Goal: Task Accomplishment & Management: Manage account settings

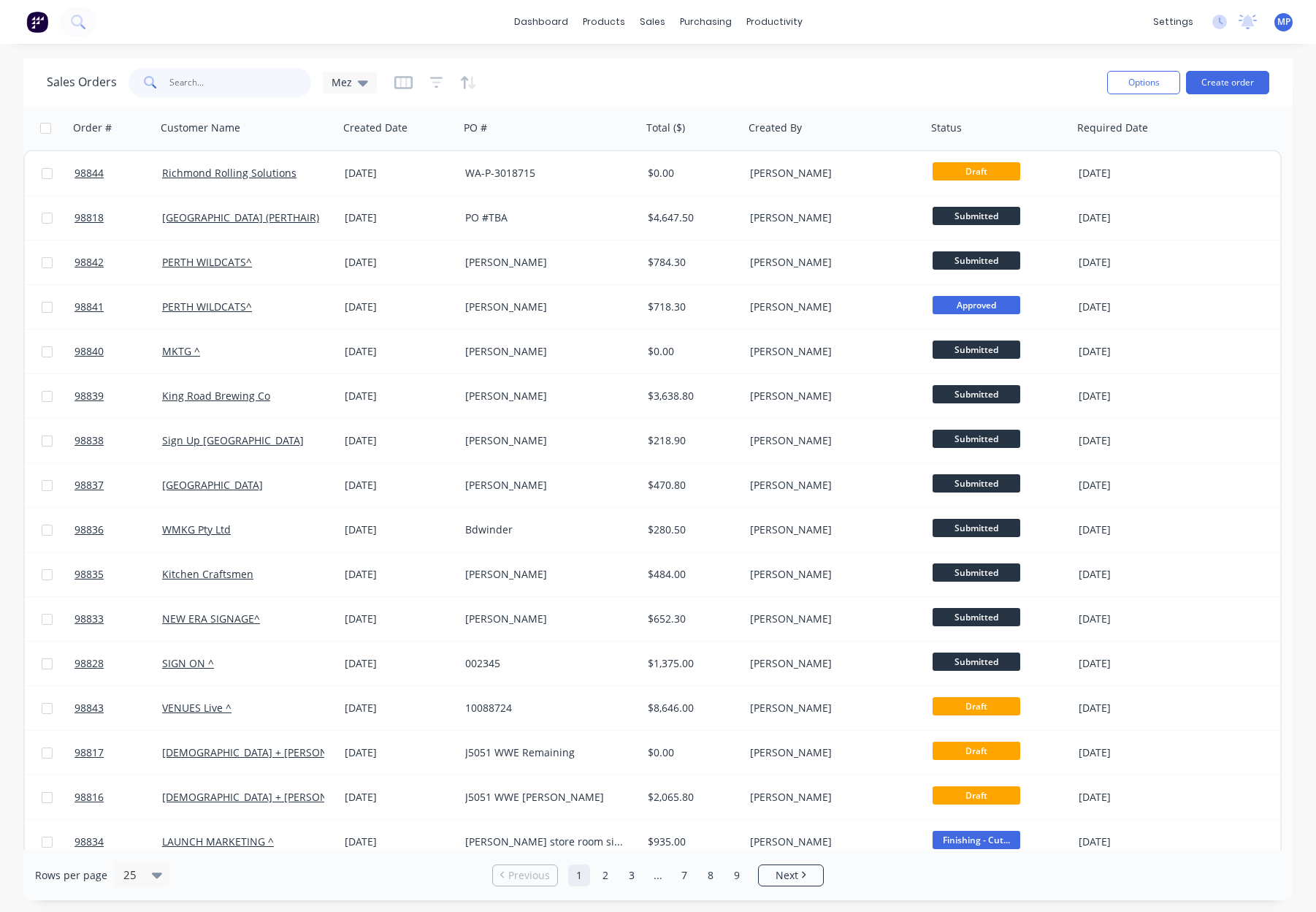
click at [225, 86] on input "text" at bounding box center [241, 83] width 143 height 30
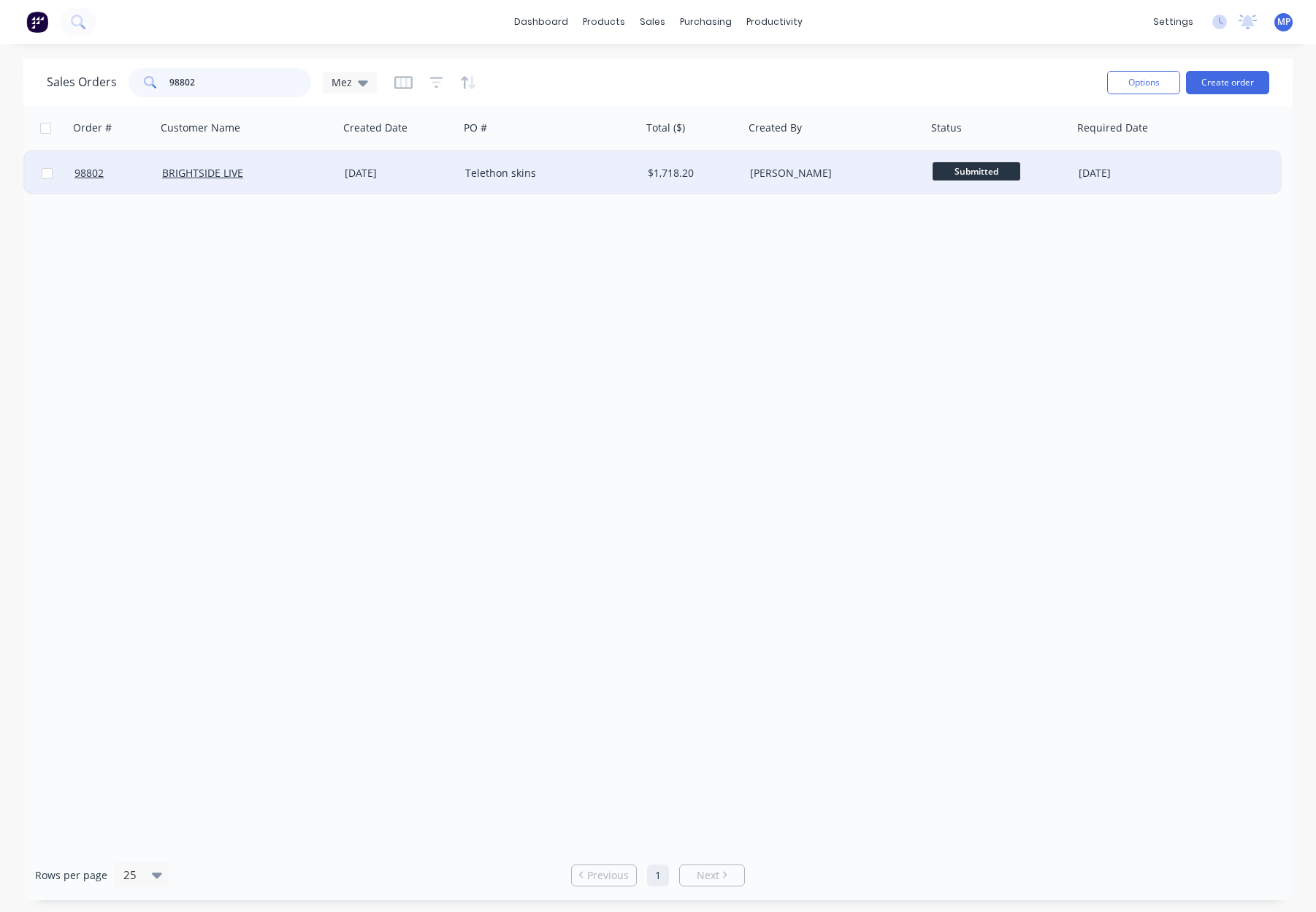
type input "98802"
click at [601, 170] on div "Telethon skins" at bounding box center [546, 173] width 162 height 15
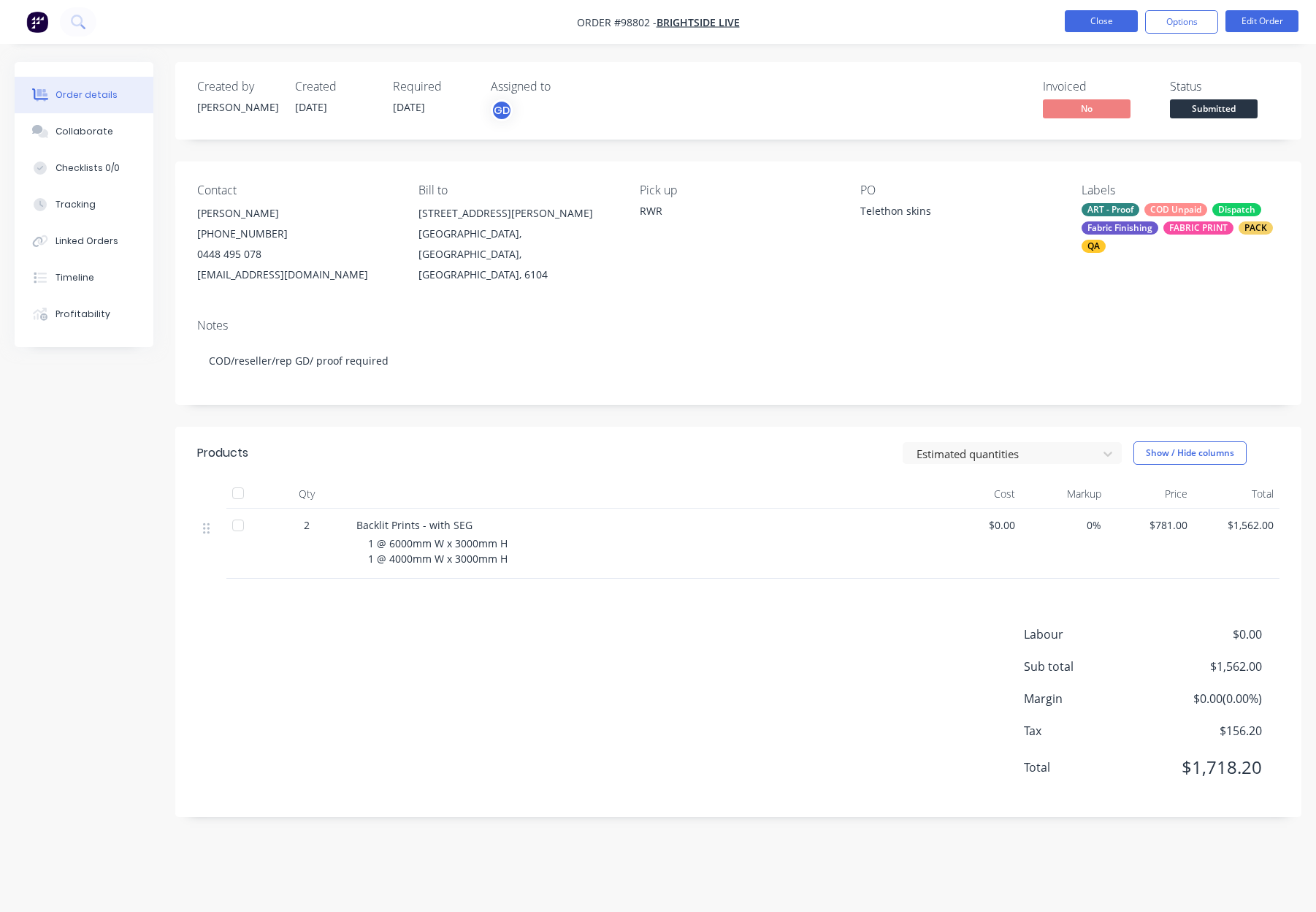
click at [1101, 23] on button "Close" at bounding box center [1101, 21] width 73 height 22
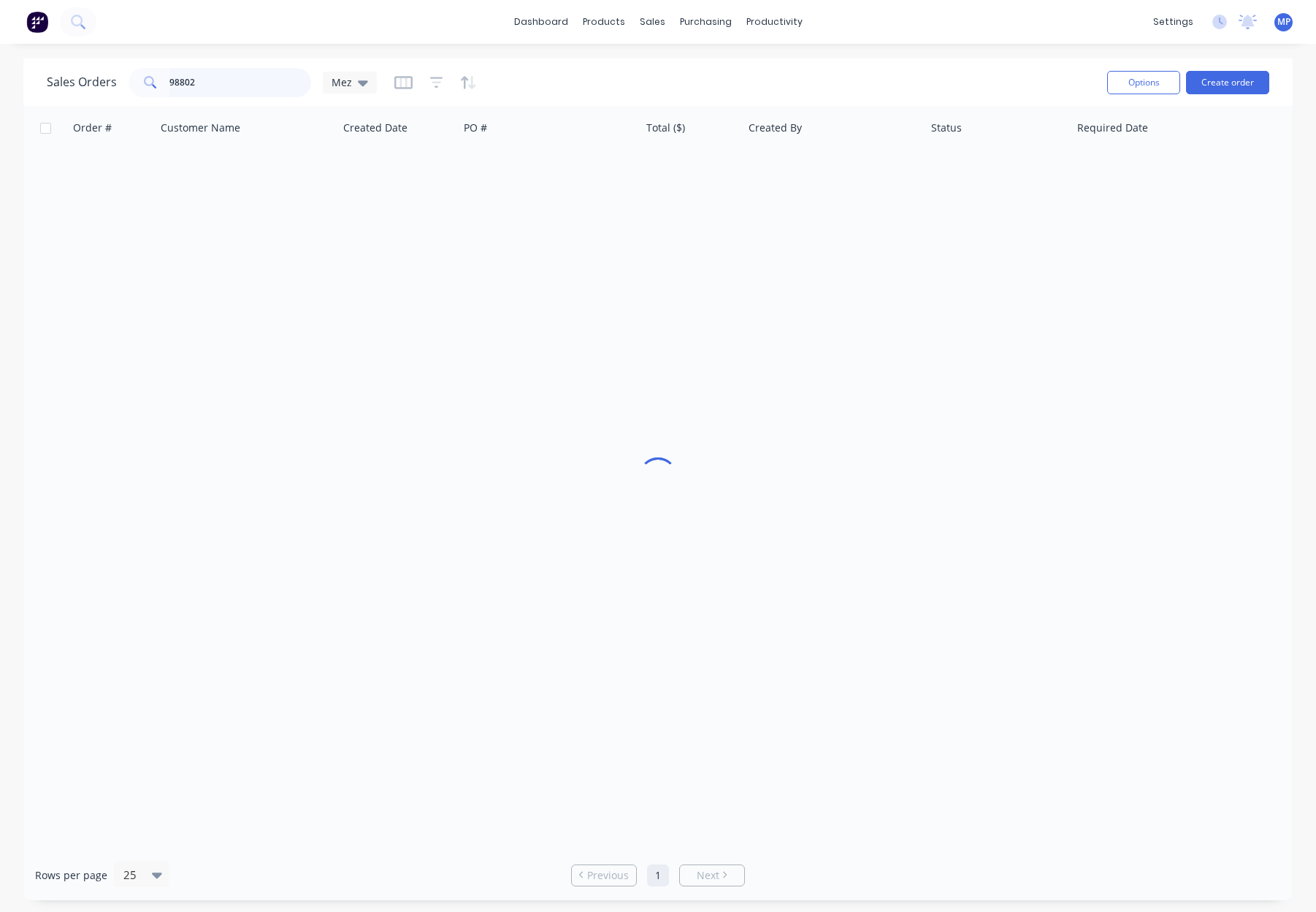
drag, startPoint x: 257, startPoint y: 75, endPoint x: 110, endPoint y: 80, distance: 147.1
click at [257, 75] on input "98802" at bounding box center [241, 83] width 143 height 30
drag, startPoint x: 110, startPoint y: 80, endPoint x: 102, endPoint y: 80, distance: 8.0
click at [98, 81] on div "Sales Orders 98802 Mez" at bounding box center [211, 83] width 330 height 30
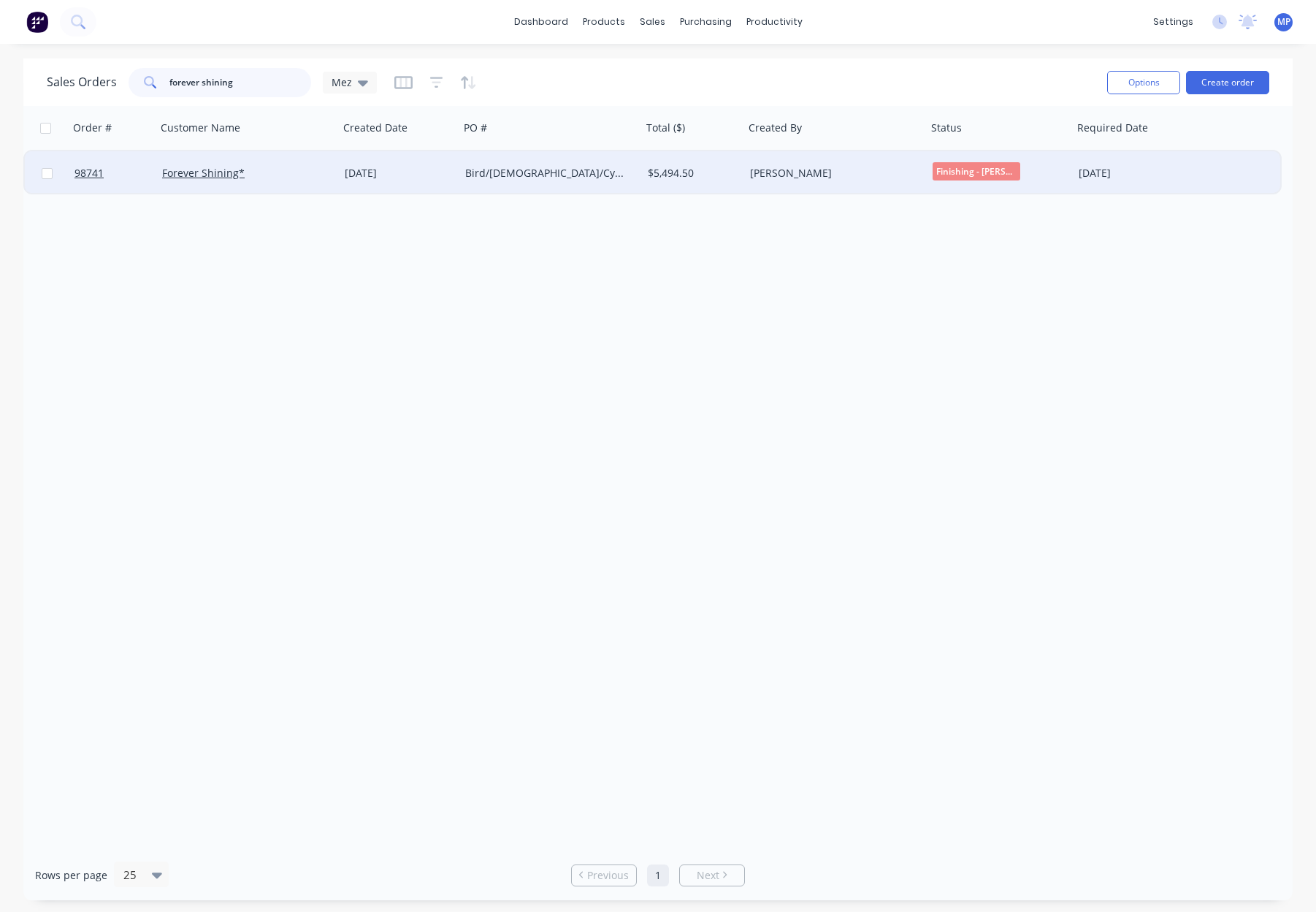
type input "forever shining"
click at [311, 177] on div "Forever Shining*" at bounding box center [243, 173] width 162 height 15
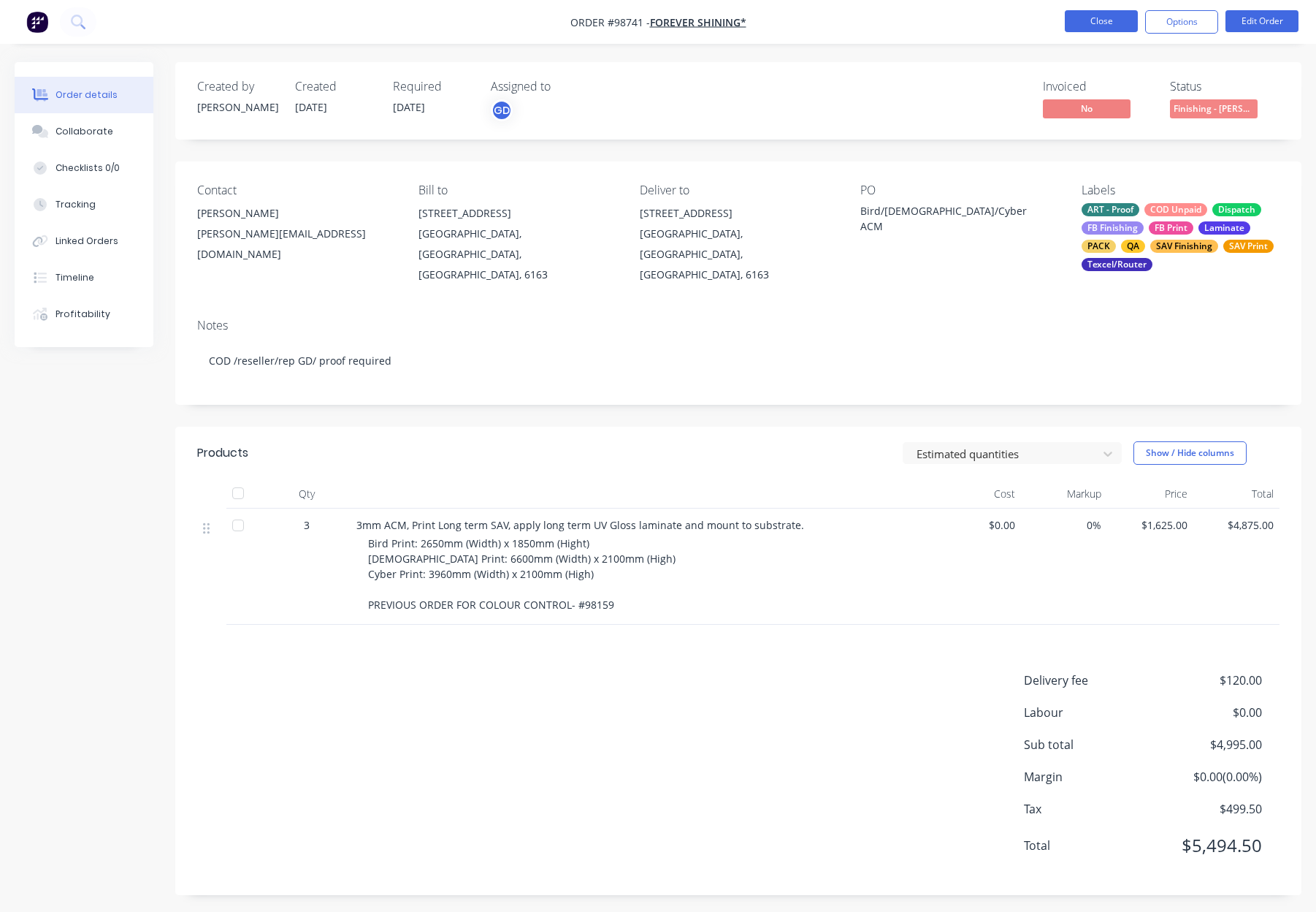
click at [1079, 21] on button "Close" at bounding box center [1101, 21] width 73 height 22
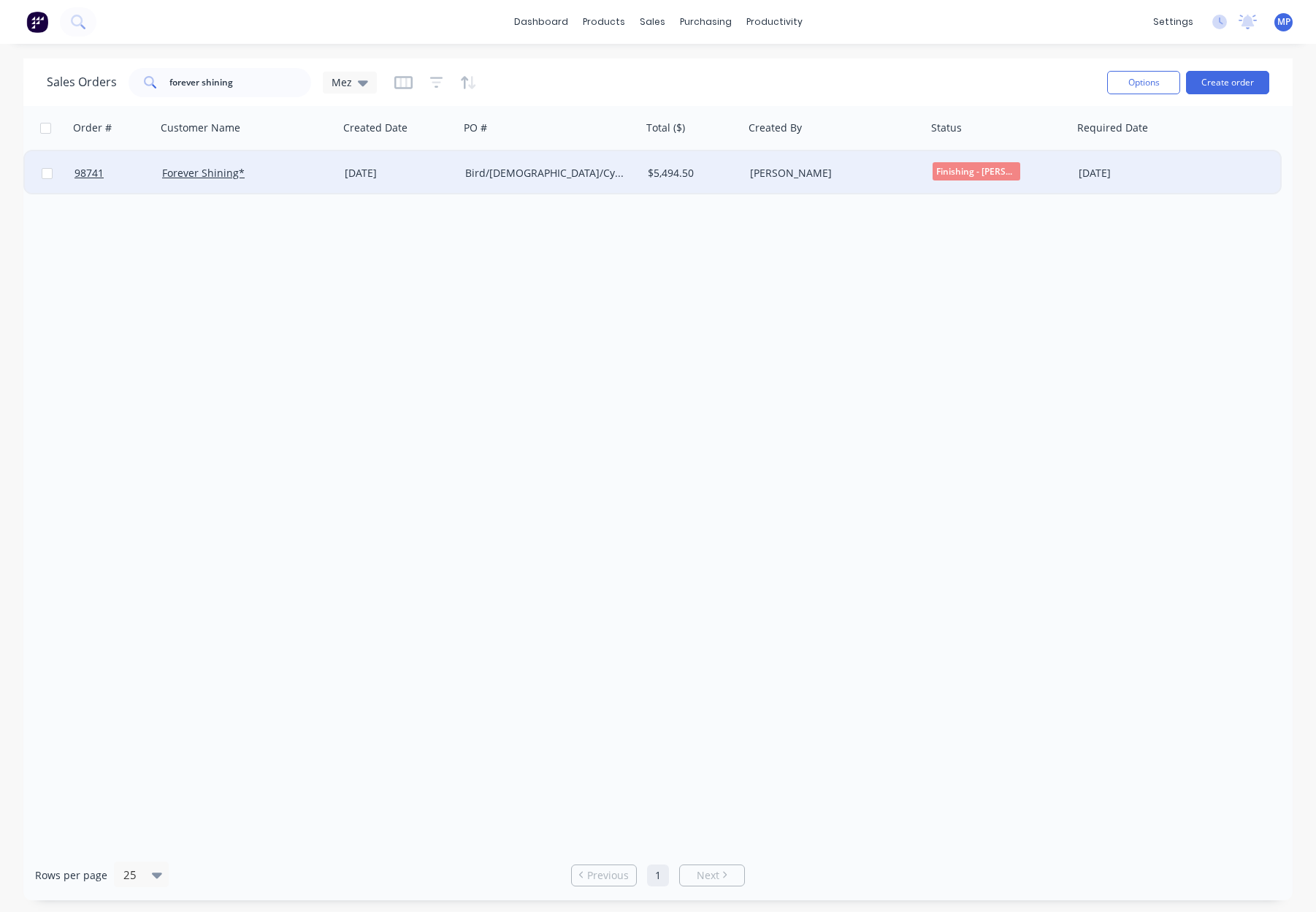
click at [852, 171] on div "[PERSON_NAME]" at bounding box center [831, 173] width 162 height 15
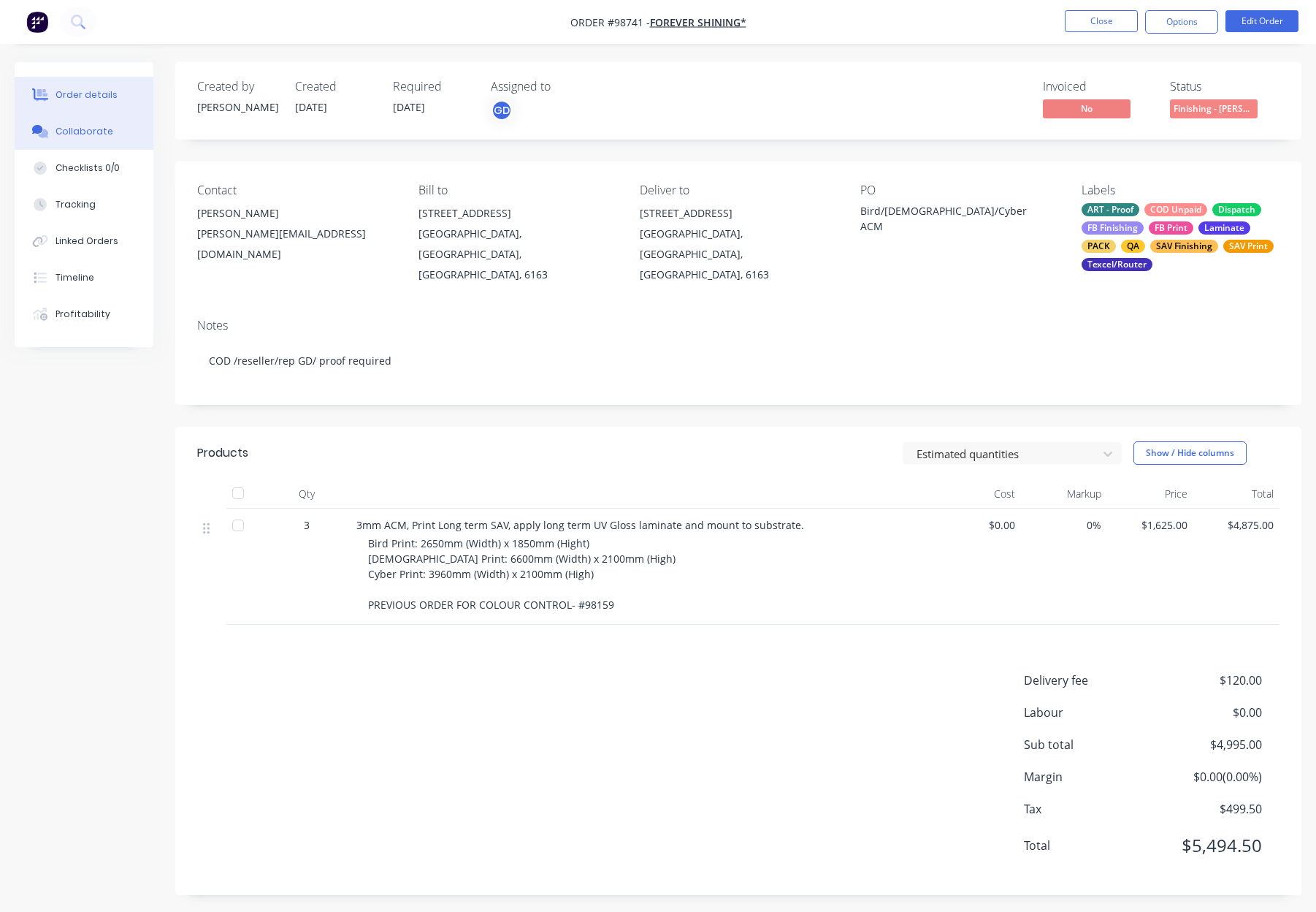
click at [106, 123] on button "Collaborate" at bounding box center [84, 131] width 139 height 37
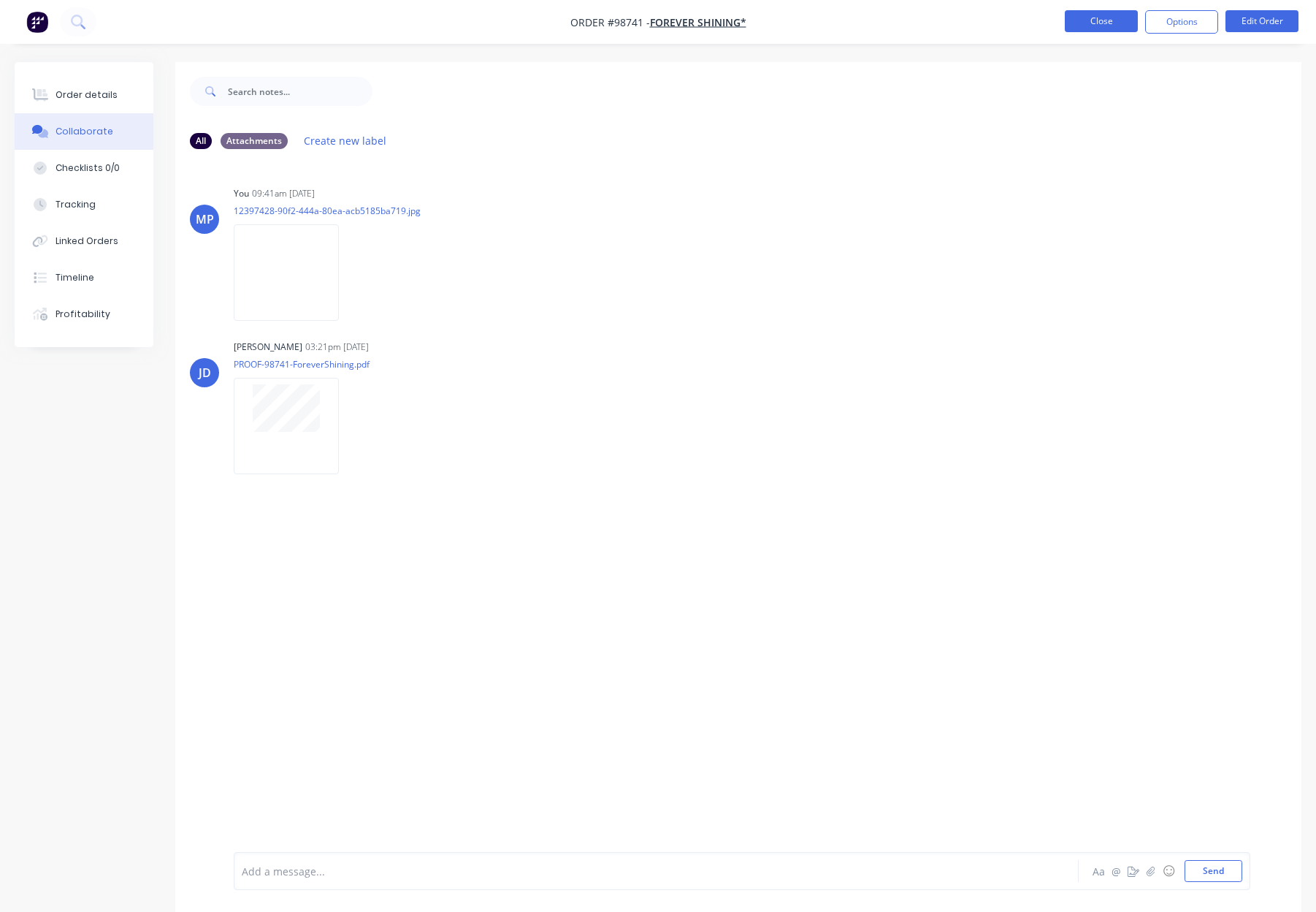
click at [1098, 16] on button "Close" at bounding box center [1101, 21] width 73 height 22
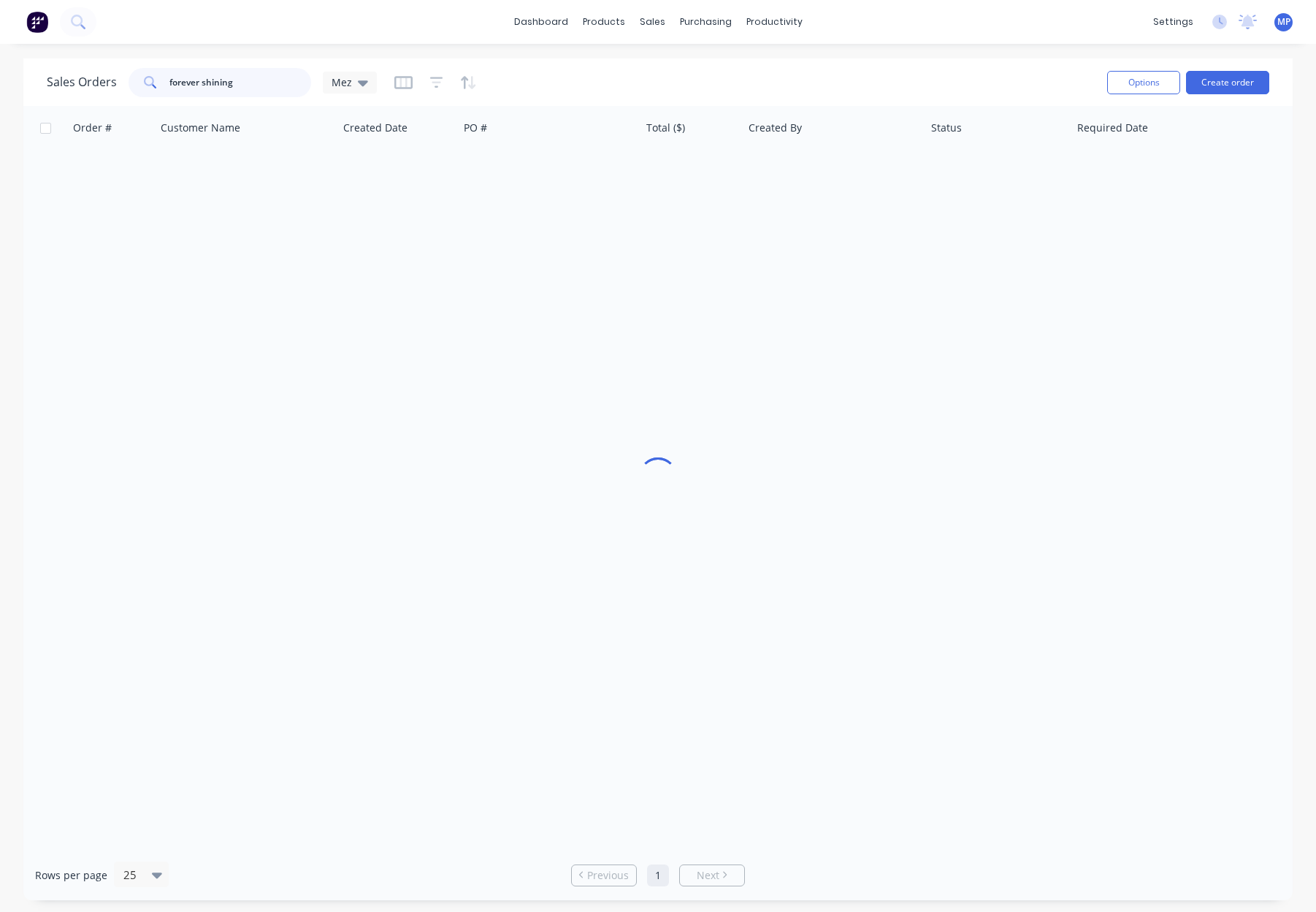
drag, startPoint x: 278, startPoint y: 80, endPoint x: 120, endPoint y: 79, distance: 158.0
click at [119, 79] on div "Sales Orders forever shining Mez" at bounding box center [211, 83] width 330 height 30
type input "98804"
drag, startPoint x: 208, startPoint y: 85, endPoint x: 245, endPoint y: 65, distance: 42.1
click at [72, 78] on div "Sales Orders 98804 Mez" at bounding box center [211, 83] width 330 height 30
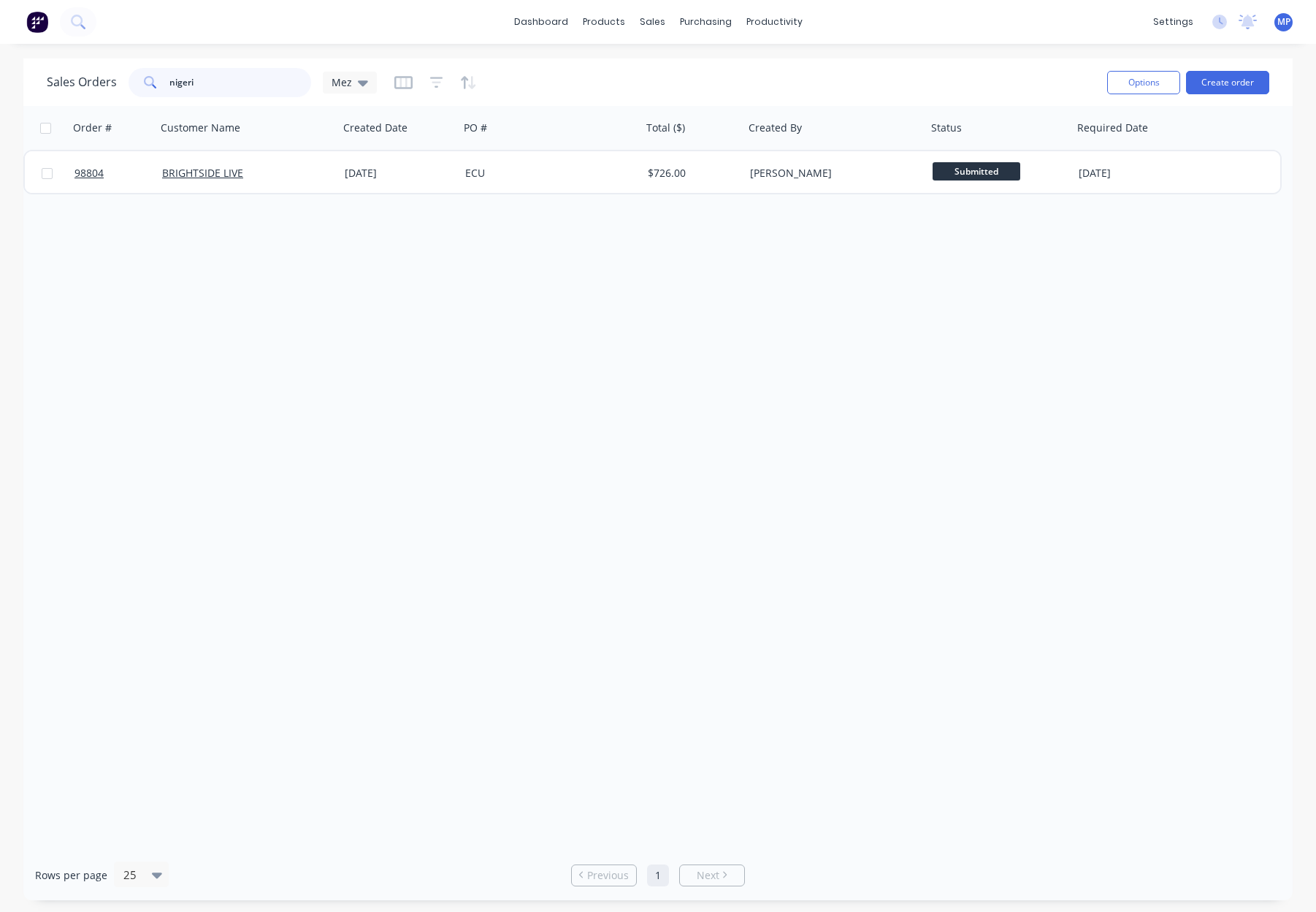
type input "nigeria"
drag, startPoint x: 212, startPoint y: 82, endPoint x: 130, endPoint y: 79, distance: 82.1
click at [125, 80] on div "Sales Orders nigeria Mez" at bounding box center [211, 83] width 330 height 30
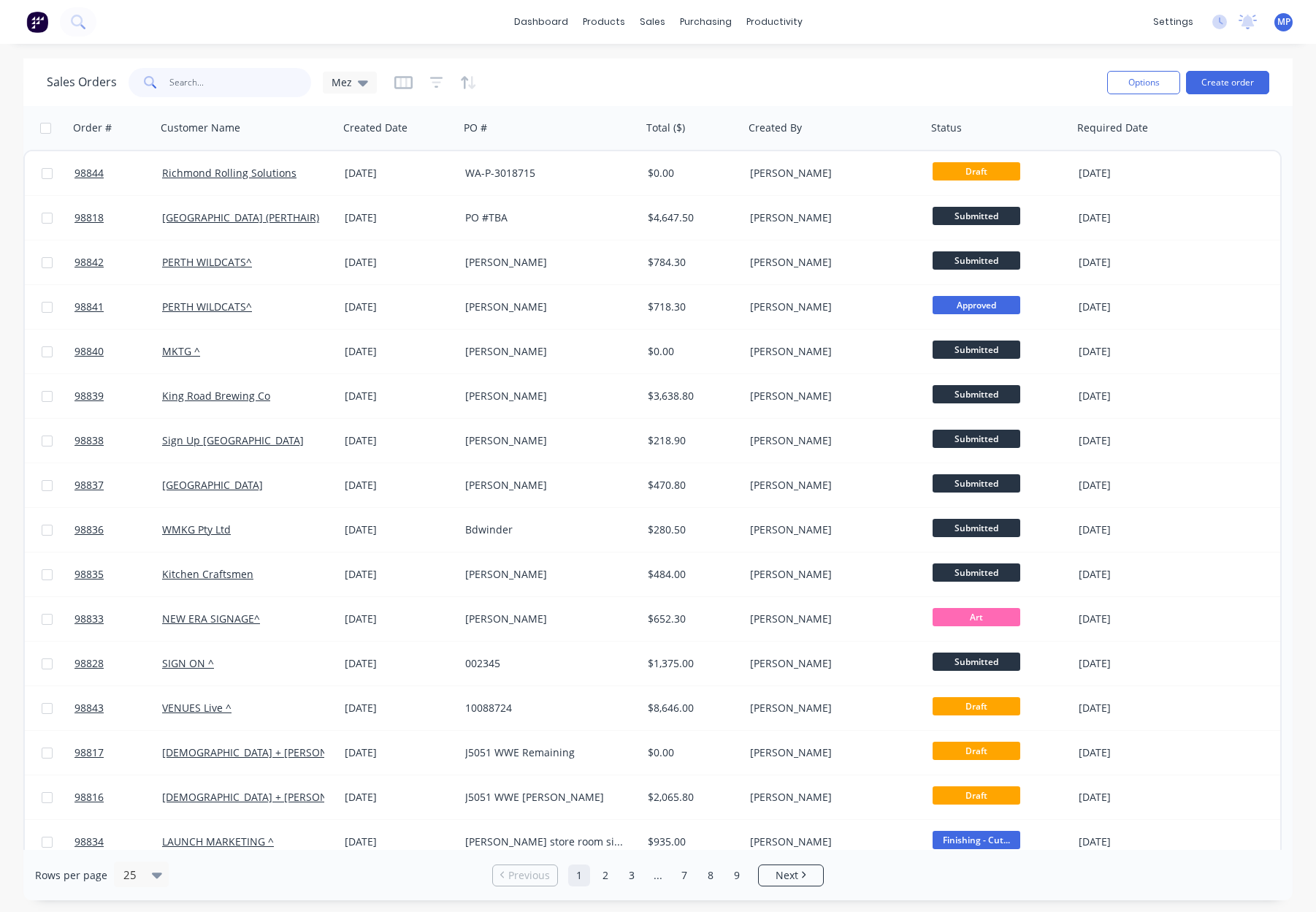
click at [222, 81] on input "text" at bounding box center [241, 83] width 143 height 30
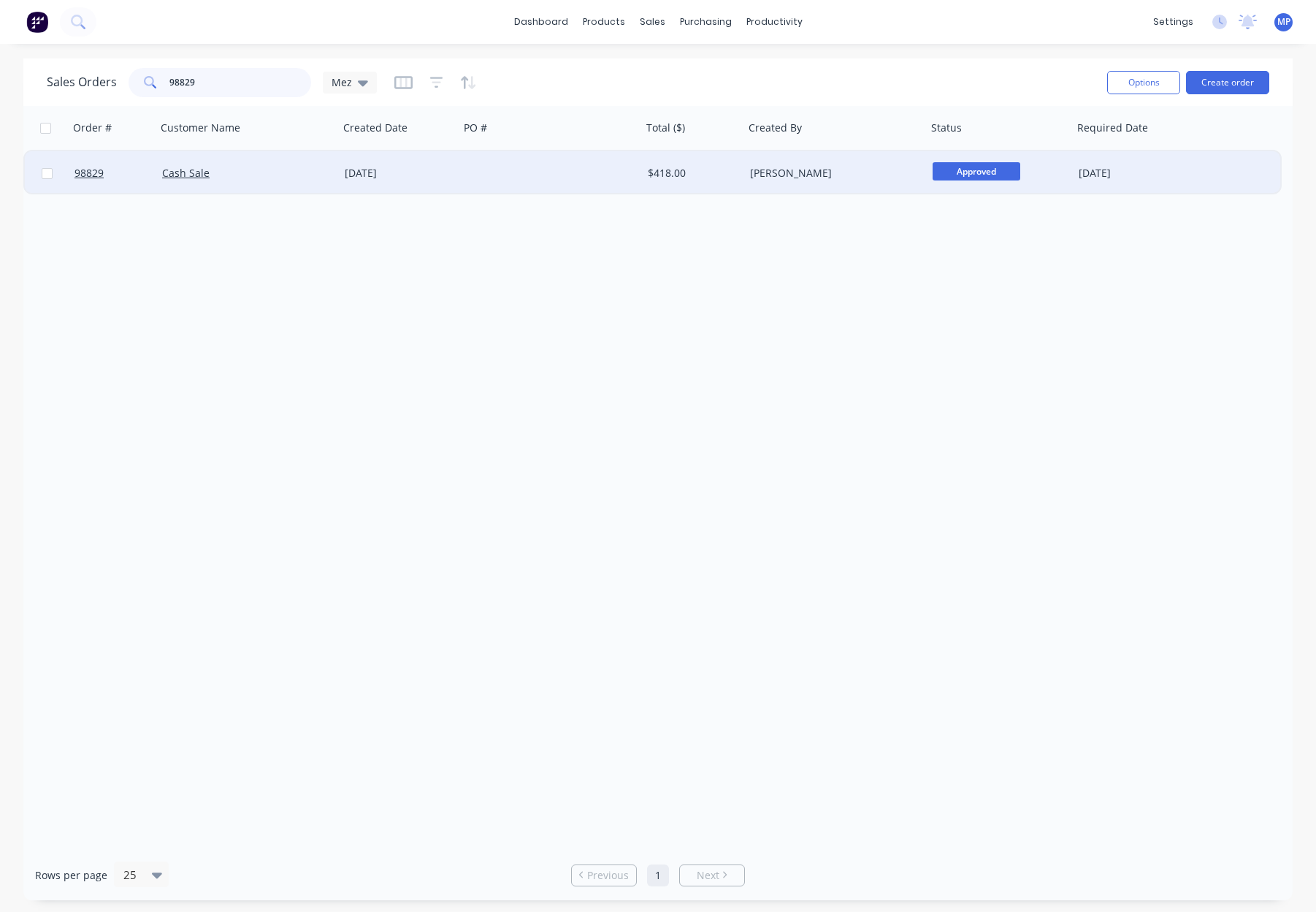
type input "98829"
click at [477, 180] on div at bounding box center [551, 173] width 183 height 44
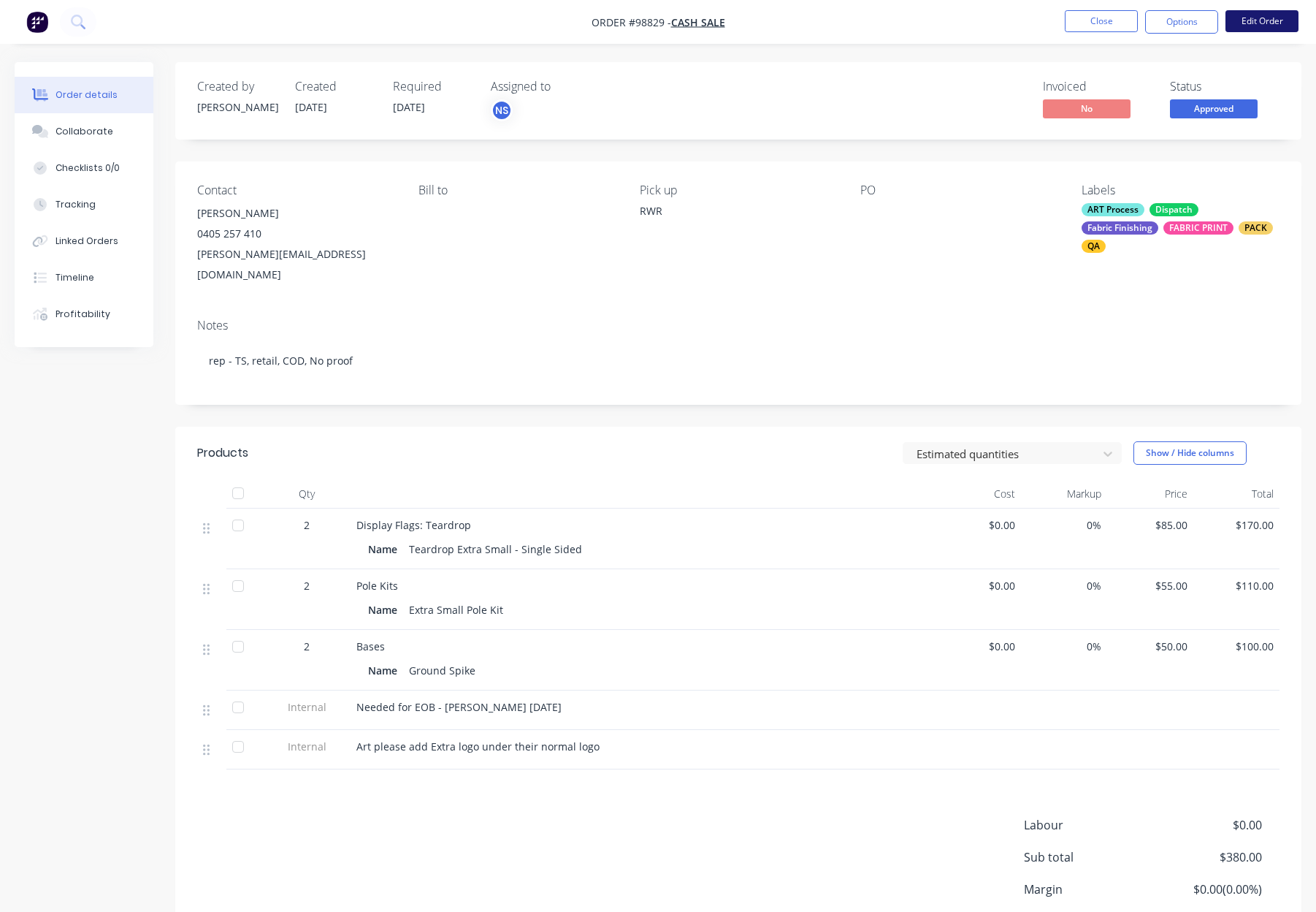
click at [1263, 22] on button "Edit Order" at bounding box center [1262, 21] width 73 height 22
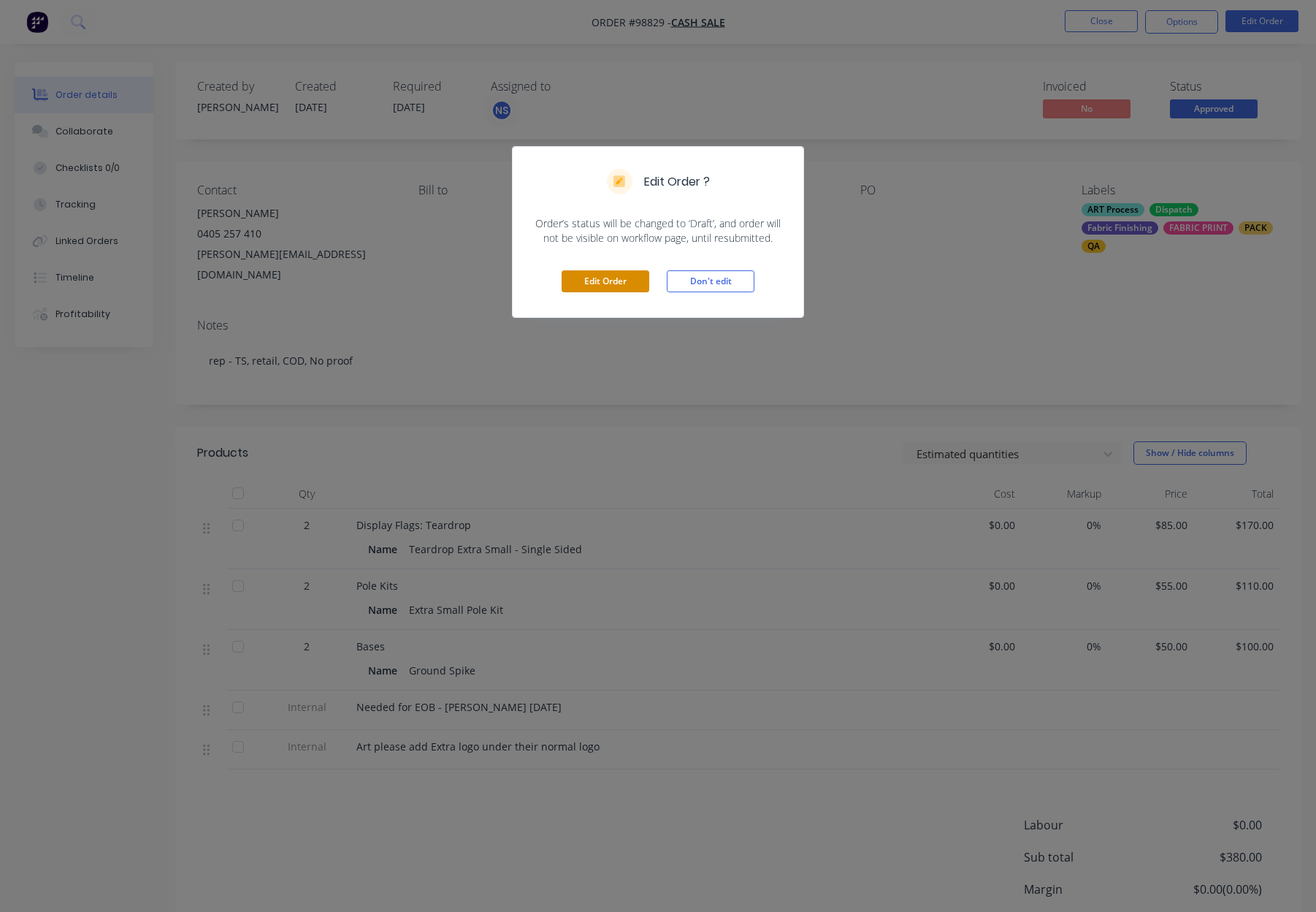
click at [608, 283] on button "Edit Order" at bounding box center [605, 281] width 88 height 22
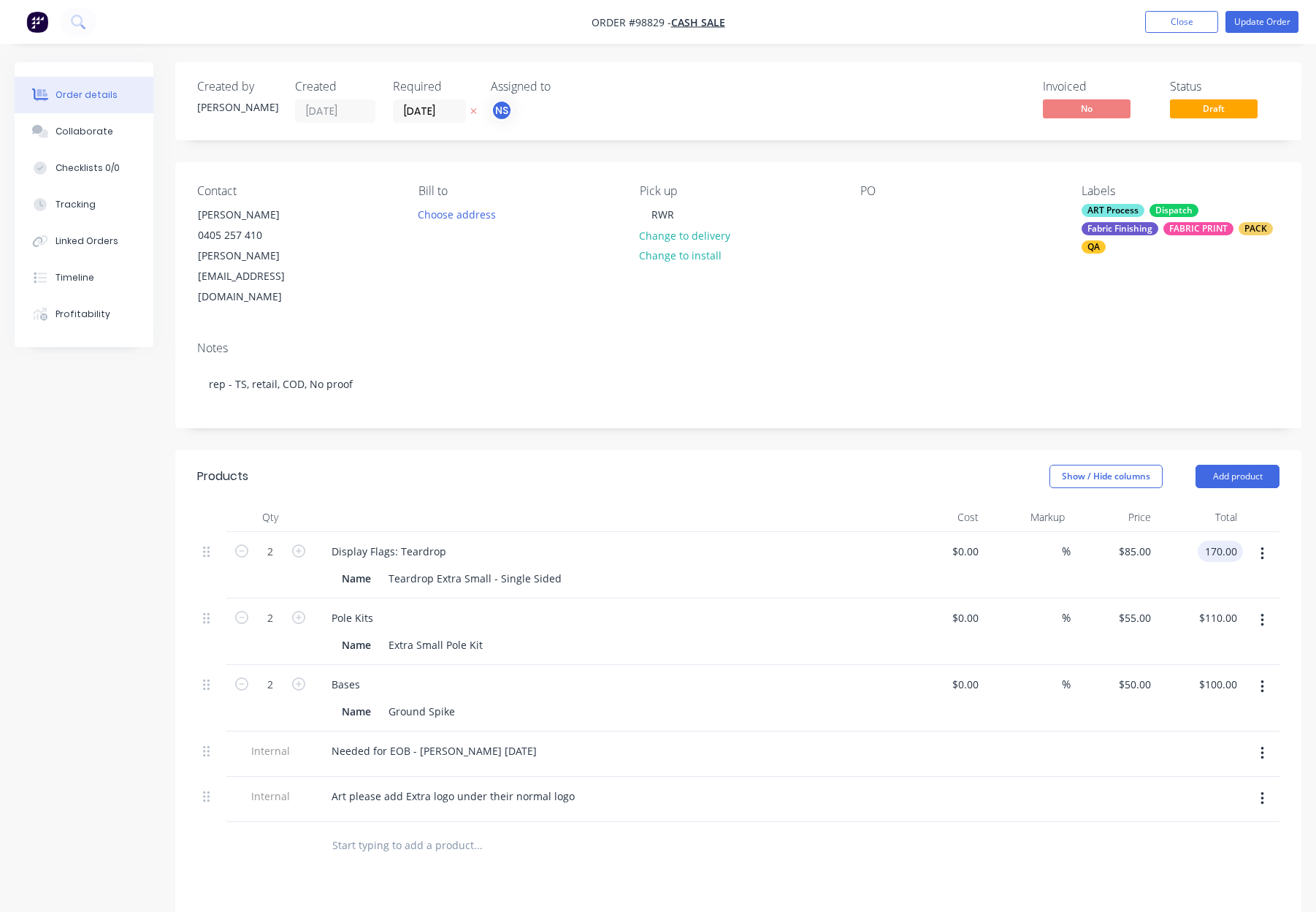
drag, startPoint x: 1208, startPoint y: 517, endPoint x: 1226, endPoint y: 520, distance: 18.2
click at [1208, 540] on input "170.00" at bounding box center [1223, 551] width 39 height 21
type input "219"
type input "$109.50"
type input "$219.00"
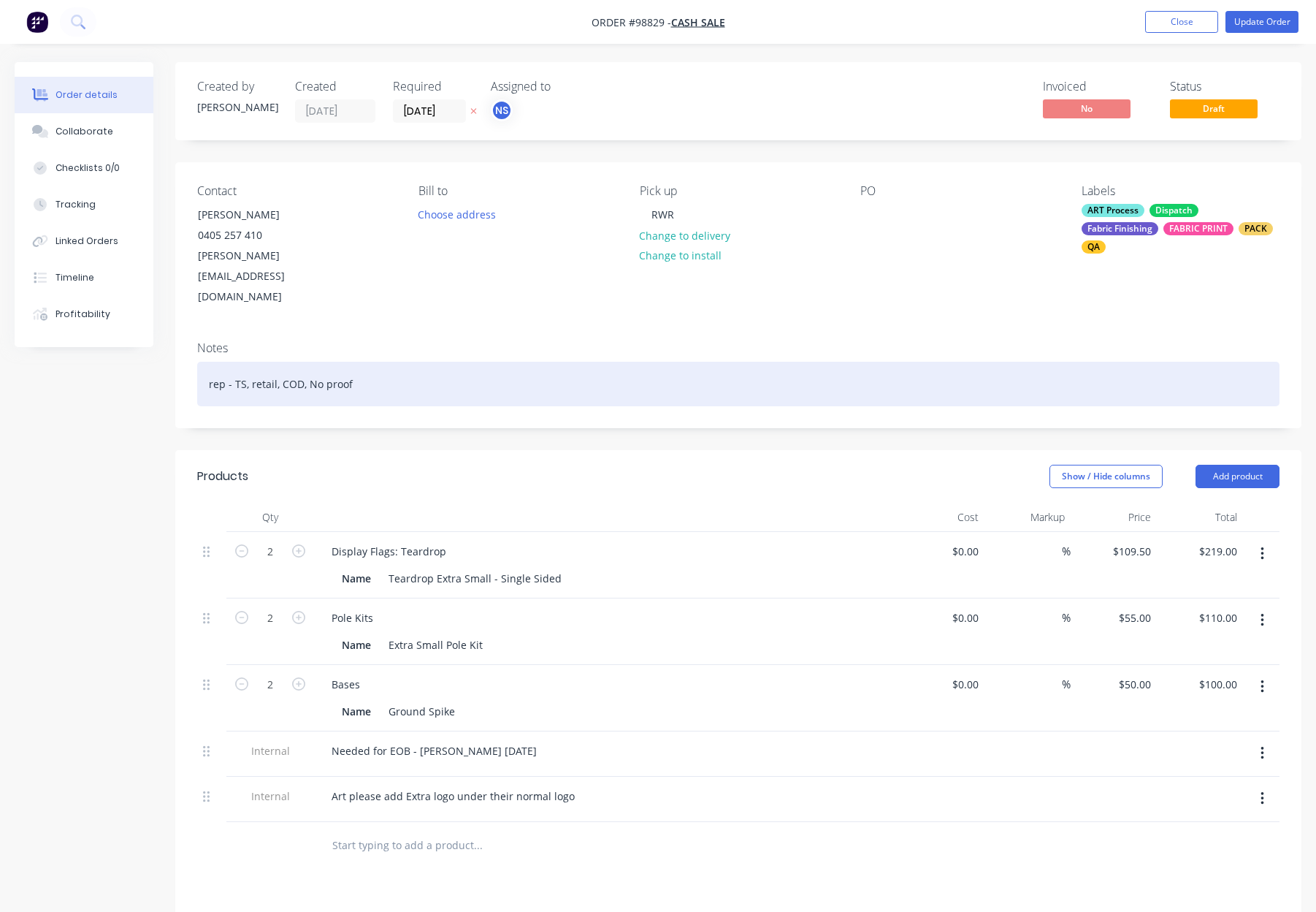
drag, startPoint x: 875, startPoint y: 372, endPoint x: 979, endPoint y: 359, distance: 104.8
click at [877, 372] on div "Notes rep - TS, retail, COD, No proof" at bounding box center [738, 379] width 1126 height 98
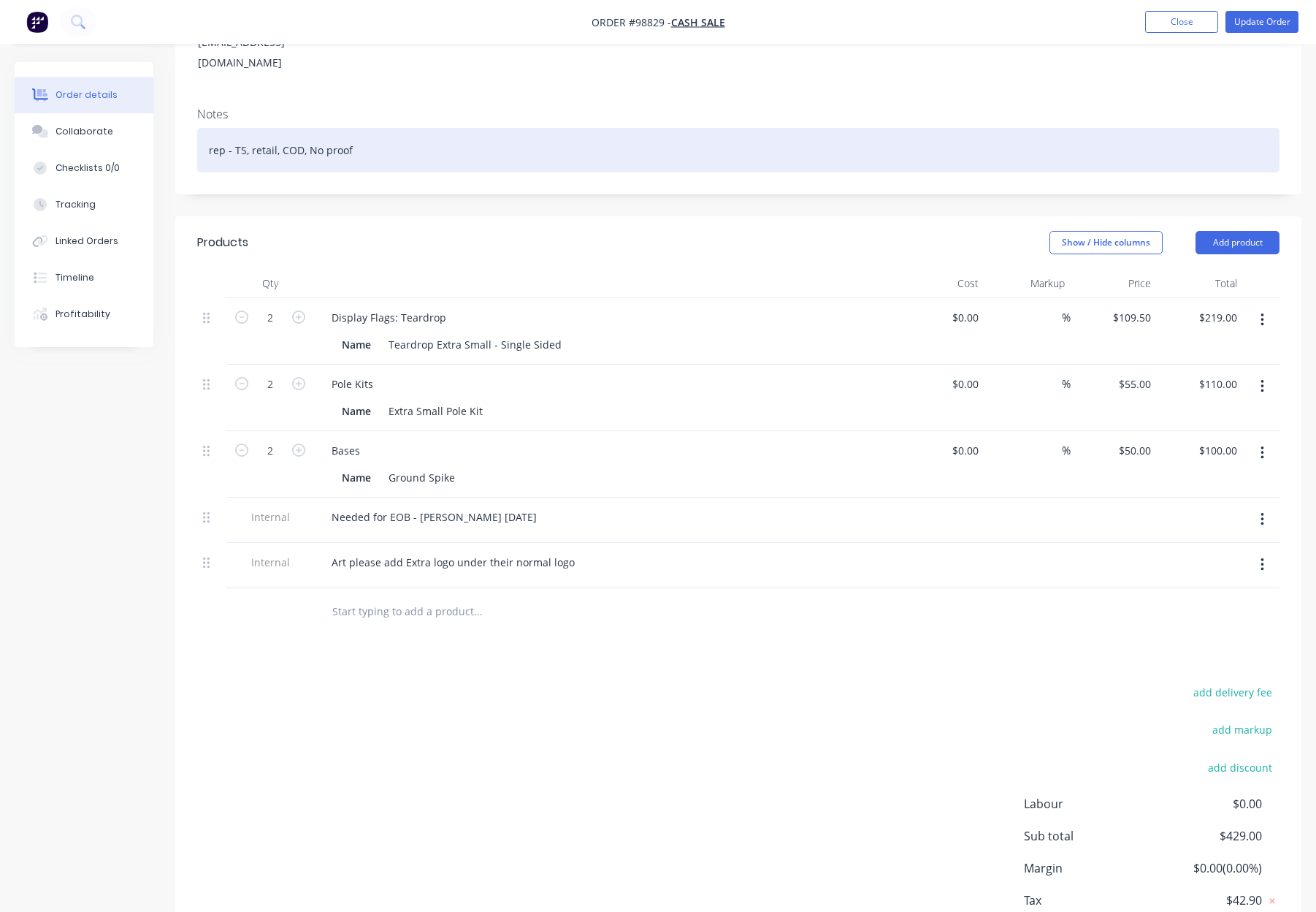
scroll to position [235, 0]
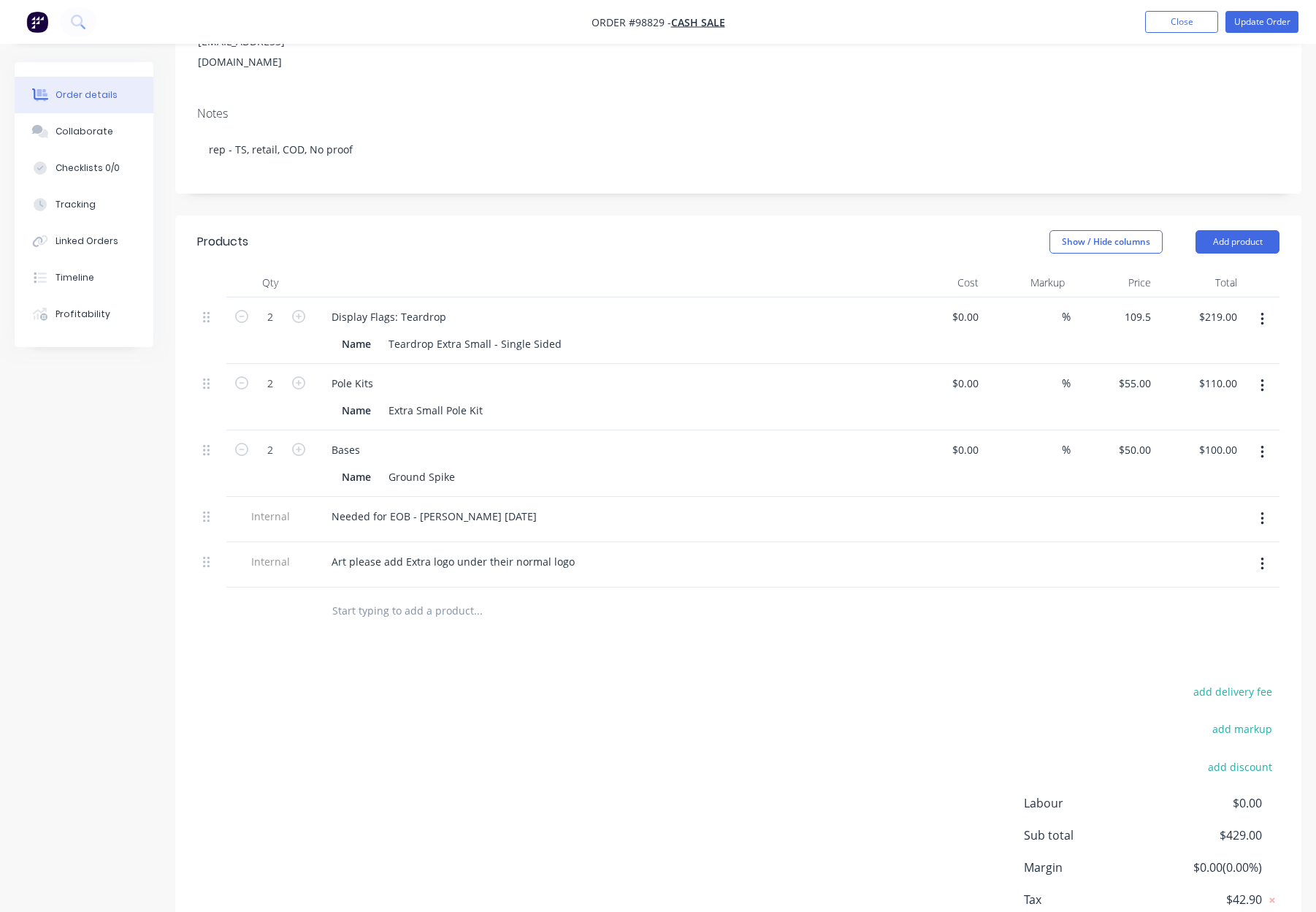
click at [1108, 298] on div "109.5 $109.50" at bounding box center [1113, 331] width 86 height 66
type input "$219.00"
type input "$438.00"
click at [941, 154] on div "Created by Maryanne Created 06/10/25 Required 07/10/25 Assigned to NS Invoiced …" at bounding box center [738, 406] width 1126 height 1158
click at [1146, 306] on input "219" at bounding box center [1144, 317] width 25 height 21
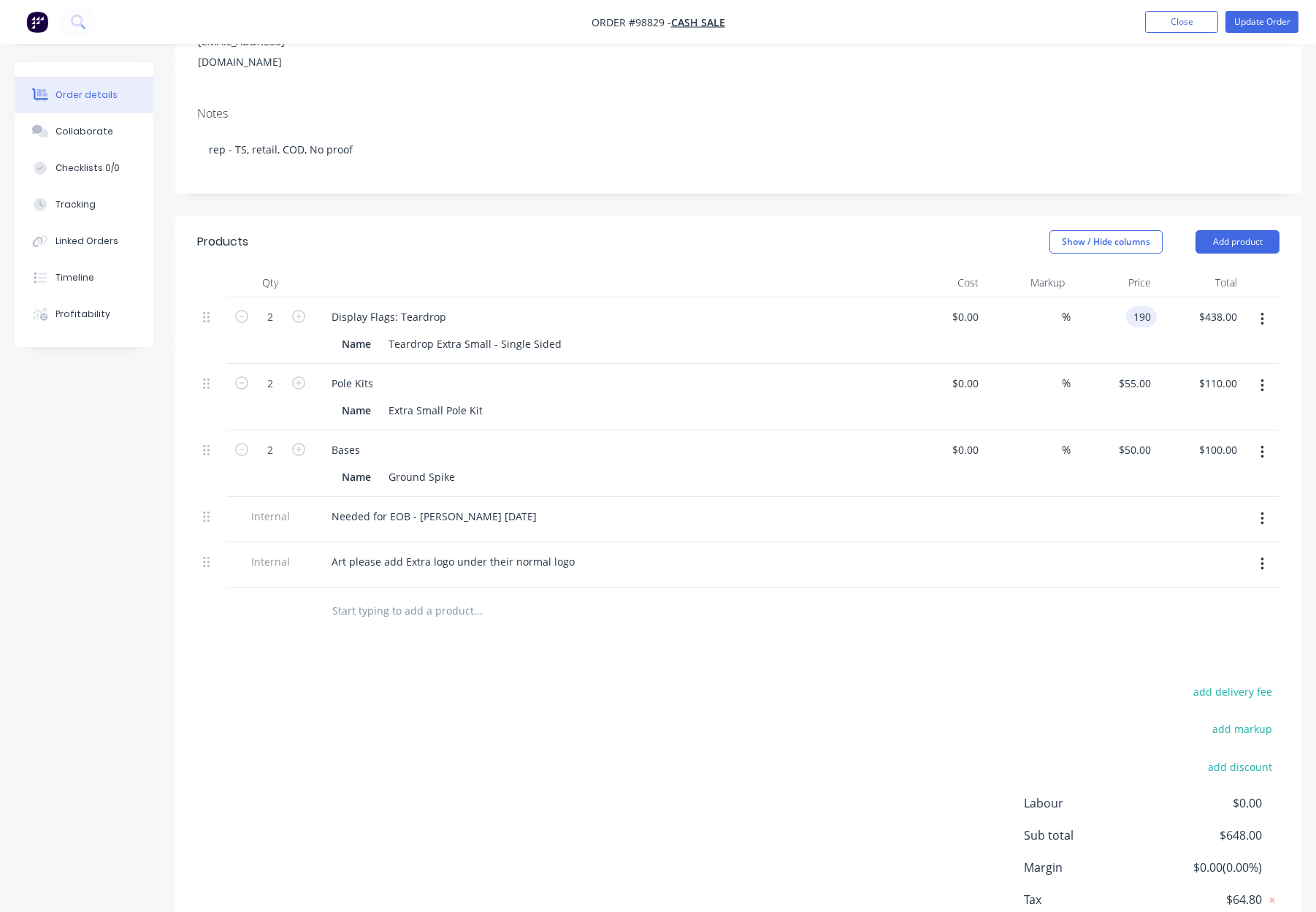
type input "$190.00"
type input "$380.00"
click at [853, 166] on div "Created by Maryanne Created 06/10/25 Required 07/10/25 Assigned to NS Invoiced …" at bounding box center [738, 406] width 1126 height 1158
click at [339, 596] on input "text" at bounding box center [478, 611] width 292 height 30
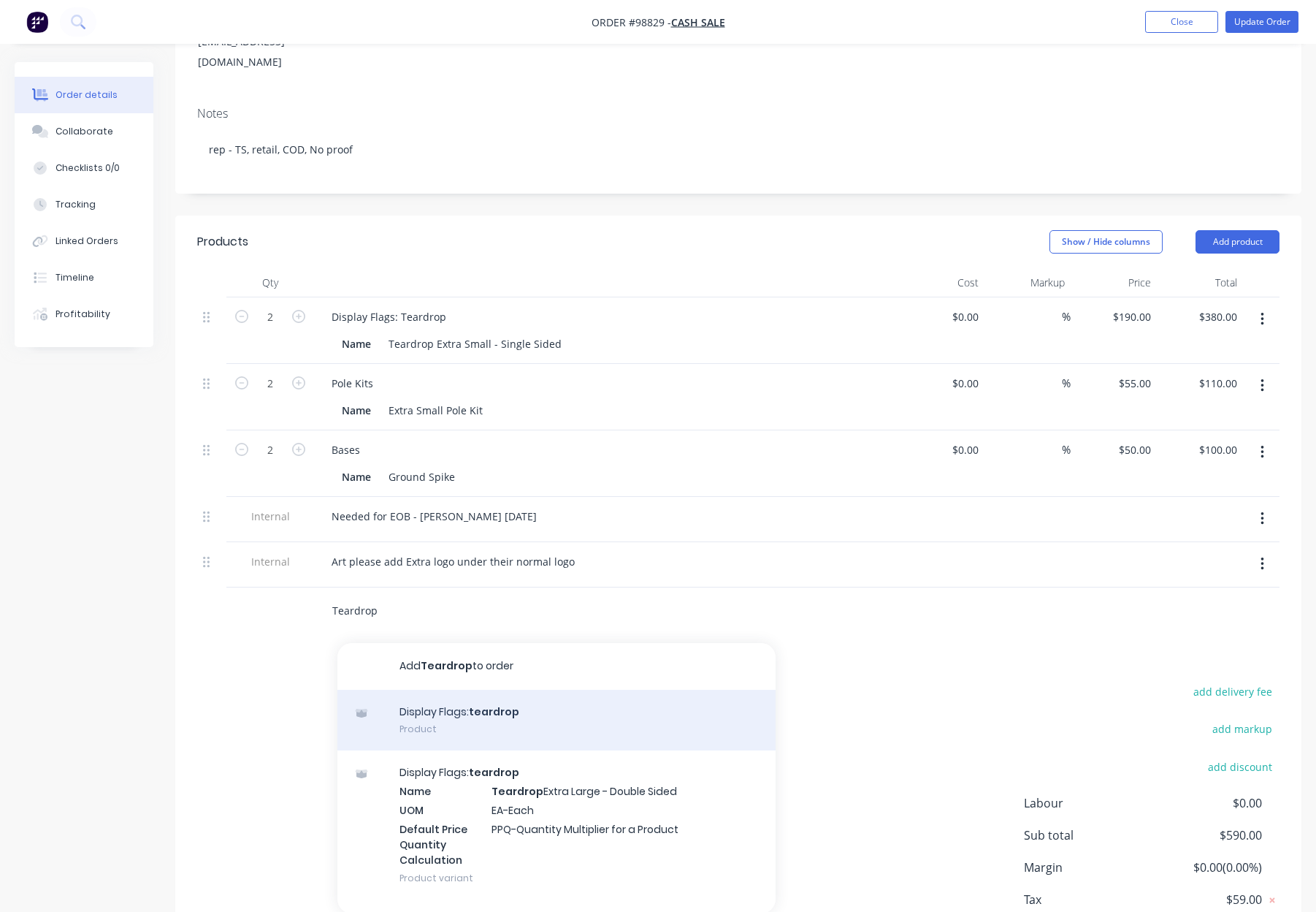
type input "Teardrop"
click at [635, 690] on div "Display Flags: teardrop Product" at bounding box center [557, 721] width 438 height 62
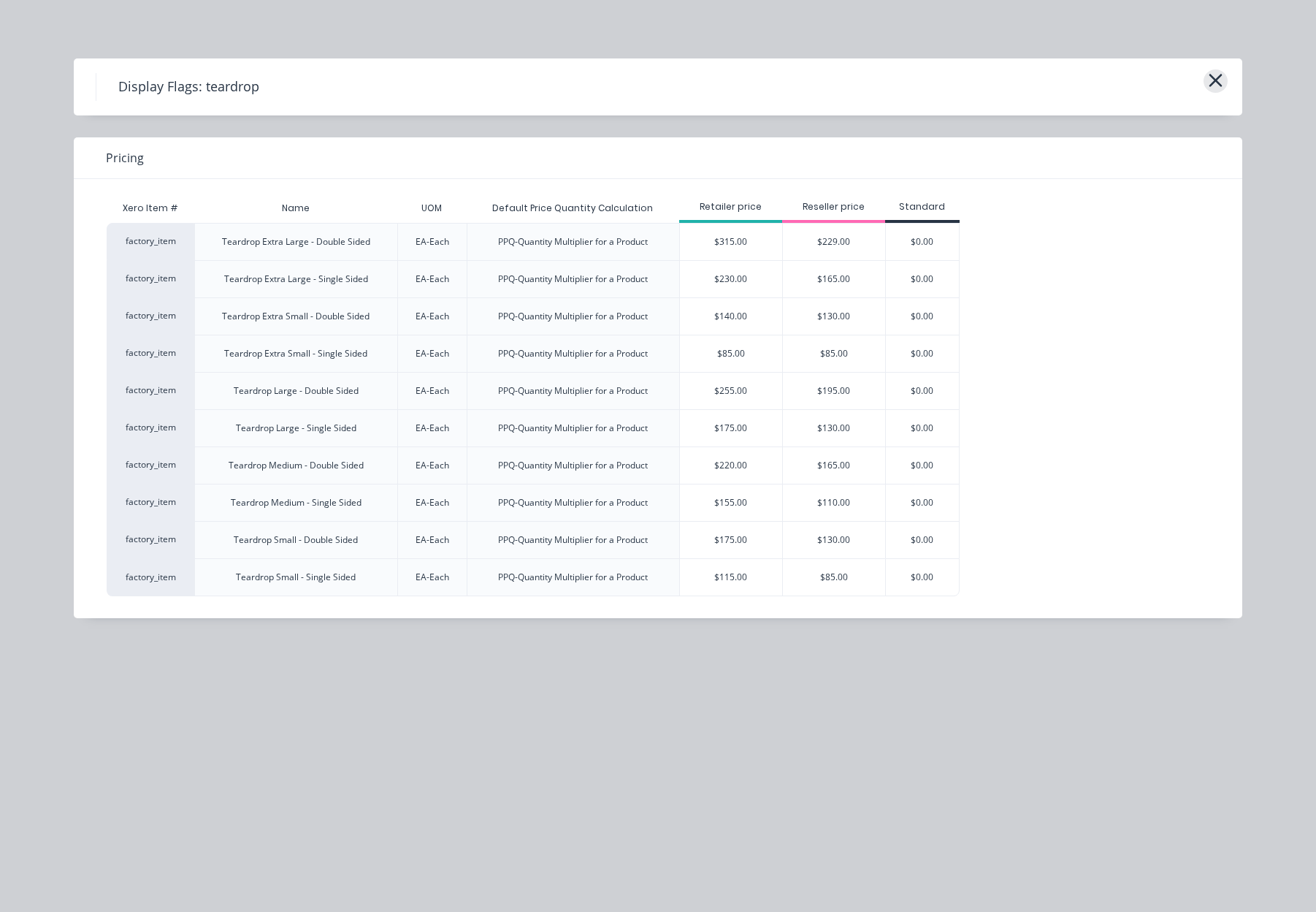
click at [1209, 77] on icon "button" at bounding box center [1216, 81] width 16 height 21
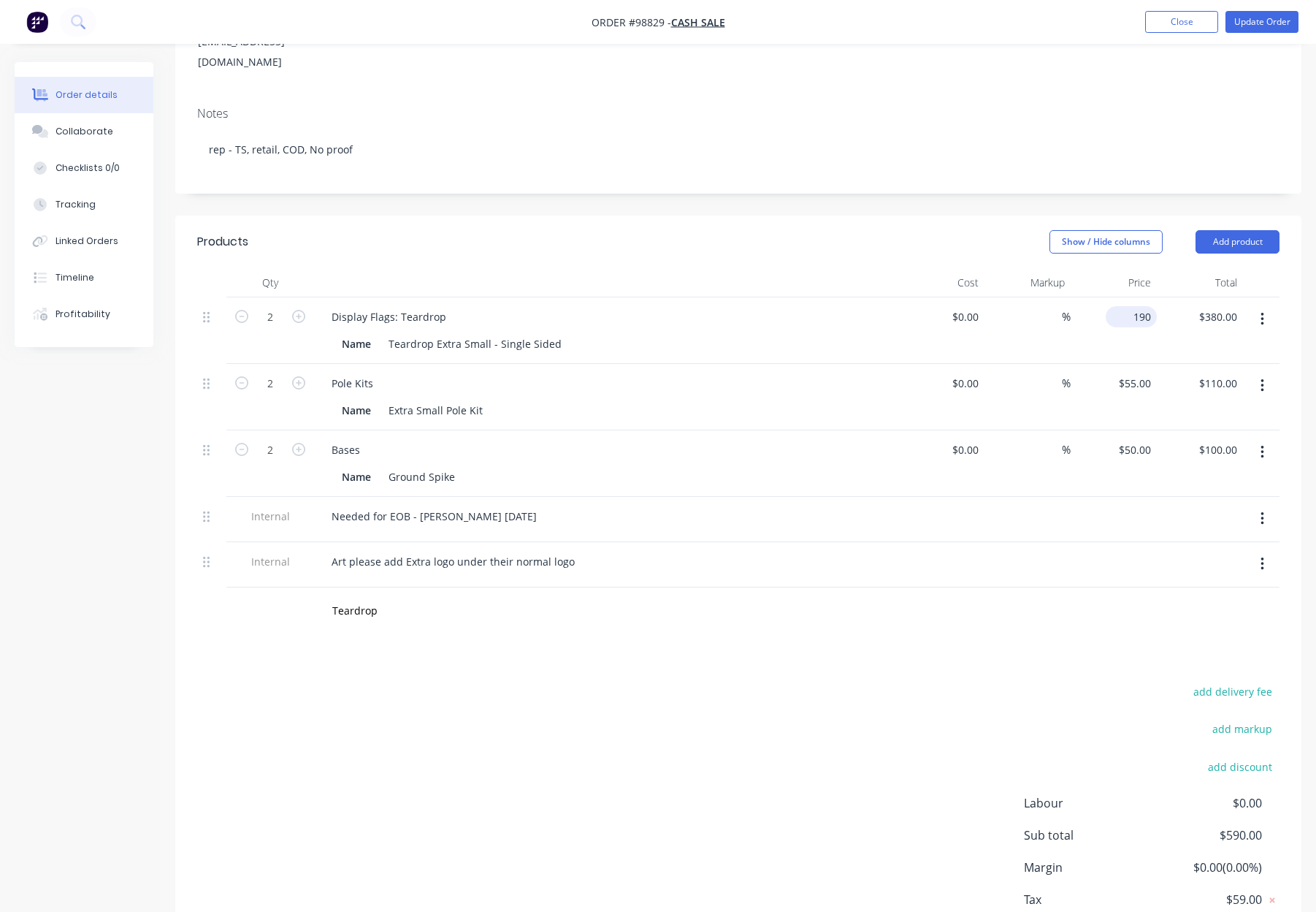
drag, startPoint x: 1135, startPoint y: 280, endPoint x: 1153, endPoint y: 280, distance: 18.0
click at [1134, 306] on input "190" at bounding box center [1134, 317] width 45 height 21
type input "$85.00"
type input "$170.00"
click at [927, 230] on div "Show / Hide columns Add product" at bounding box center [853, 241] width 852 height 23
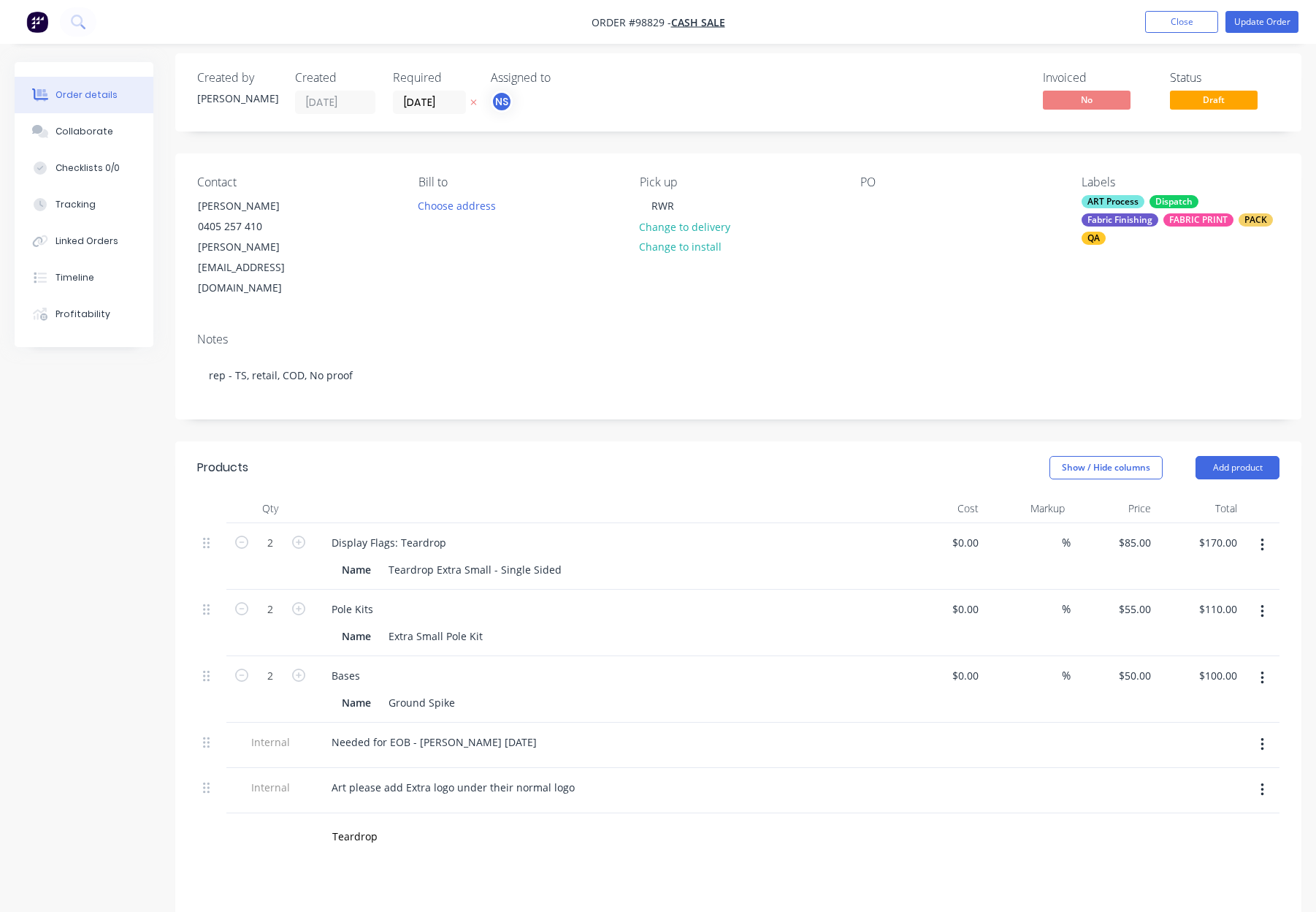
scroll to position [0, 0]
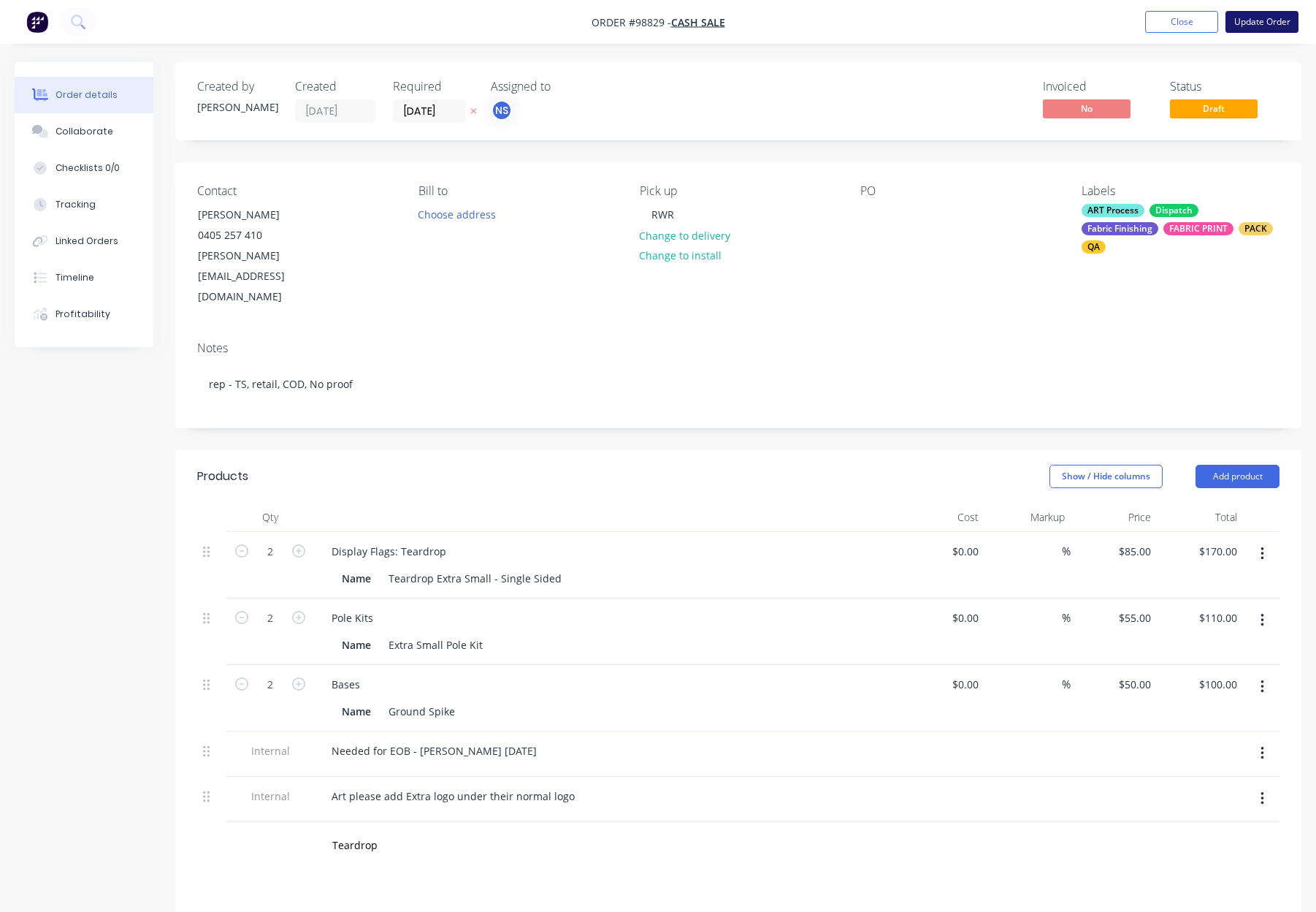
click at [1257, 20] on button "Update Order" at bounding box center [1262, 22] width 73 height 22
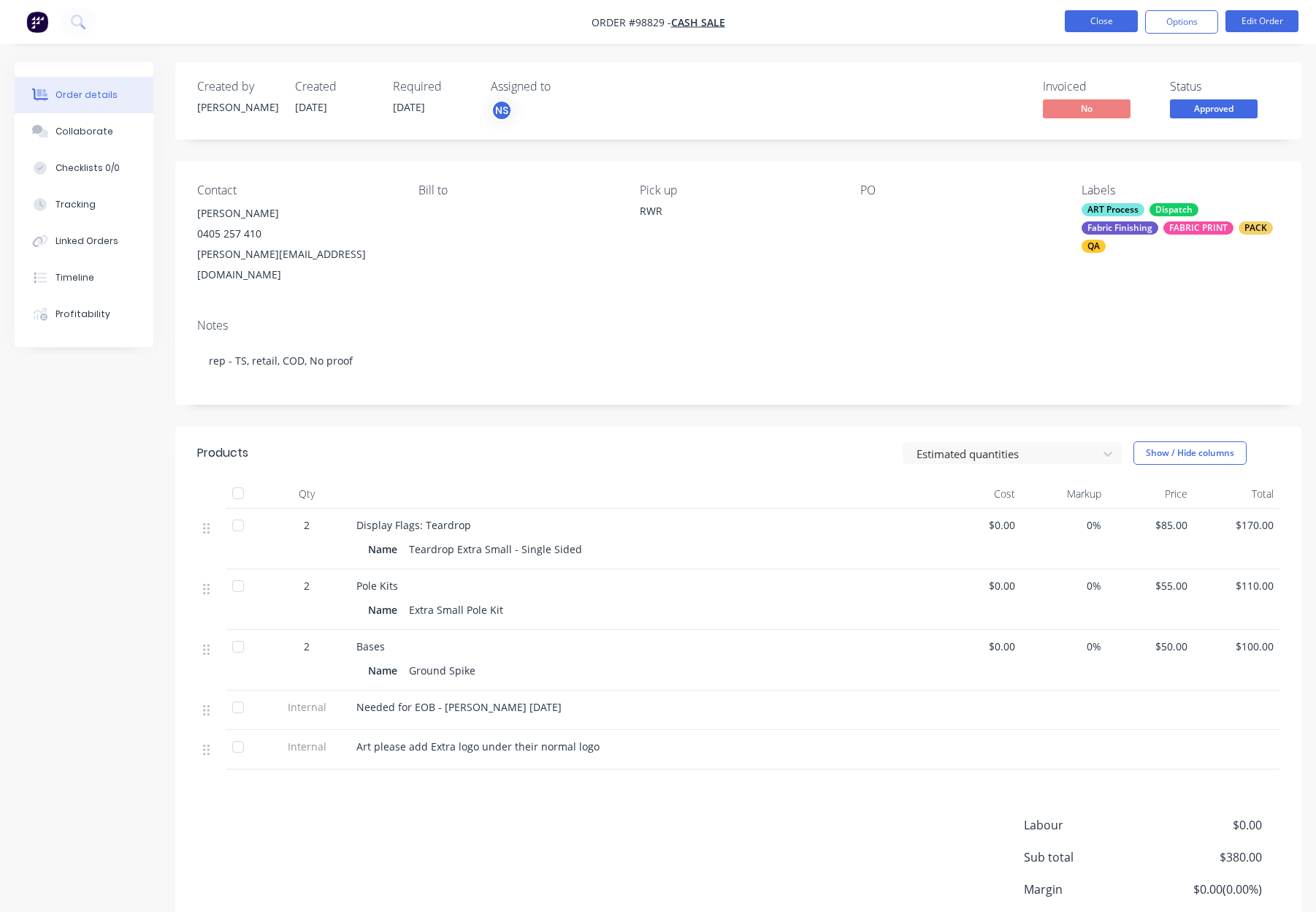
click at [1099, 19] on button "Close" at bounding box center [1101, 21] width 73 height 22
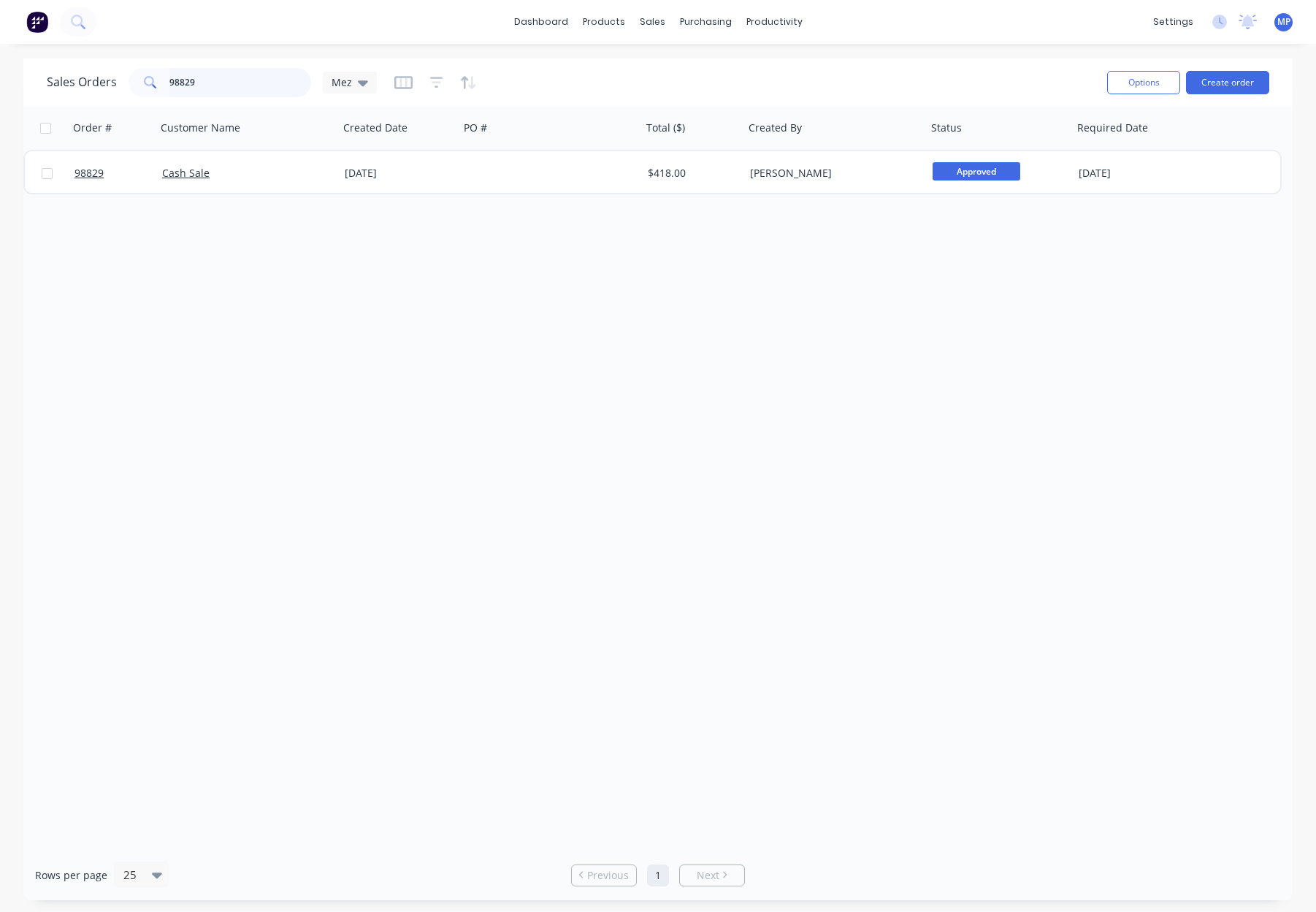
drag, startPoint x: 180, startPoint y: 79, endPoint x: 117, endPoint y: 73, distance: 63.3
click at [116, 74] on div "Sales Orders 98829 Mez" at bounding box center [211, 83] width 330 height 30
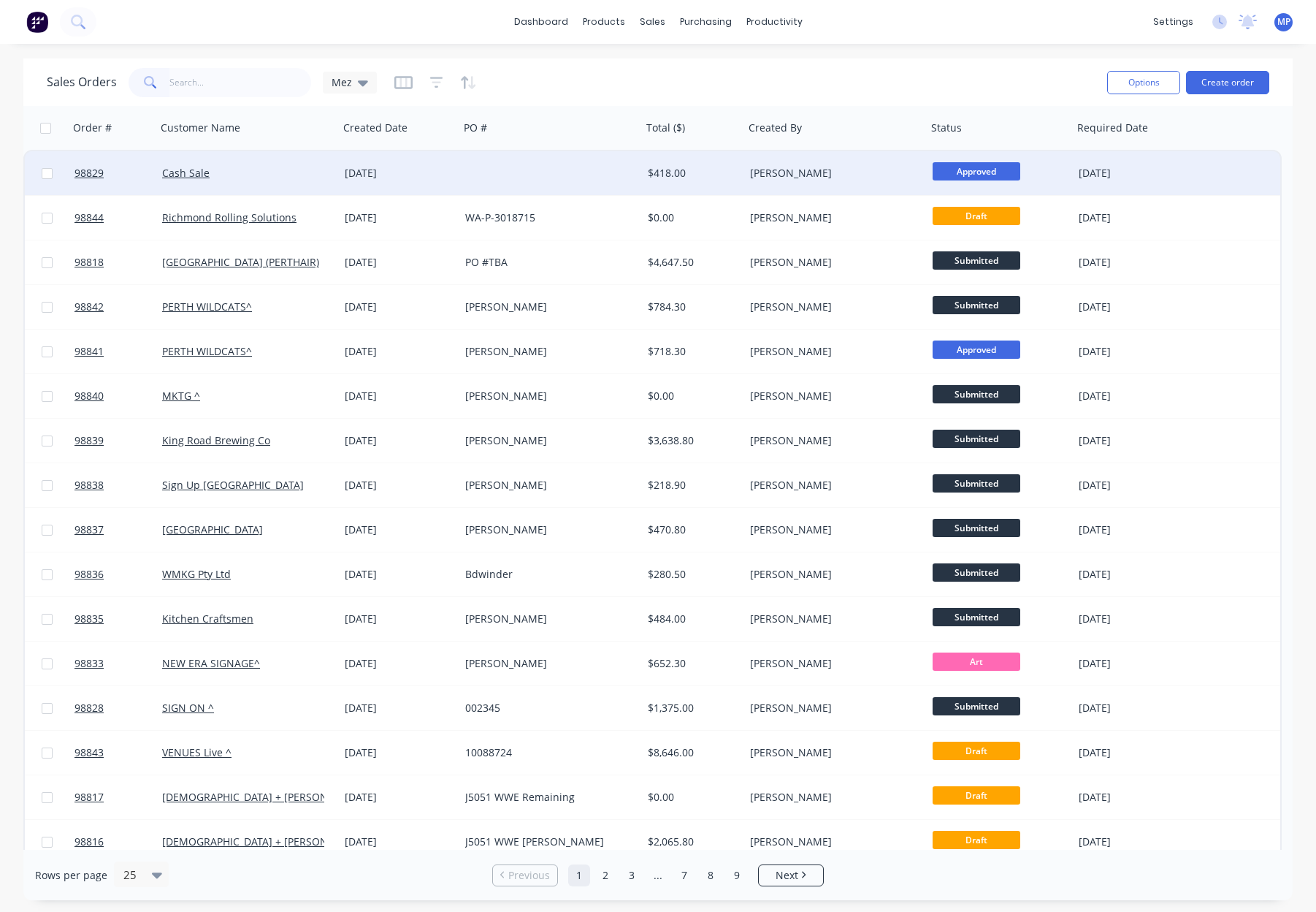
click at [877, 167] on div "[PERSON_NAME]" at bounding box center [831, 173] width 162 height 15
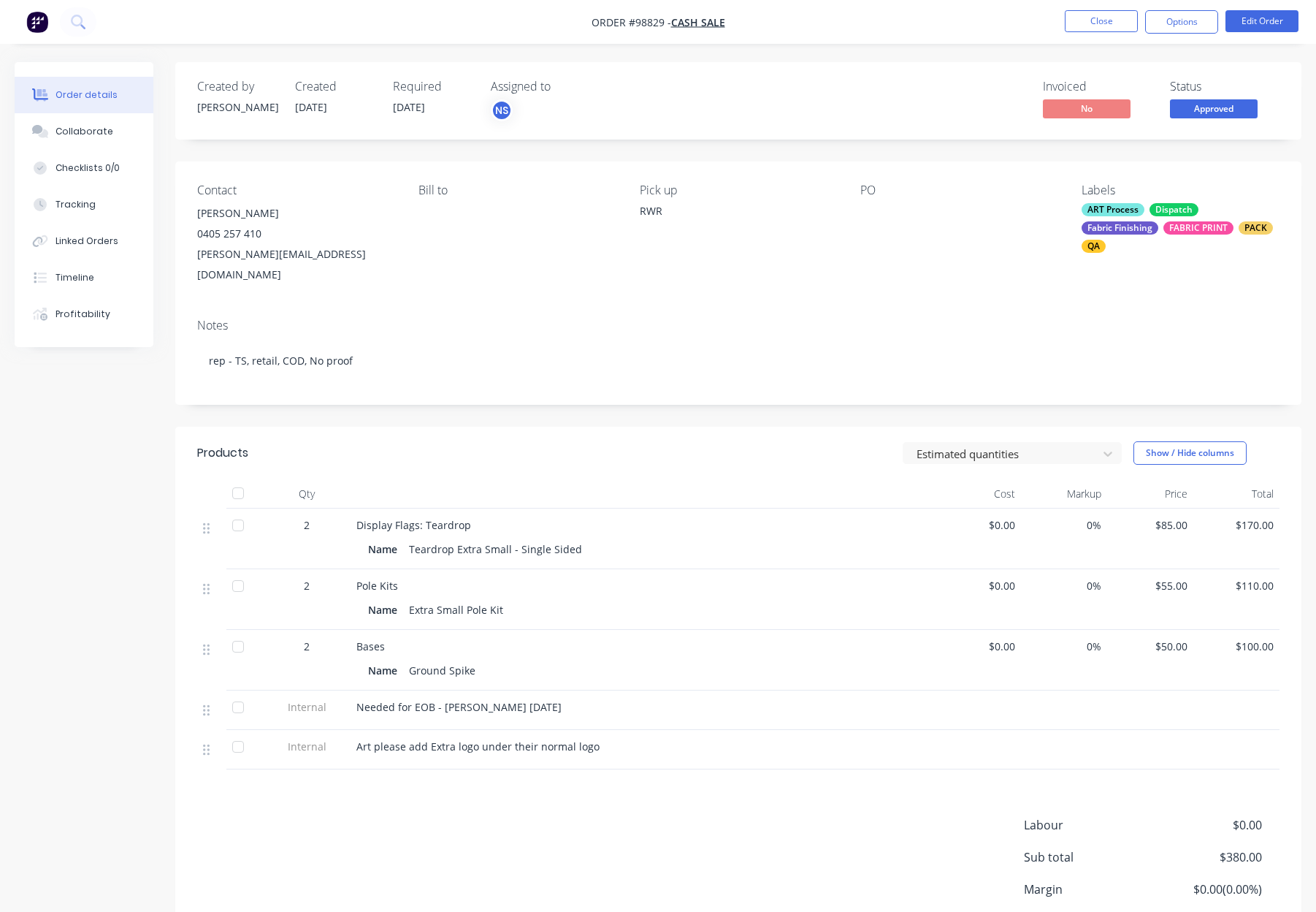
scroll to position [97, 0]
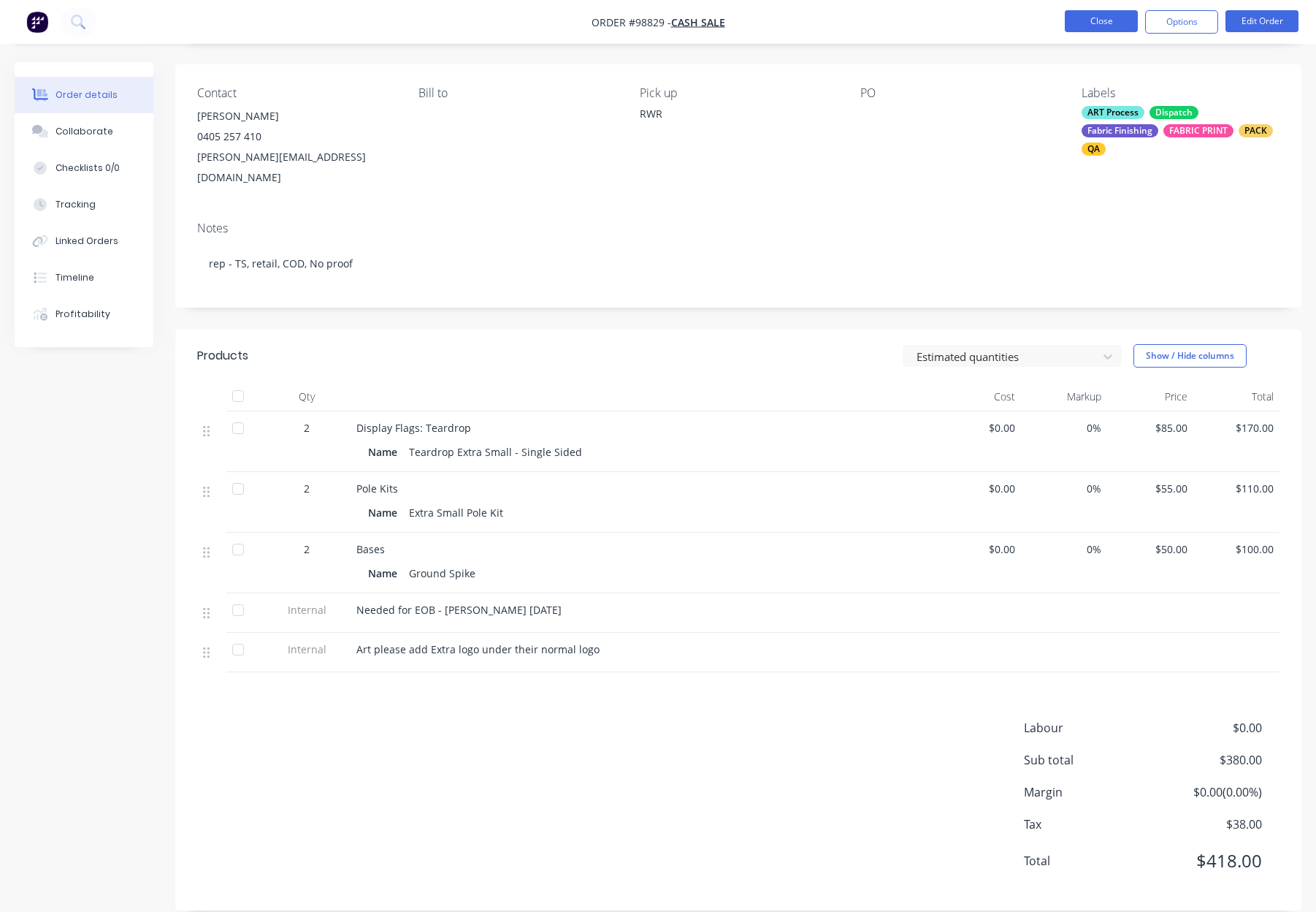
click at [1093, 19] on button "Close" at bounding box center [1101, 21] width 73 height 22
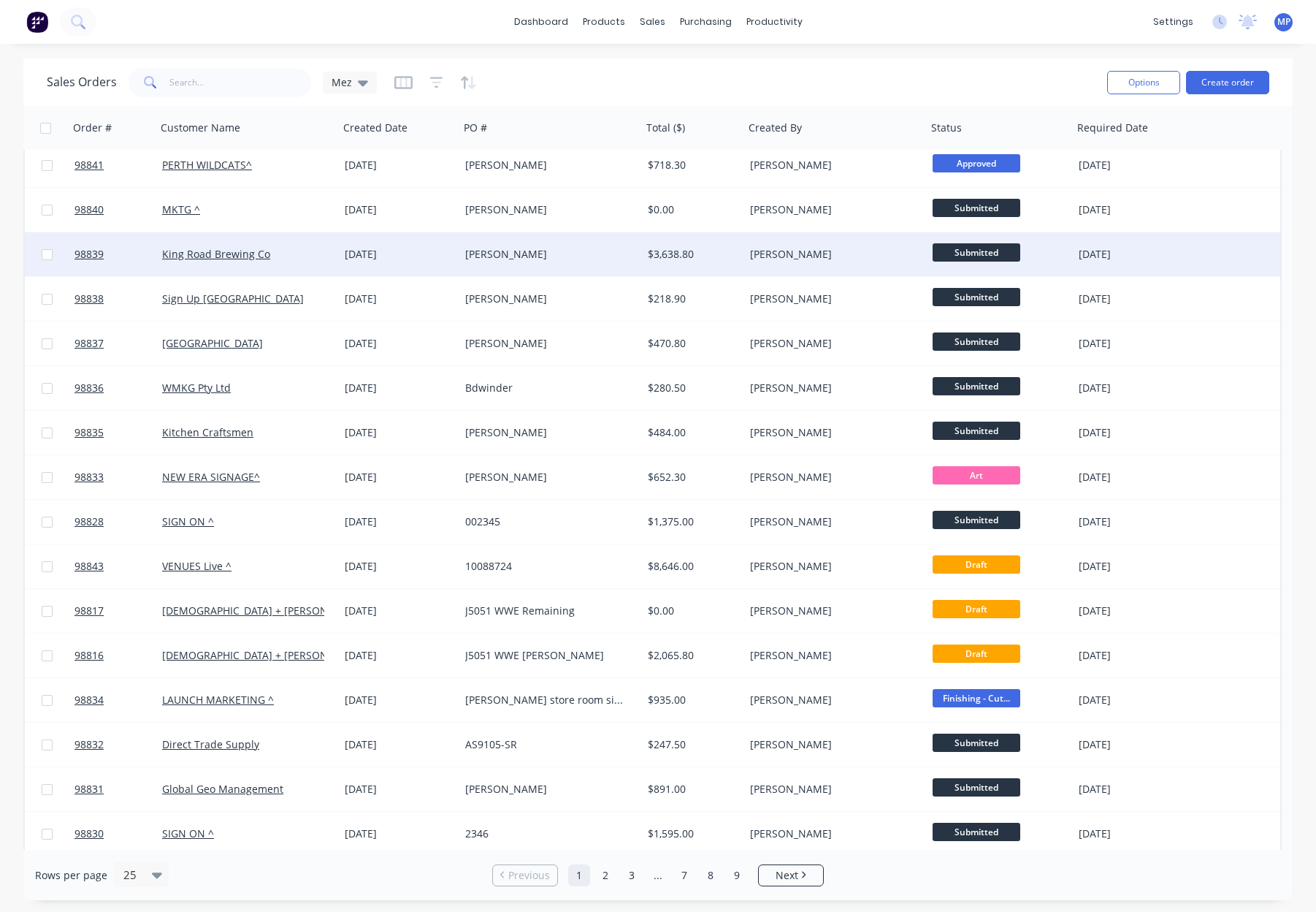
scroll to position [184, 0]
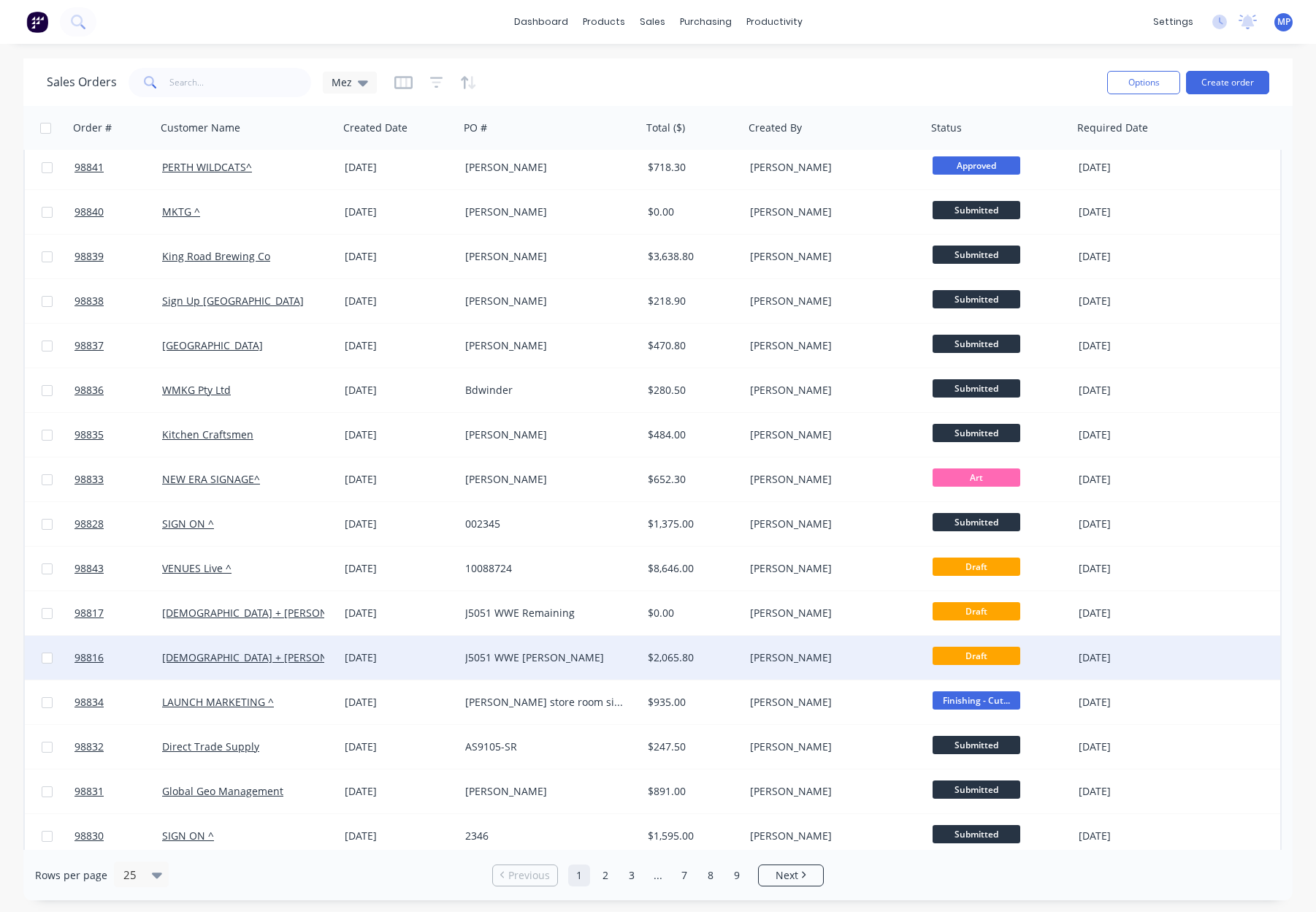
click at [738, 663] on div "$2,065.80" at bounding box center [693, 657] width 90 height 15
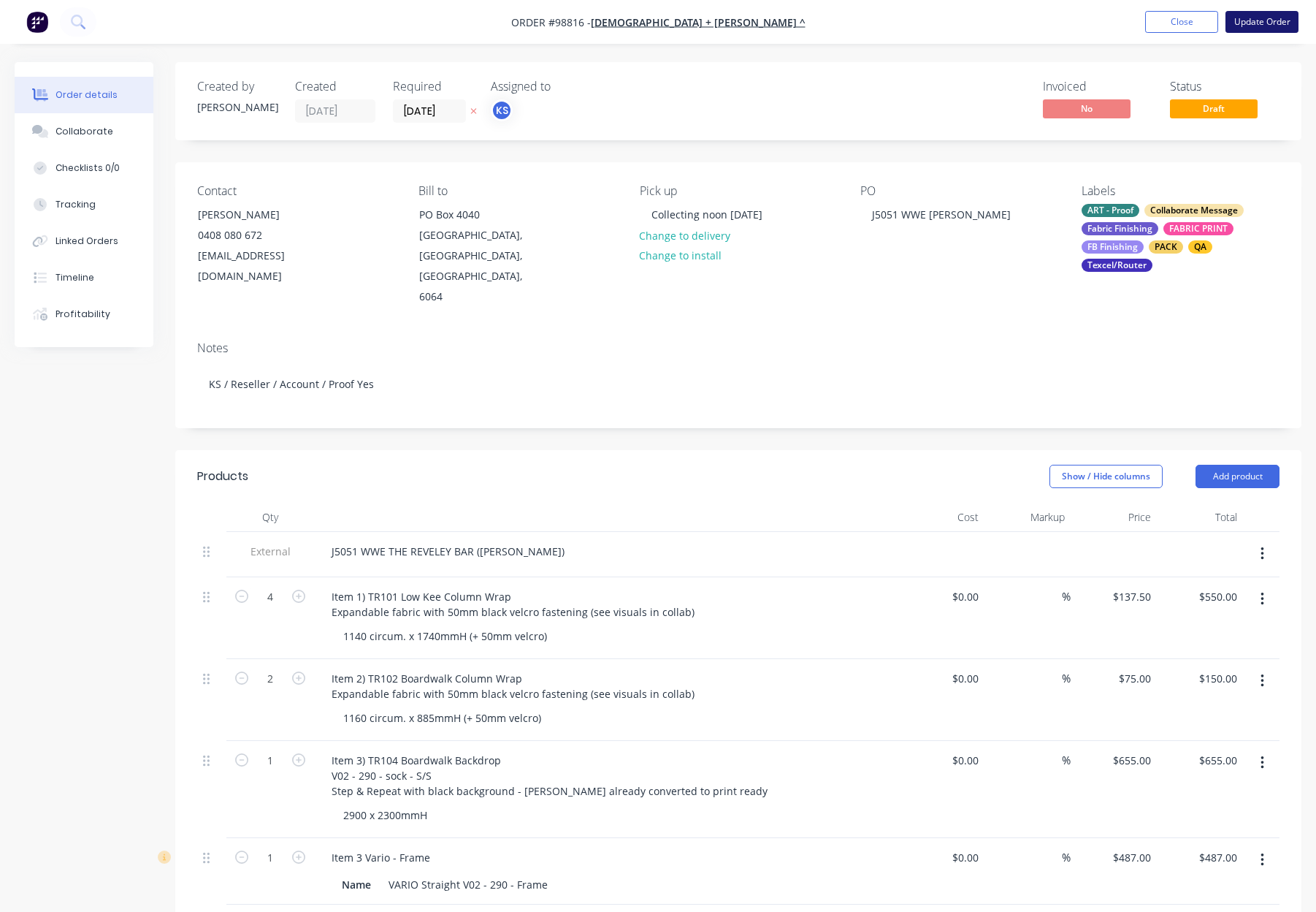
click at [1254, 16] on button "Update Order" at bounding box center [1262, 22] width 73 height 22
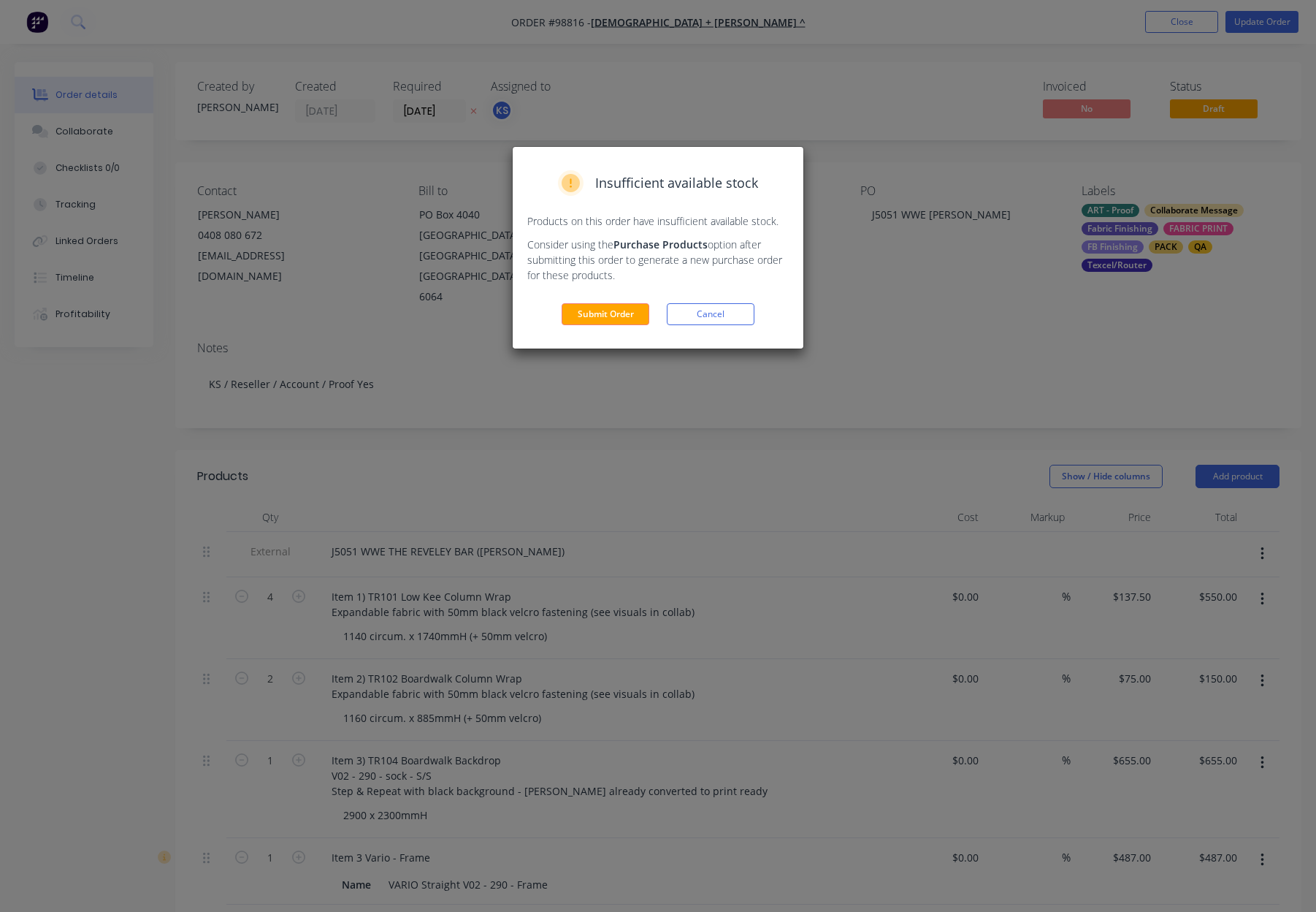
drag, startPoint x: 612, startPoint y: 307, endPoint x: 626, endPoint y: 303, distance: 14.6
click at [612, 307] on button "Submit Order" at bounding box center [605, 313] width 88 height 22
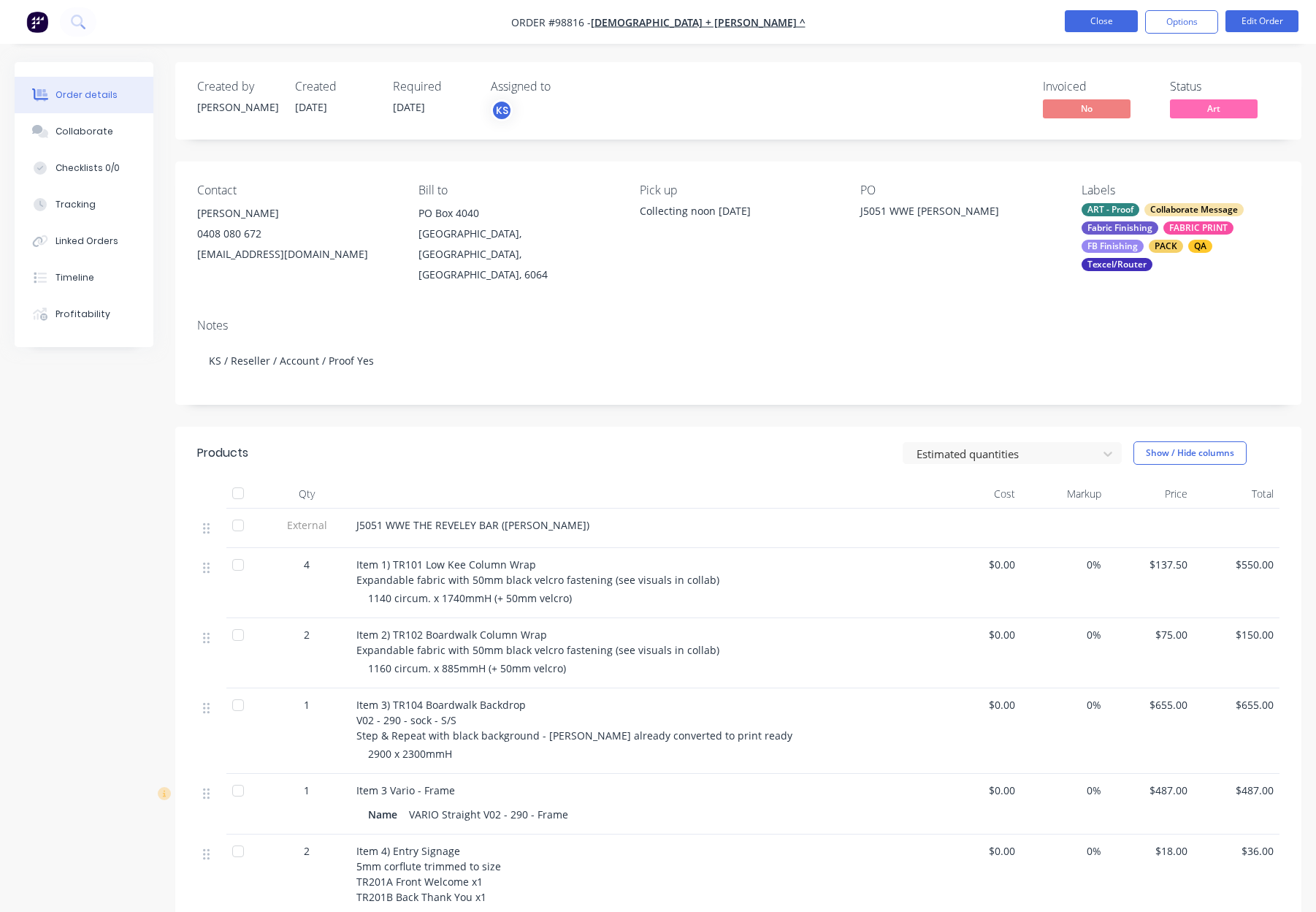
click at [1091, 28] on button "Close" at bounding box center [1101, 21] width 73 height 22
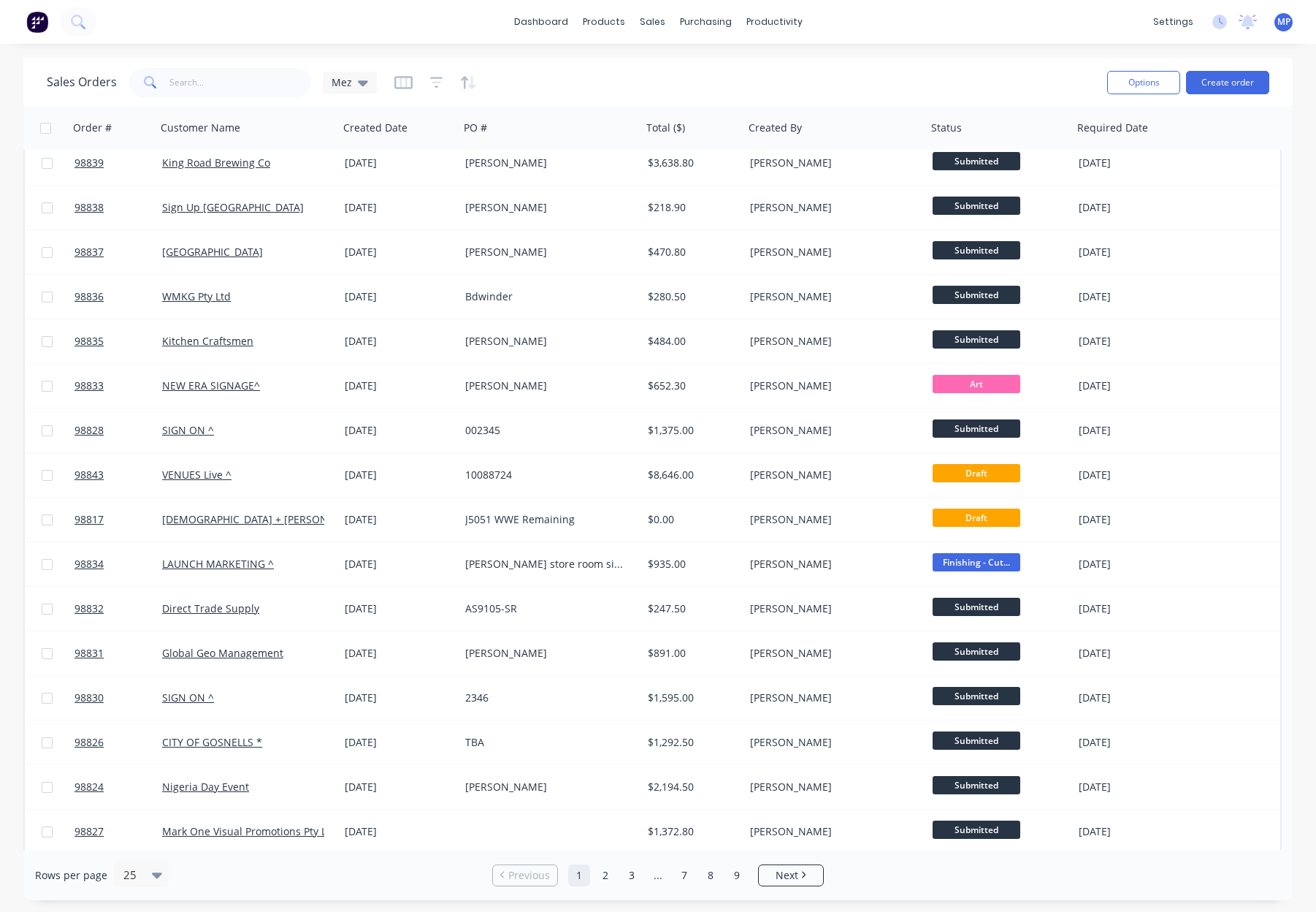
scroll to position [385, 0]
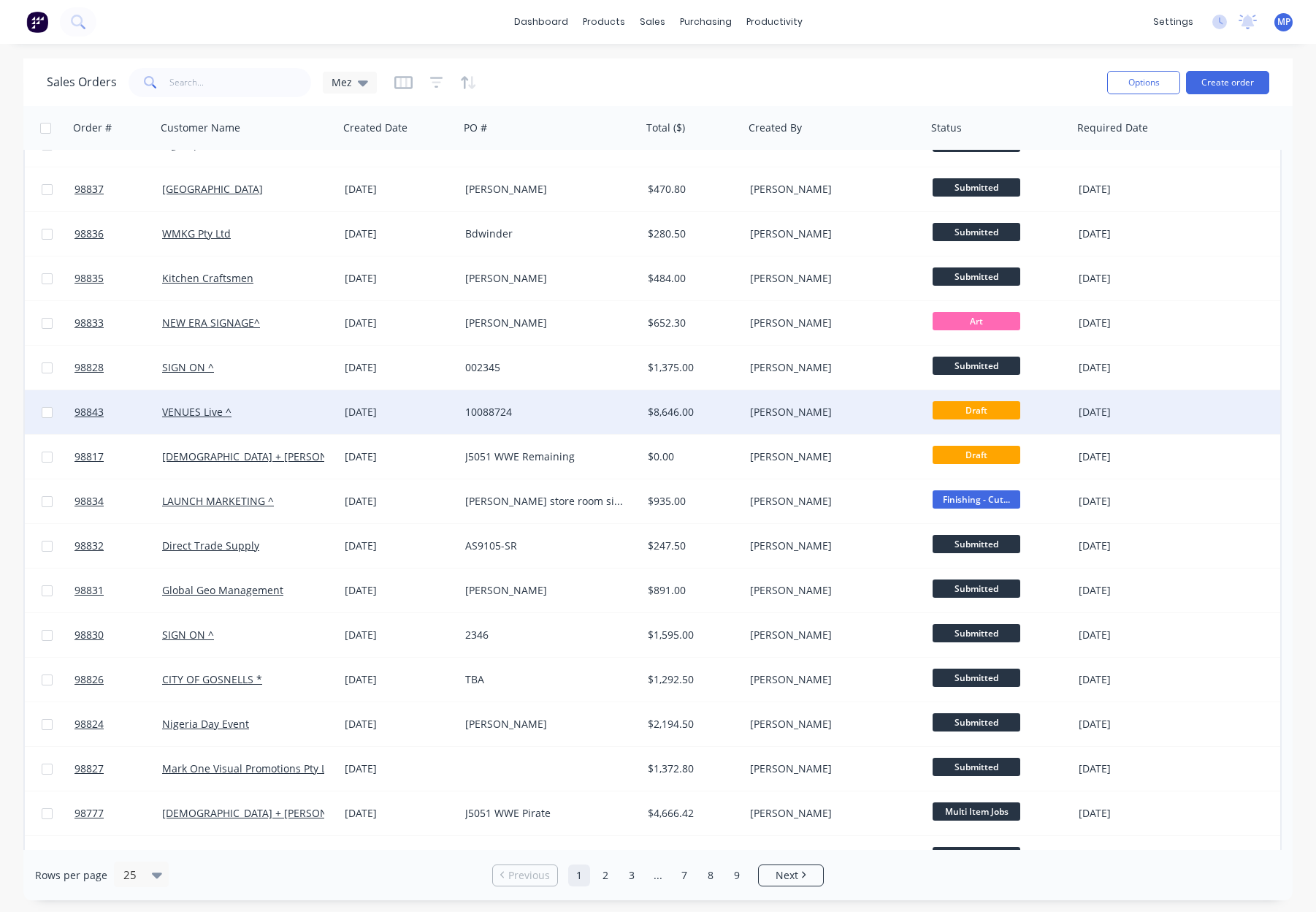
click at [833, 421] on div "[PERSON_NAME]" at bounding box center [836, 412] width 183 height 44
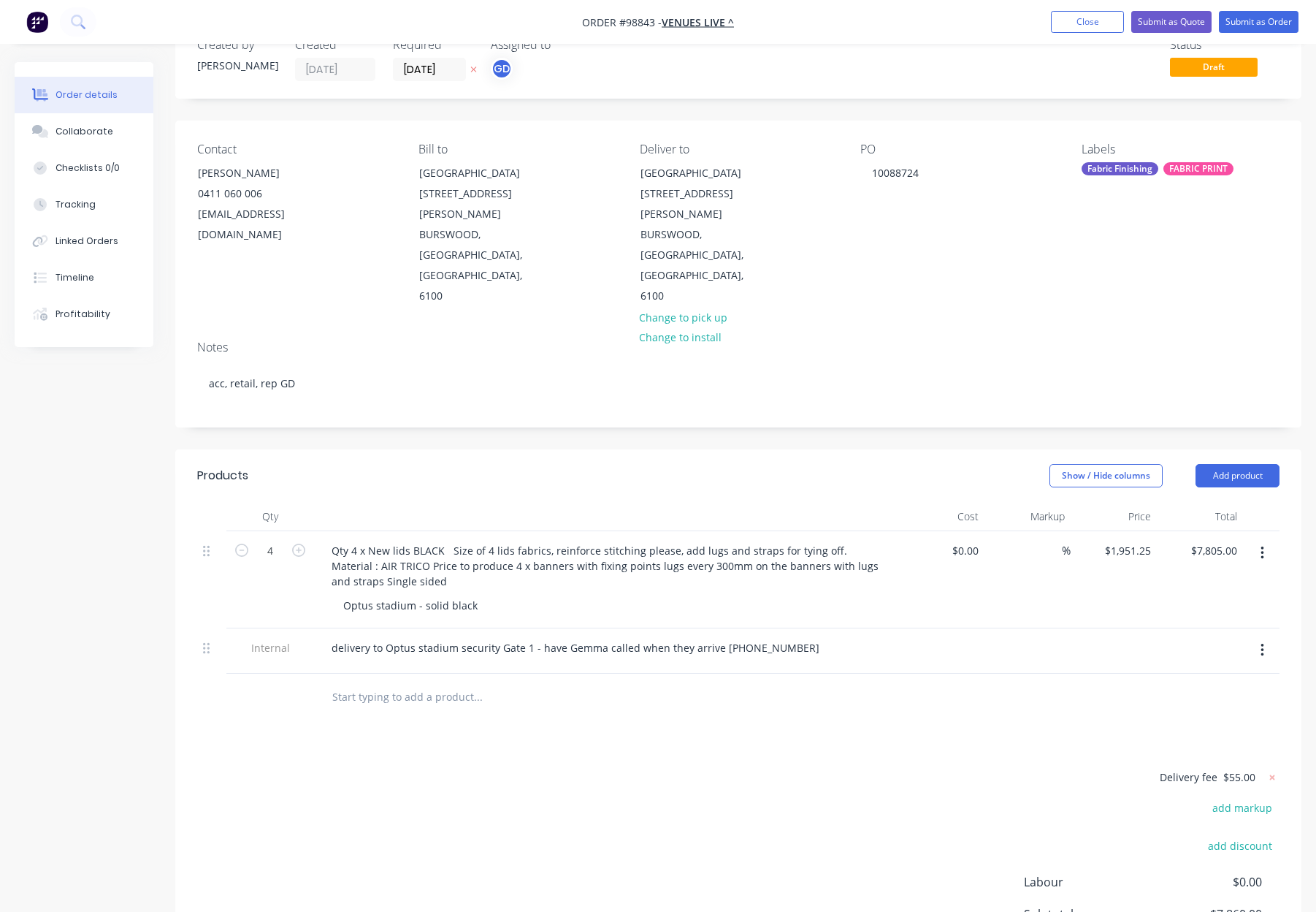
scroll to position [46, 0]
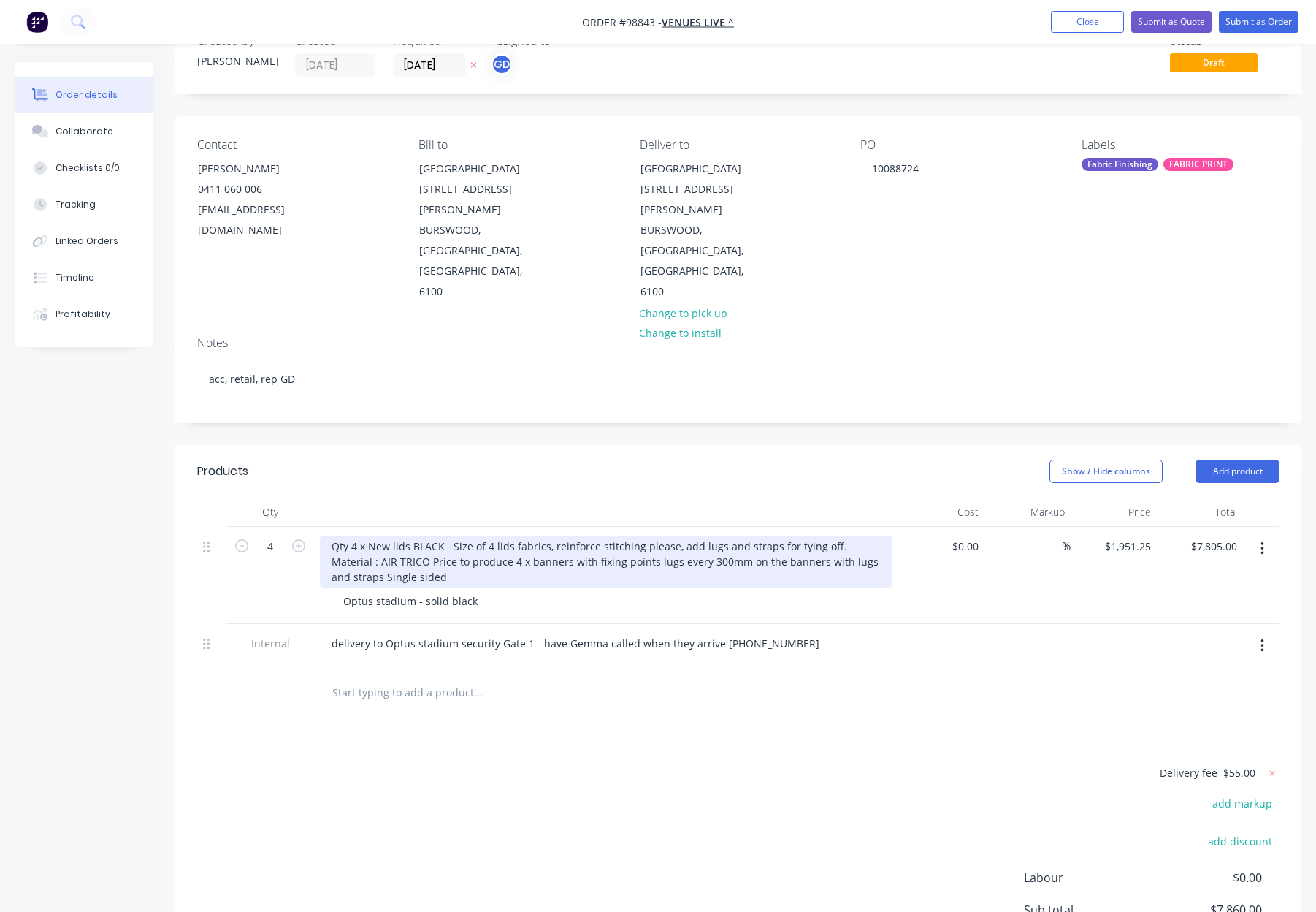
click at [411, 535] on div "Qty 4 x New lids BLACK Size of 4 lids fabrics, reinforce stitching please, add …" at bounding box center [606, 561] width 572 height 52
drag, startPoint x: 458, startPoint y: 480, endPoint x: 466, endPoint y: 483, distance: 8.5
click at [458, 535] on div "Qty 4 x New lids - BLACK Size of 4 lids fabrics, reinforce stitching please, ad…" at bounding box center [606, 561] width 572 height 52
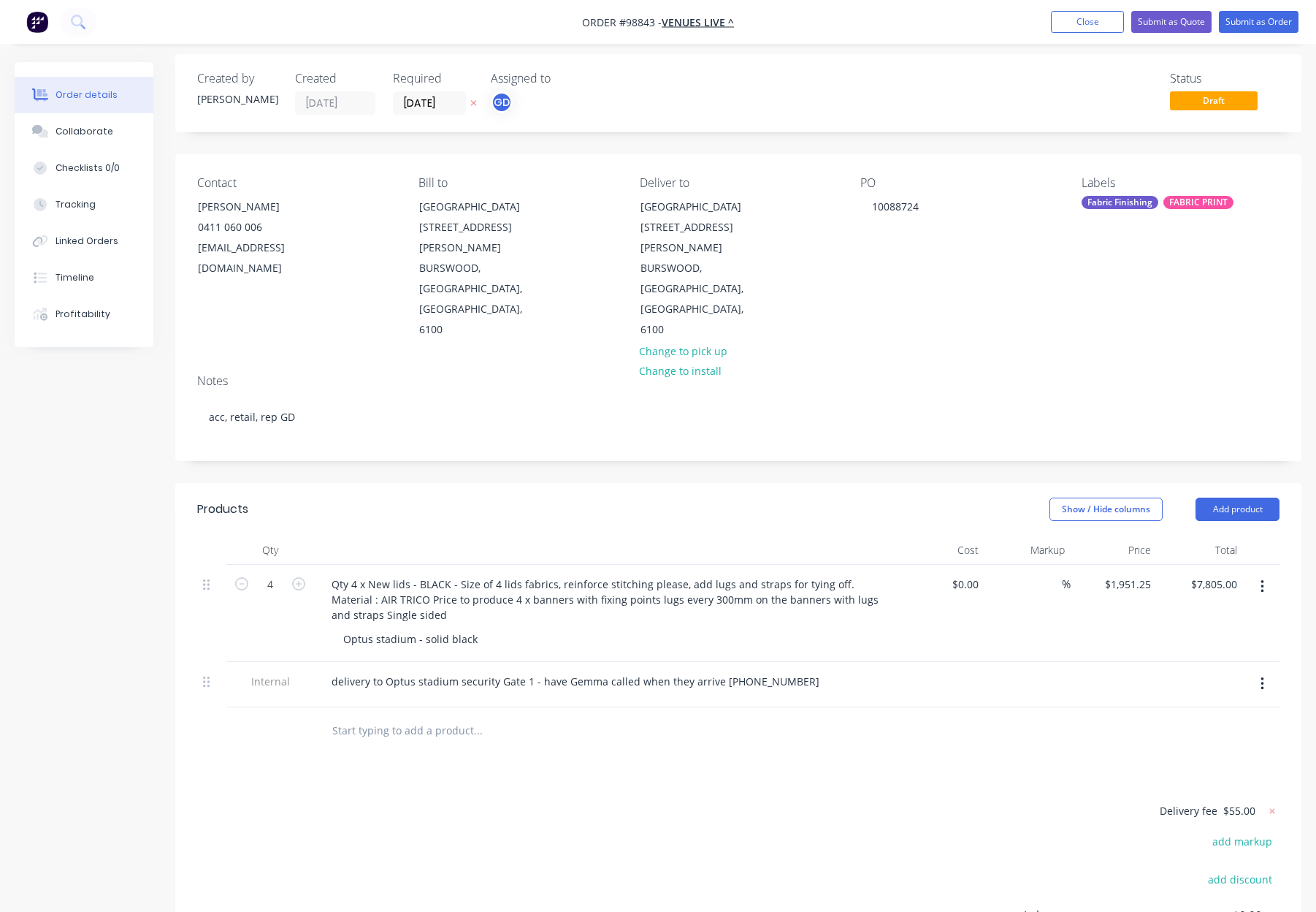
click at [575, 396] on div "Created by Gino Created 07/10/25 Required 14/10/25 Assigned to GD Status Draft …" at bounding box center [738, 576] width 1126 height 1044
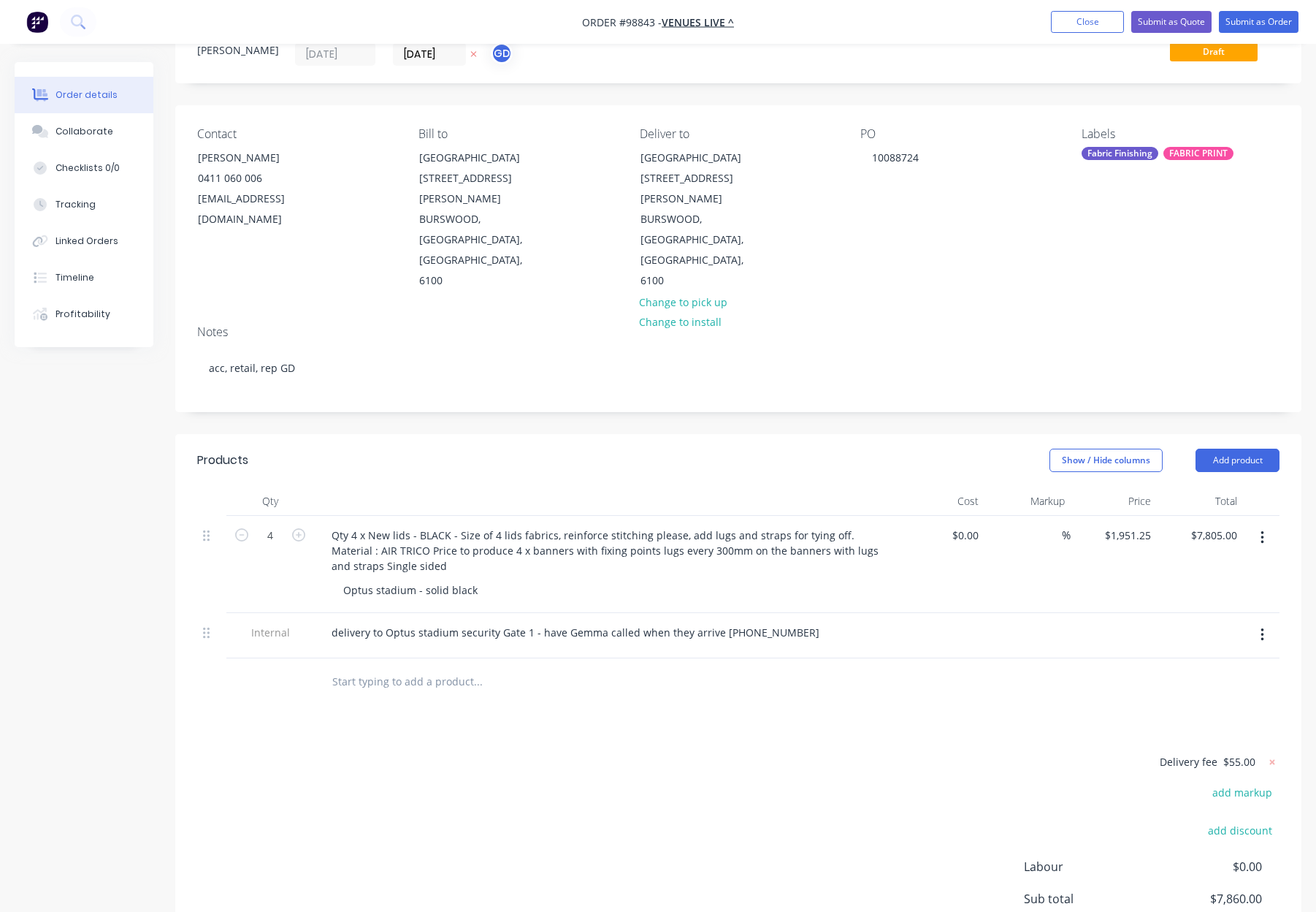
scroll to position [58, 0]
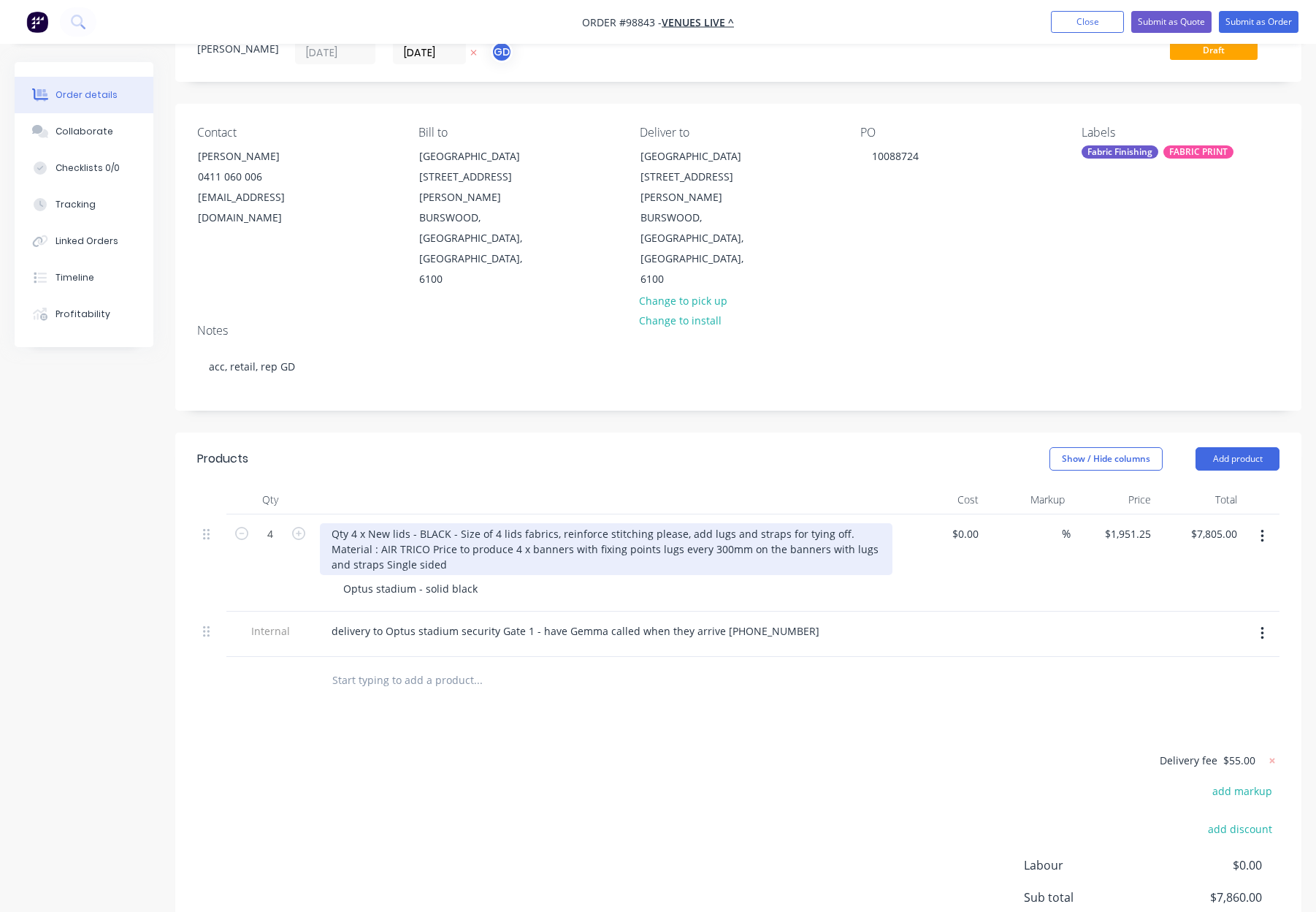
drag, startPoint x: 836, startPoint y: 472, endPoint x: 846, endPoint y: 476, distance: 10.8
click at [836, 523] on div "Qty 4 x New lids - BLACK - Size of 4 lids fabrics, reinforce stitching please, …" at bounding box center [606, 549] width 572 height 52
drag, startPoint x: 364, startPoint y: 501, endPoint x: 376, endPoint y: 504, distance: 12.4
click at [364, 523] on div "Qty 4 x New lids - BLACK - Size of 4 lids fabrics, reinforce stitching please, …" at bounding box center [606, 549] width 572 height 52
drag, startPoint x: 428, startPoint y: 488, endPoint x: 566, endPoint y: 486, distance: 138.0
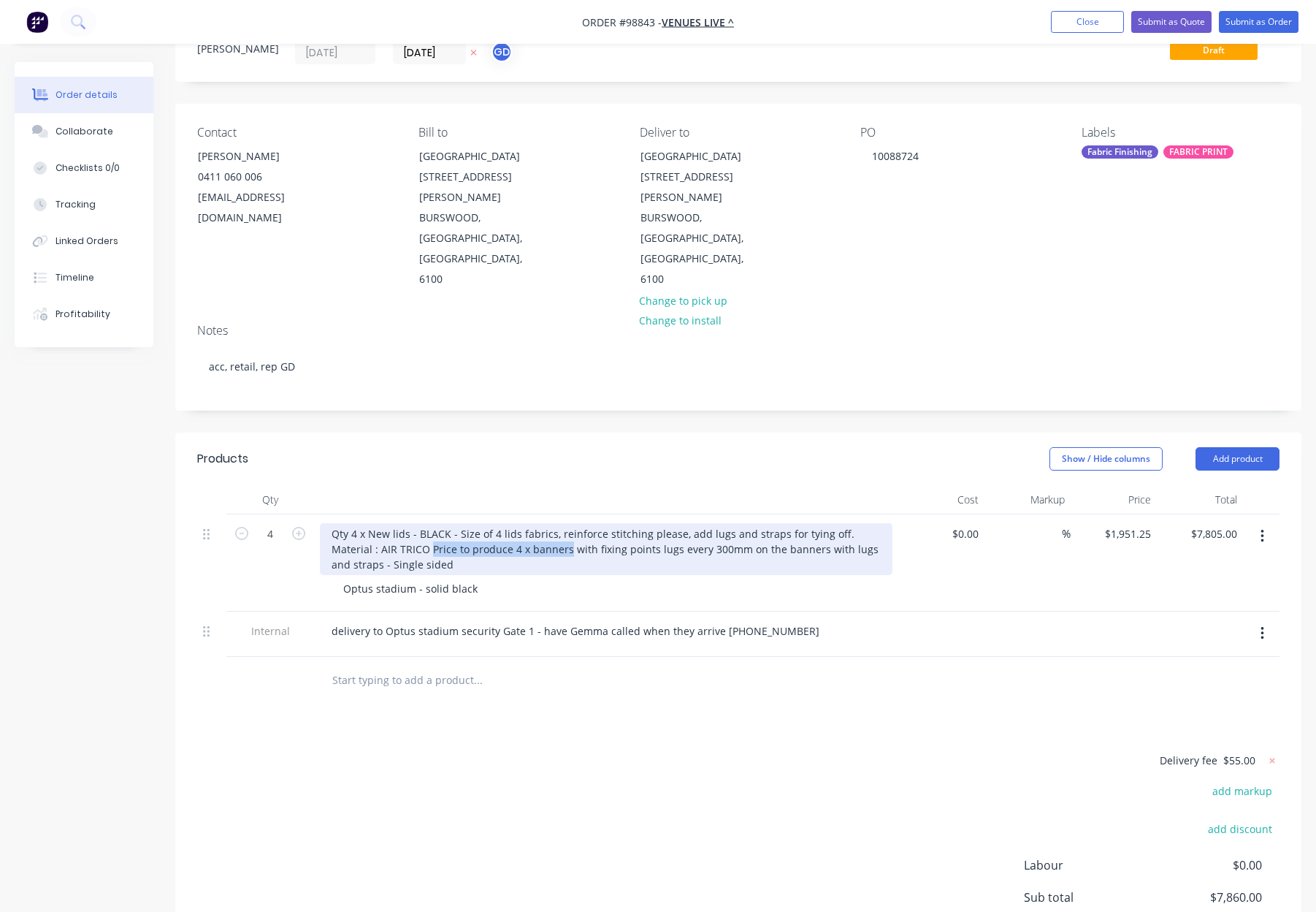
click at [566, 523] on div "Qty 4 x New lids - BLACK - Size of 4 lids fabrics, reinforce stitching please, …" at bounding box center [606, 549] width 572 height 52
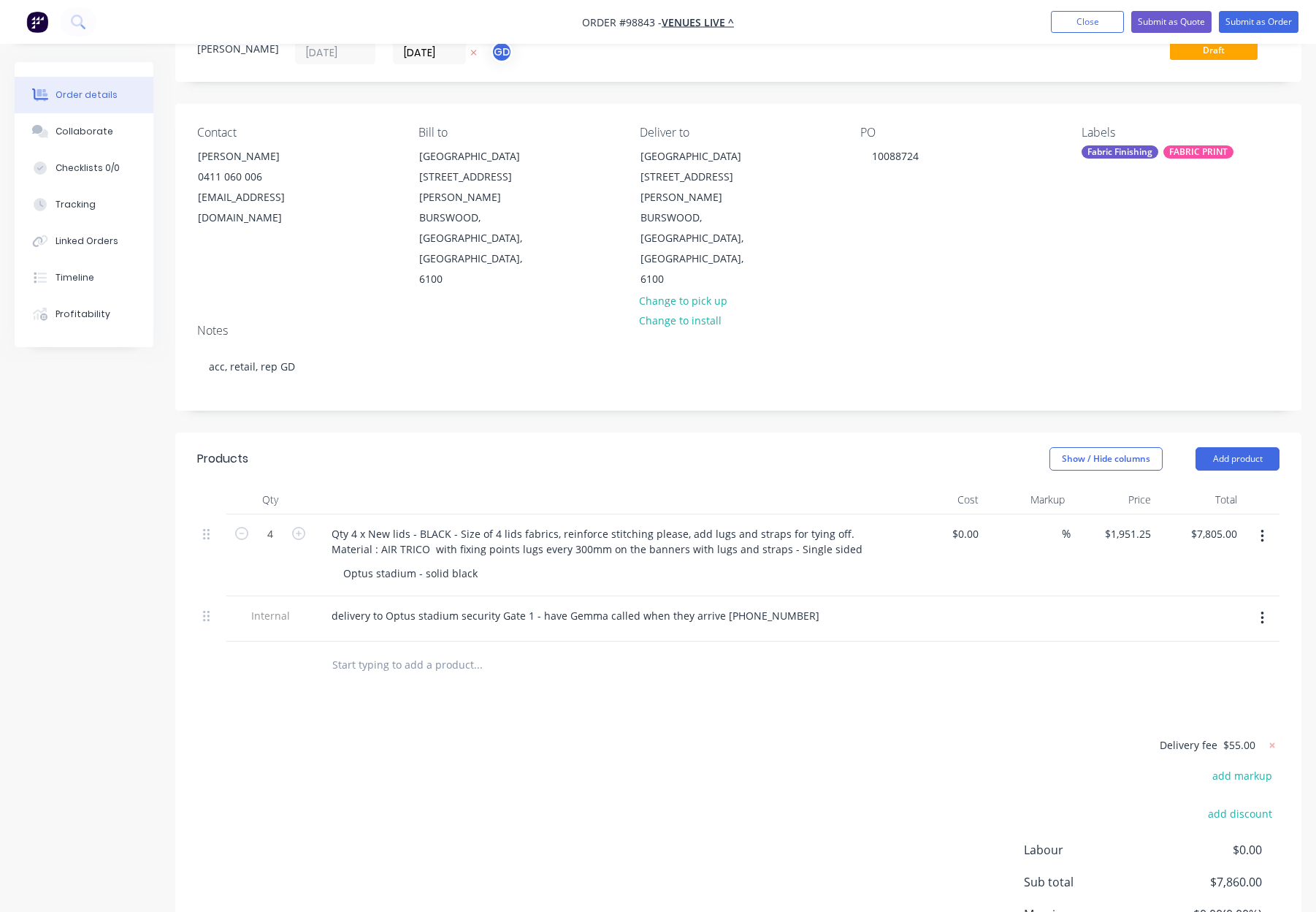
click at [598, 447] on div "Show / Hide columns Add product" at bounding box center [853, 459] width 852 height 23
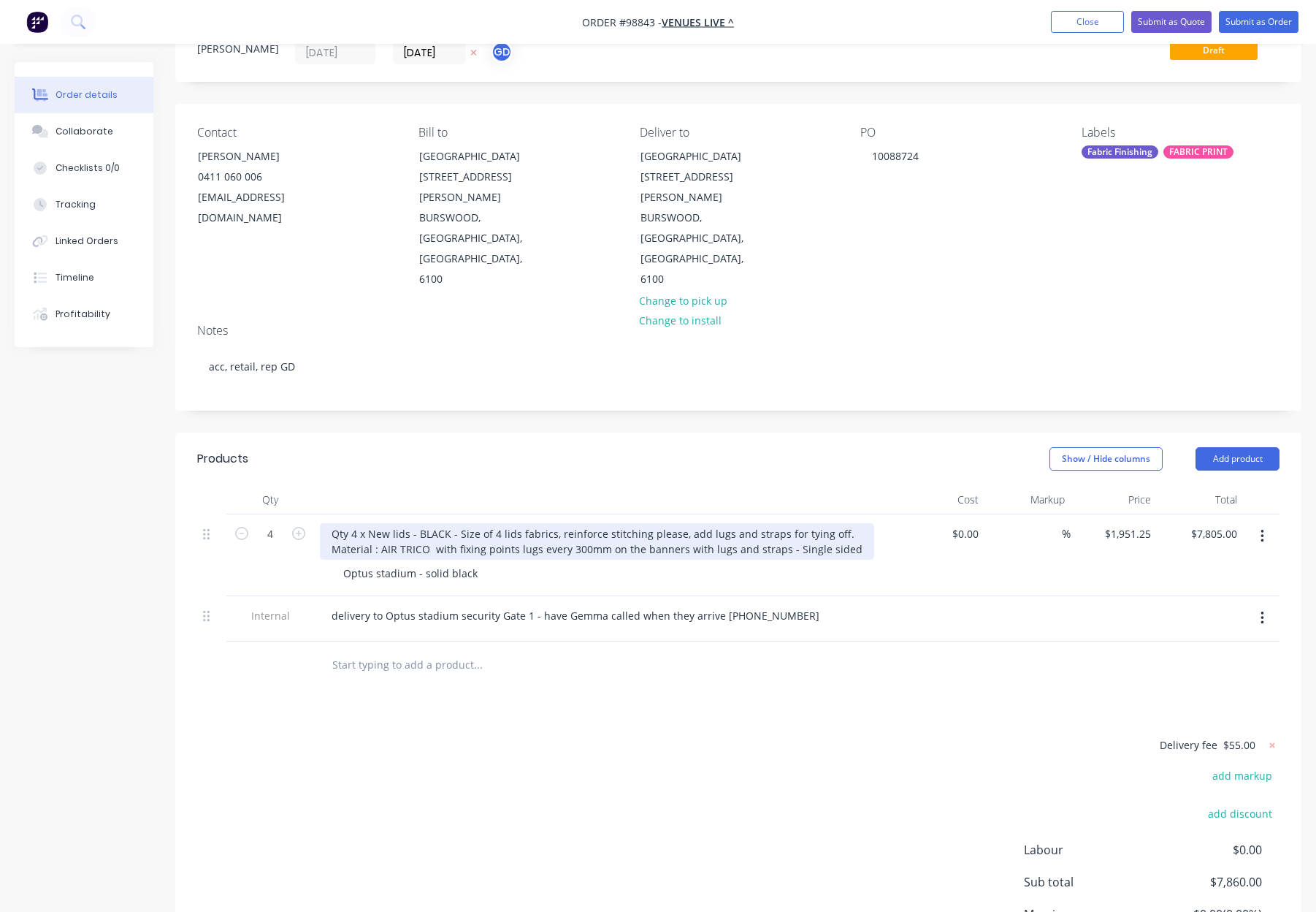
click at [717, 523] on div "Qty 4 x New lids - BLACK - Size of 4 lids fabrics, reinforce stitching please, …" at bounding box center [597, 541] width 554 height 37
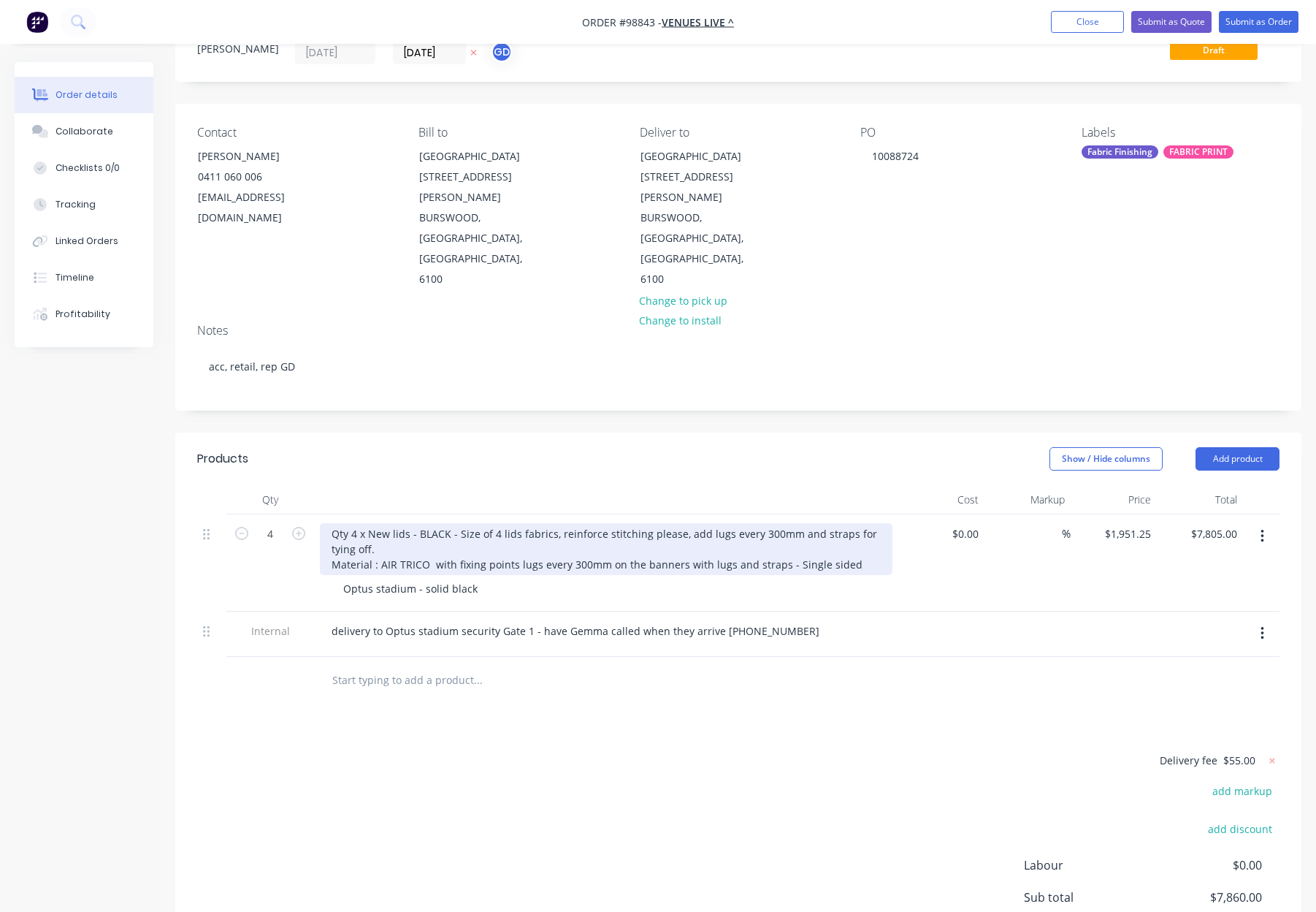
click at [678, 523] on div "Qty 4 x New lids - BLACK - Size of 4 lids fabrics, reinforce stitching please, …" at bounding box center [606, 549] width 572 height 52
click at [698, 523] on div "Qty 4 x New lids - BLACK - Size of 4 lids fabrics, reinforce stitching please, …" at bounding box center [606, 549] width 572 height 52
drag, startPoint x: 858, startPoint y: 501, endPoint x: 384, endPoint y: 504, distance: 474.0
click at [384, 523] on div "Qty 4 x New lids - BLACK - Size of 4 lids fabrics, reinforce stitching please, …" at bounding box center [606, 549] width 572 height 52
drag, startPoint x: 384, startPoint y: 503, endPoint x: 852, endPoint y: 507, distance: 468.0
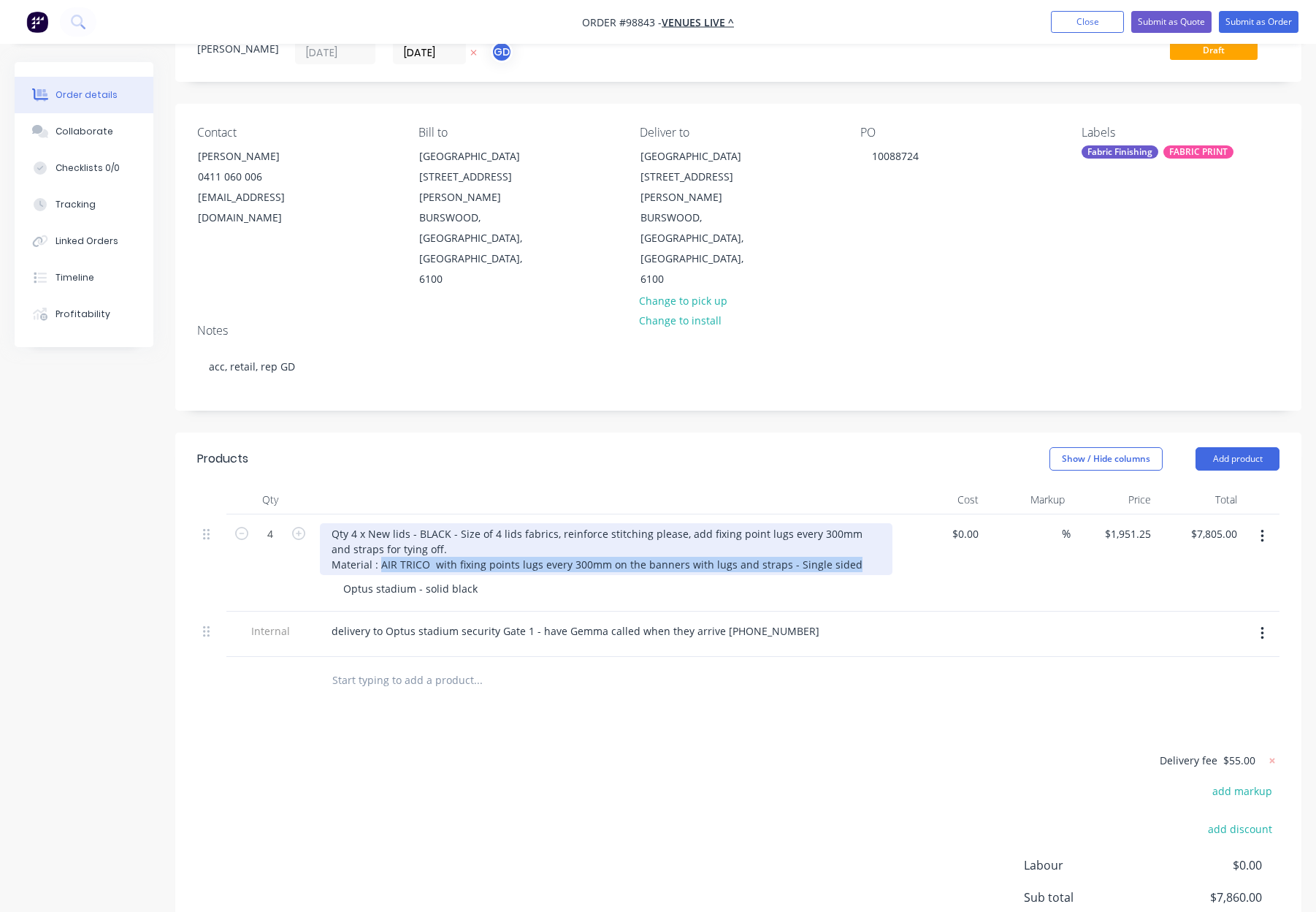
click at [852, 523] on div "Qty 4 x New lids - BLACK - Size of 4 lids fabrics, reinforce stitching please, …" at bounding box center [606, 549] width 572 height 52
drag, startPoint x: 857, startPoint y: 503, endPoint x: 557, endPoint y: 504, distance: 300.0
click at [431, 523] on div "Qty 4 x New lids - BLACK - Size of 4 lids fabrics, reinforce stitching please, …" at bounding box center [606, 549] width 572 height 52
click at [521, 523] on div "Qty 4 x New lids - BLACK - Size of 4 lids fabrics, reinforce stitching please, …" at bounding box center [606, 549] width 572 height 52
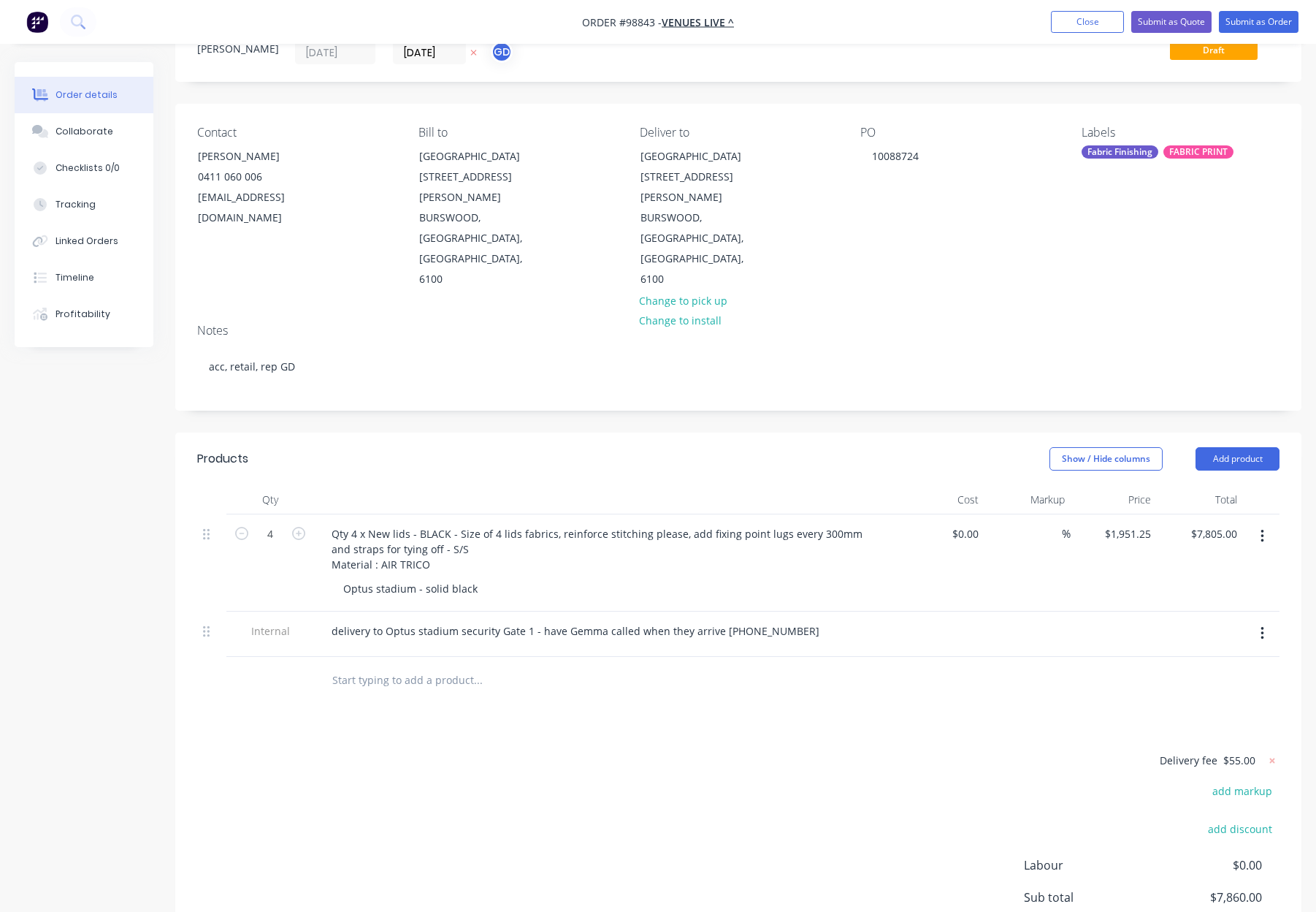
click at [605, 485] on div at bounding box center [606, 500] width 585 height 30
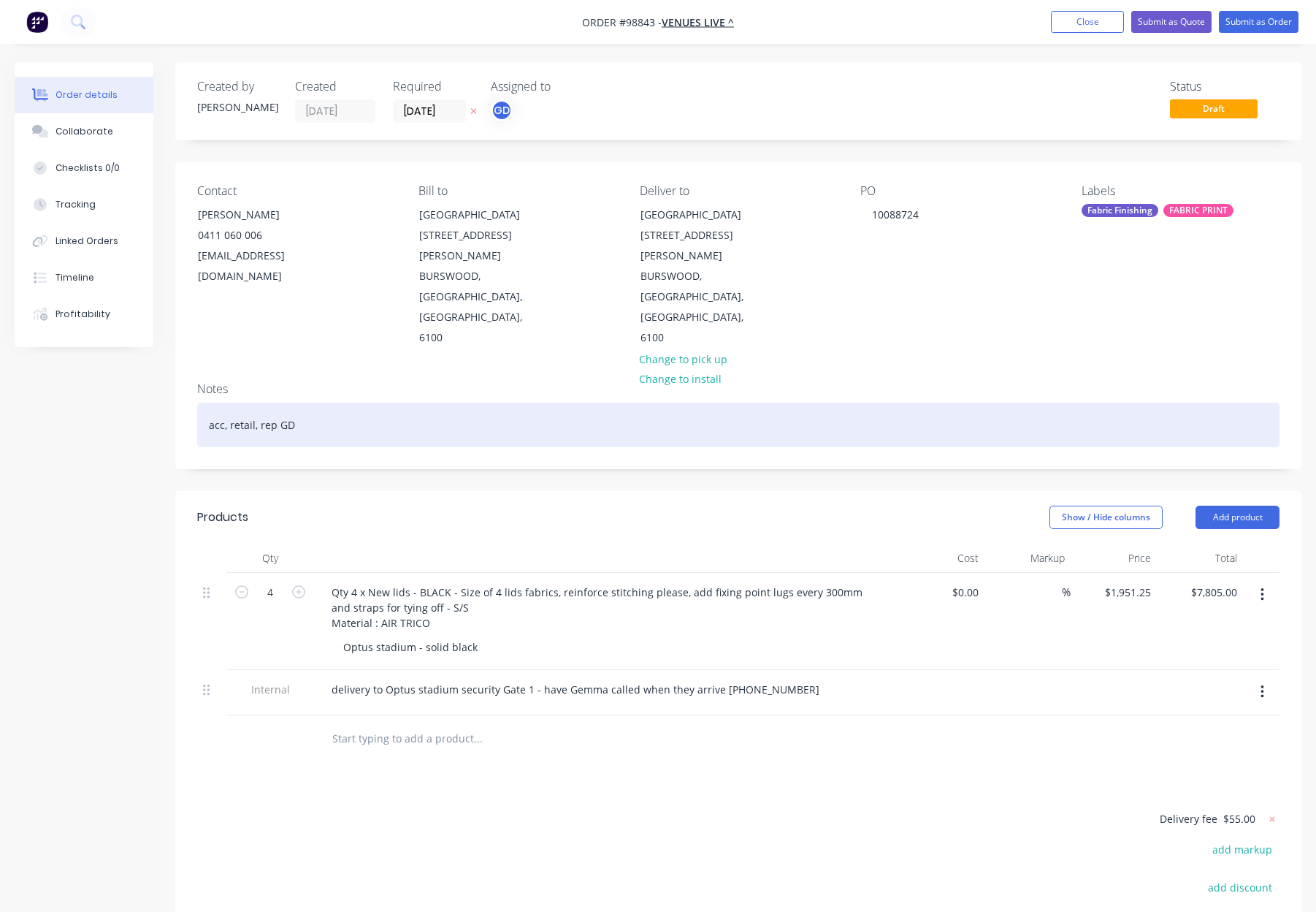
drag, startPoint x: 435, startPoint y: 365, endPoint x: 490, endPoint y: 367, distance: 55.0
click at [435, 403] on div "acc, retail, rep GD" at bounding box center [738, 425] width 1082 height 44
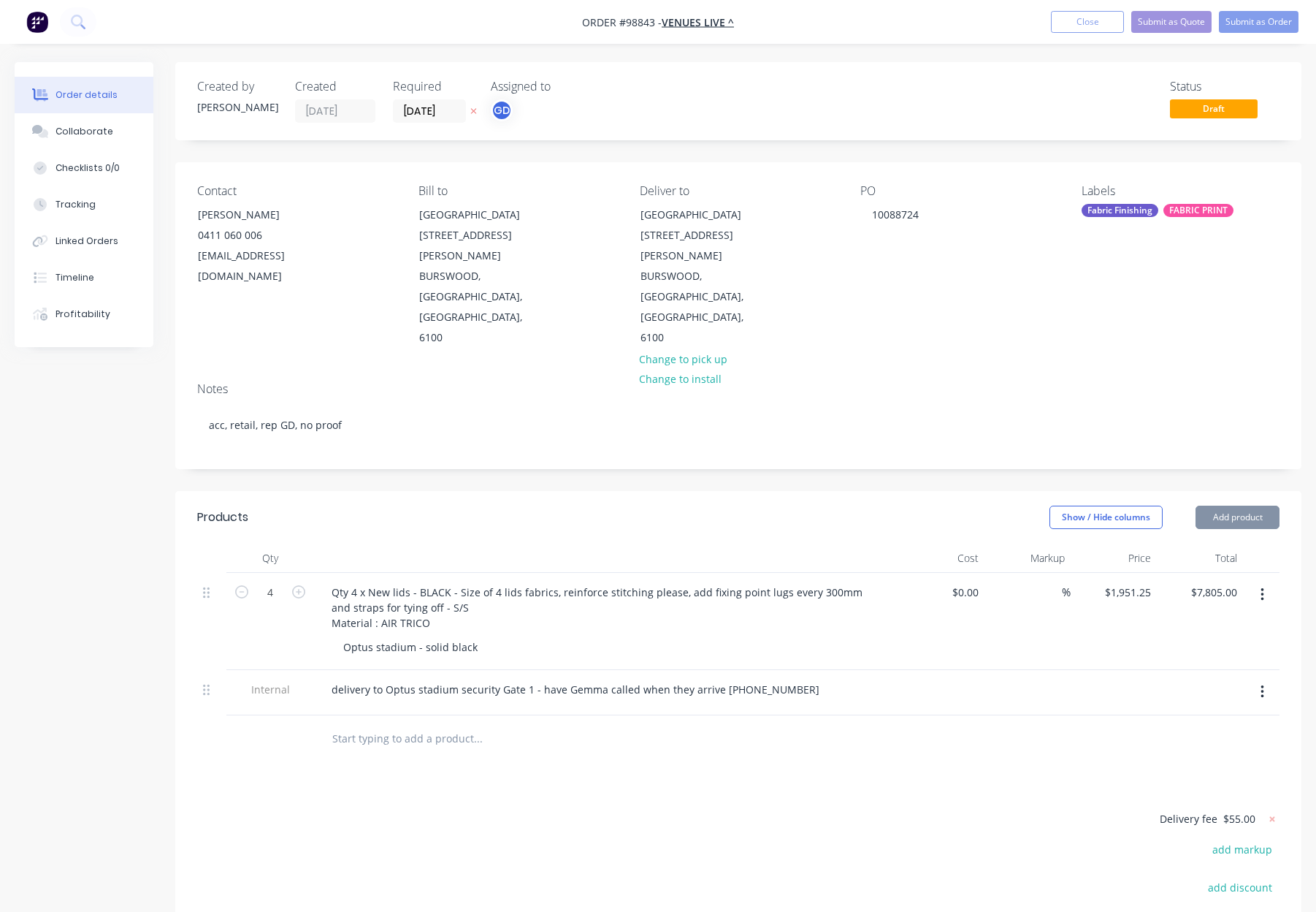
click at [1130, 211] on div "Fabric Finishing" at bounding box center [1119, 210] width 77 height 13
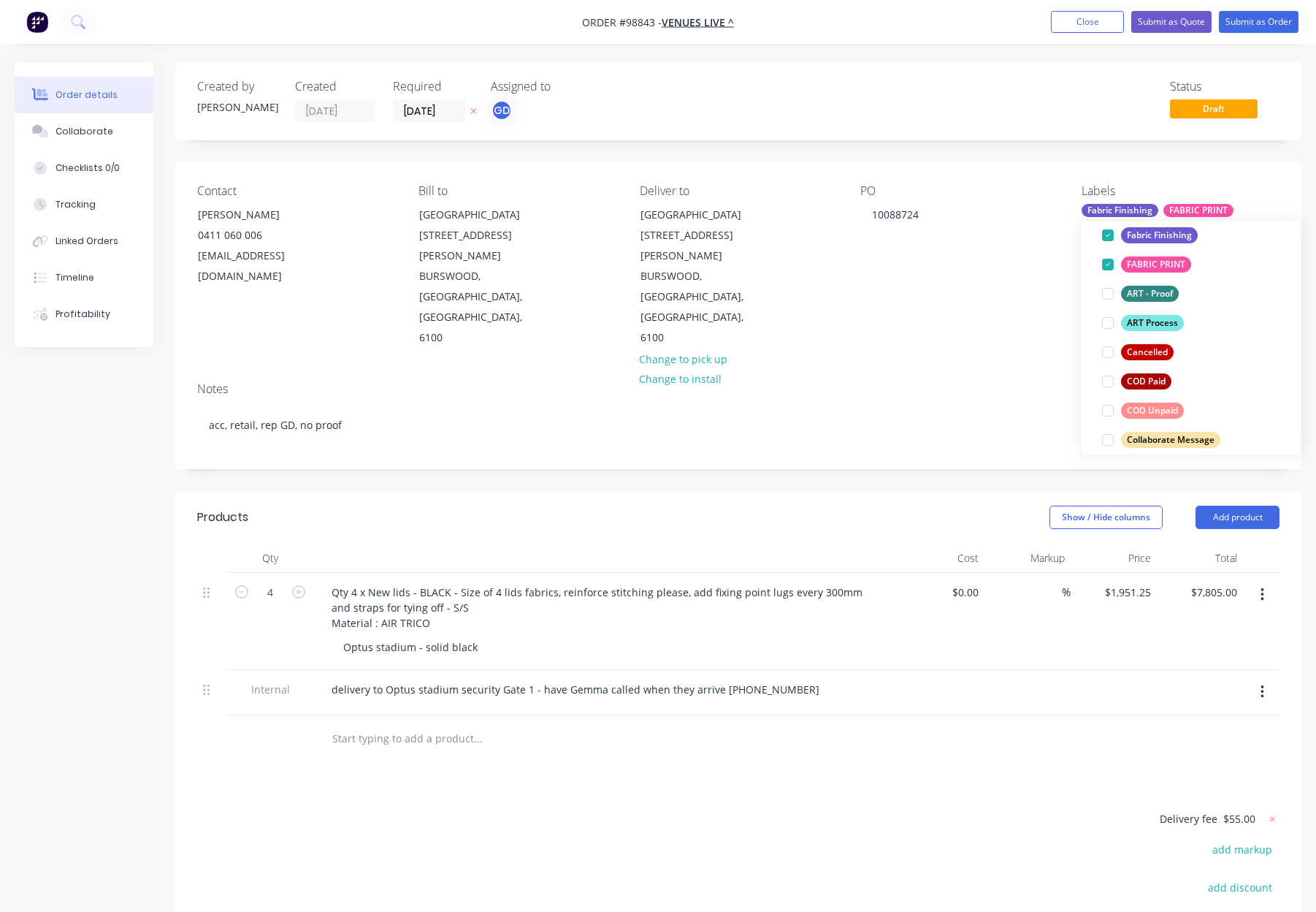
click at [1154, 322] on div "ART Process" at bounding box center [1152, 323] width 63 height 16
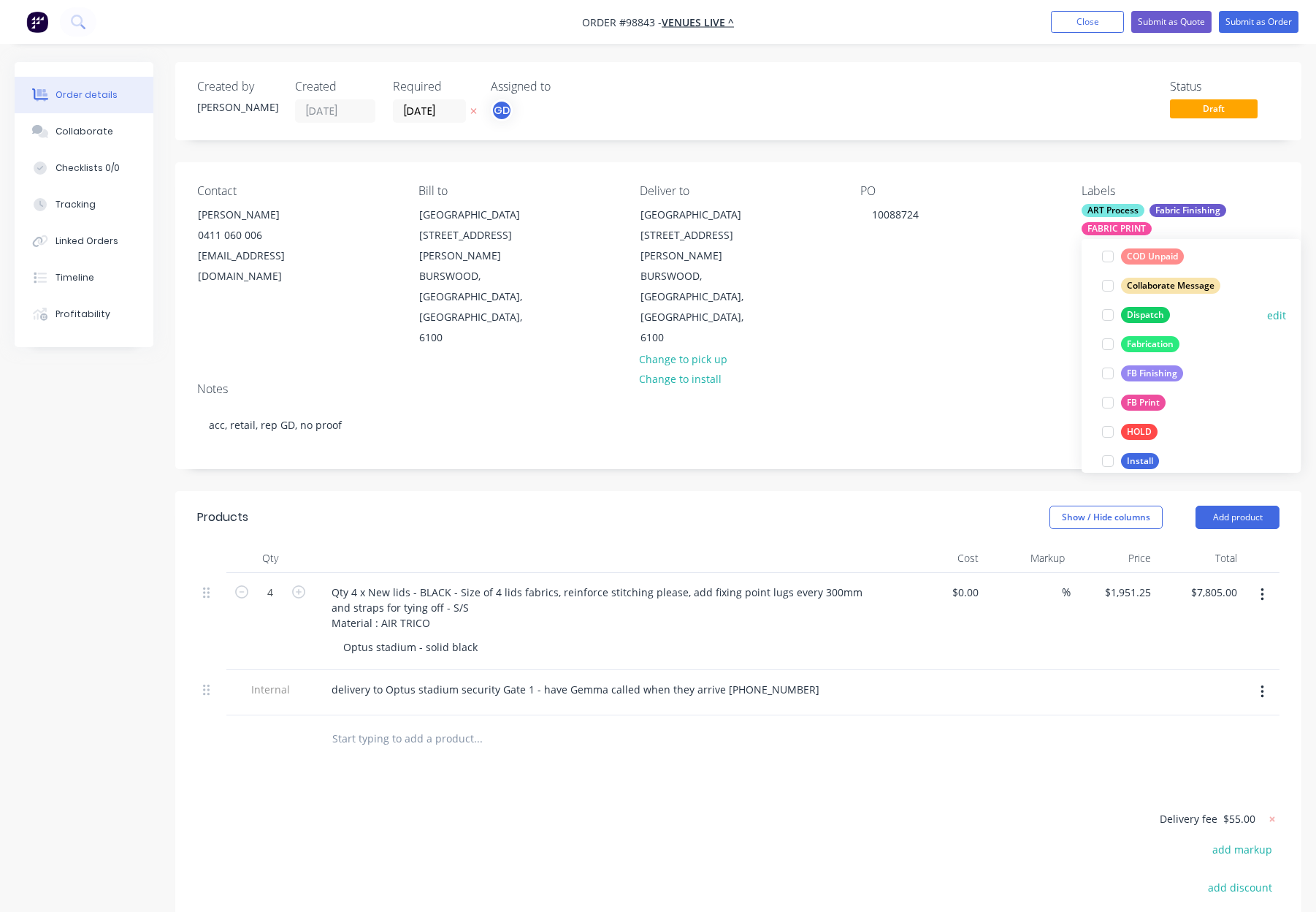
click at [1155, 317] on div "Dispatch" at bounding box center [1146, 315] width 49 height 16
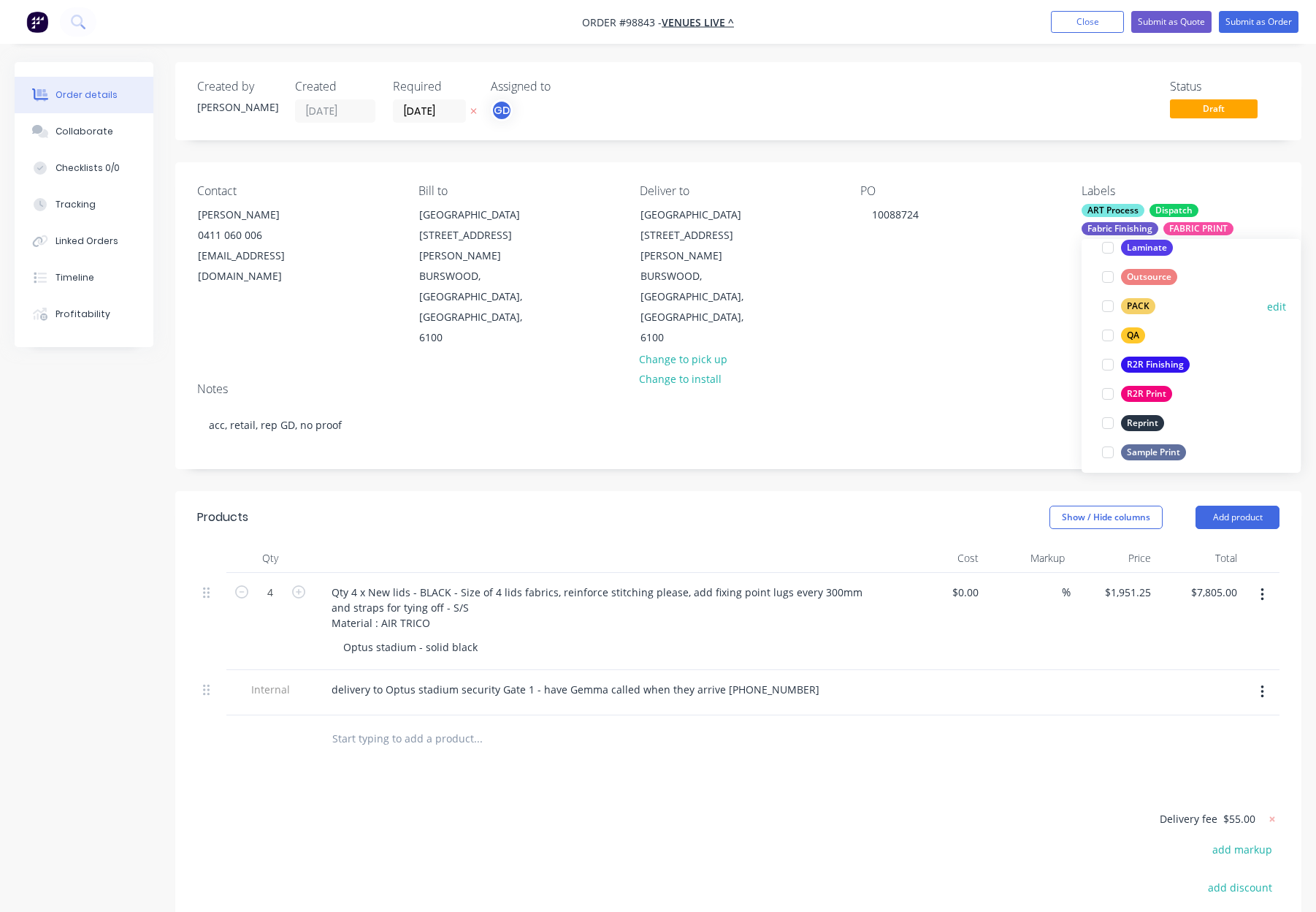
click at [1137, 299] on div "PACK" at bounding box center [1138, 306] width 34 height 16
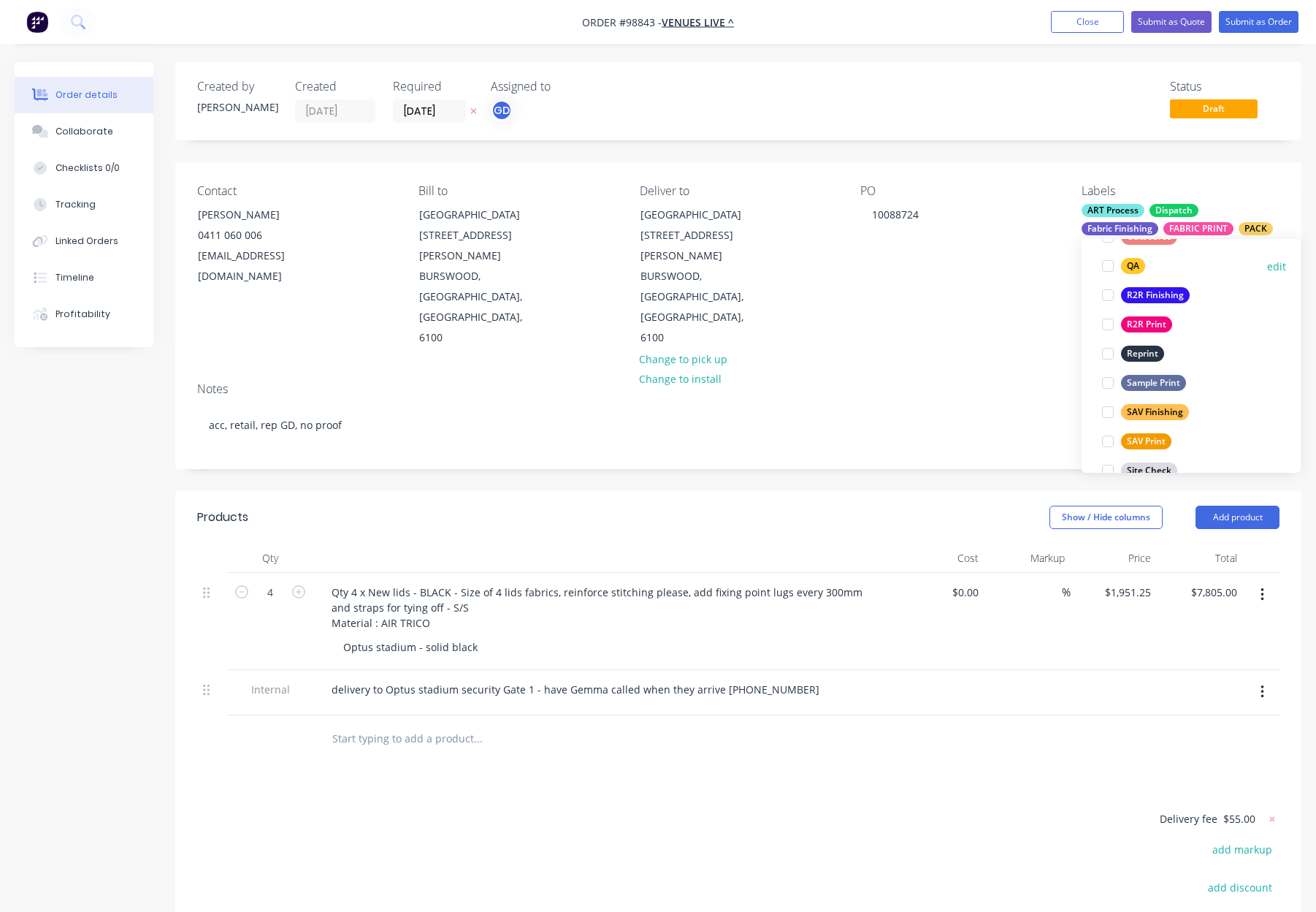
click at [1134, 261] on div "QA" at bounding box center [1133, 265] width 24 height 16
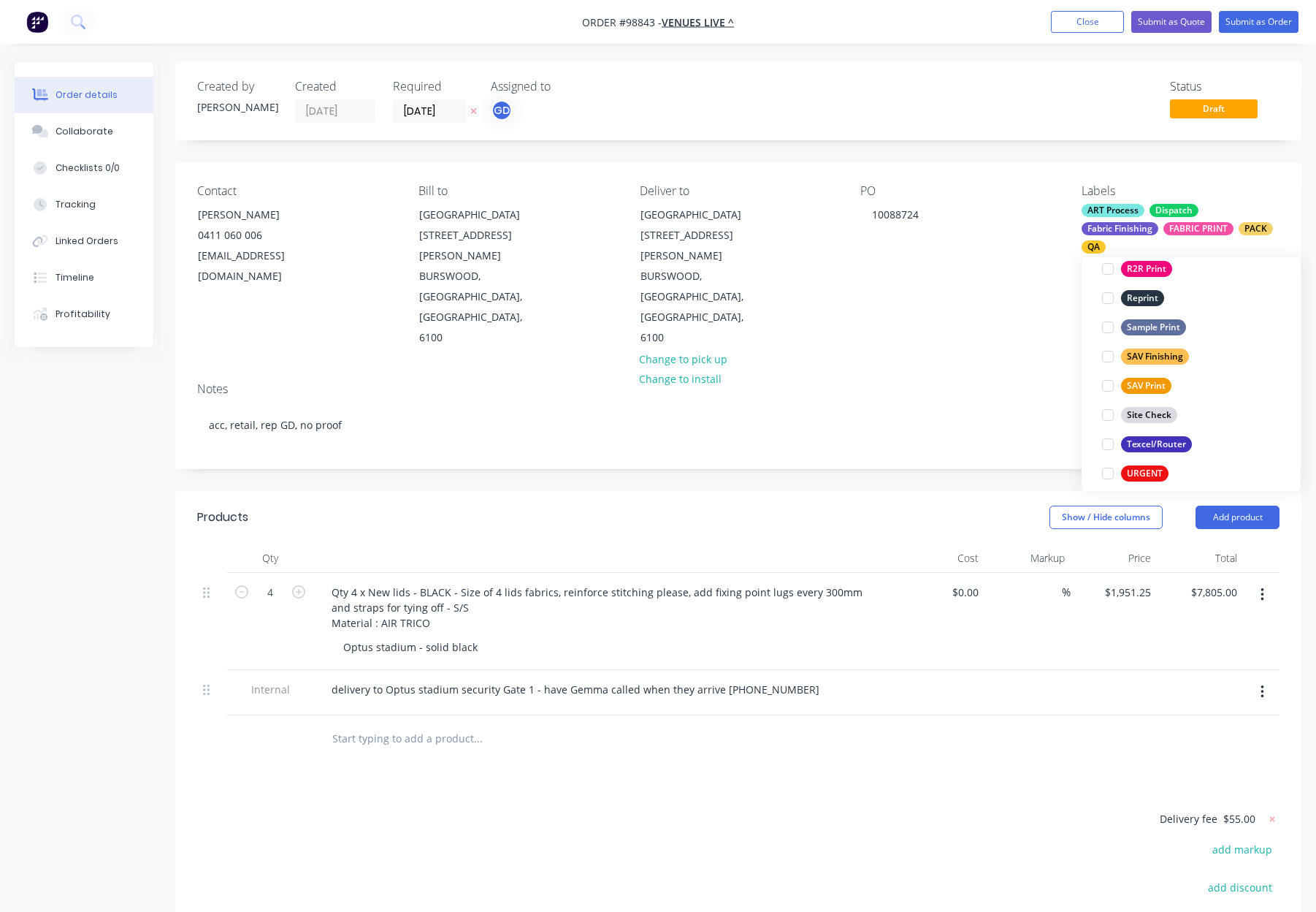
scroll to position [701, 0]
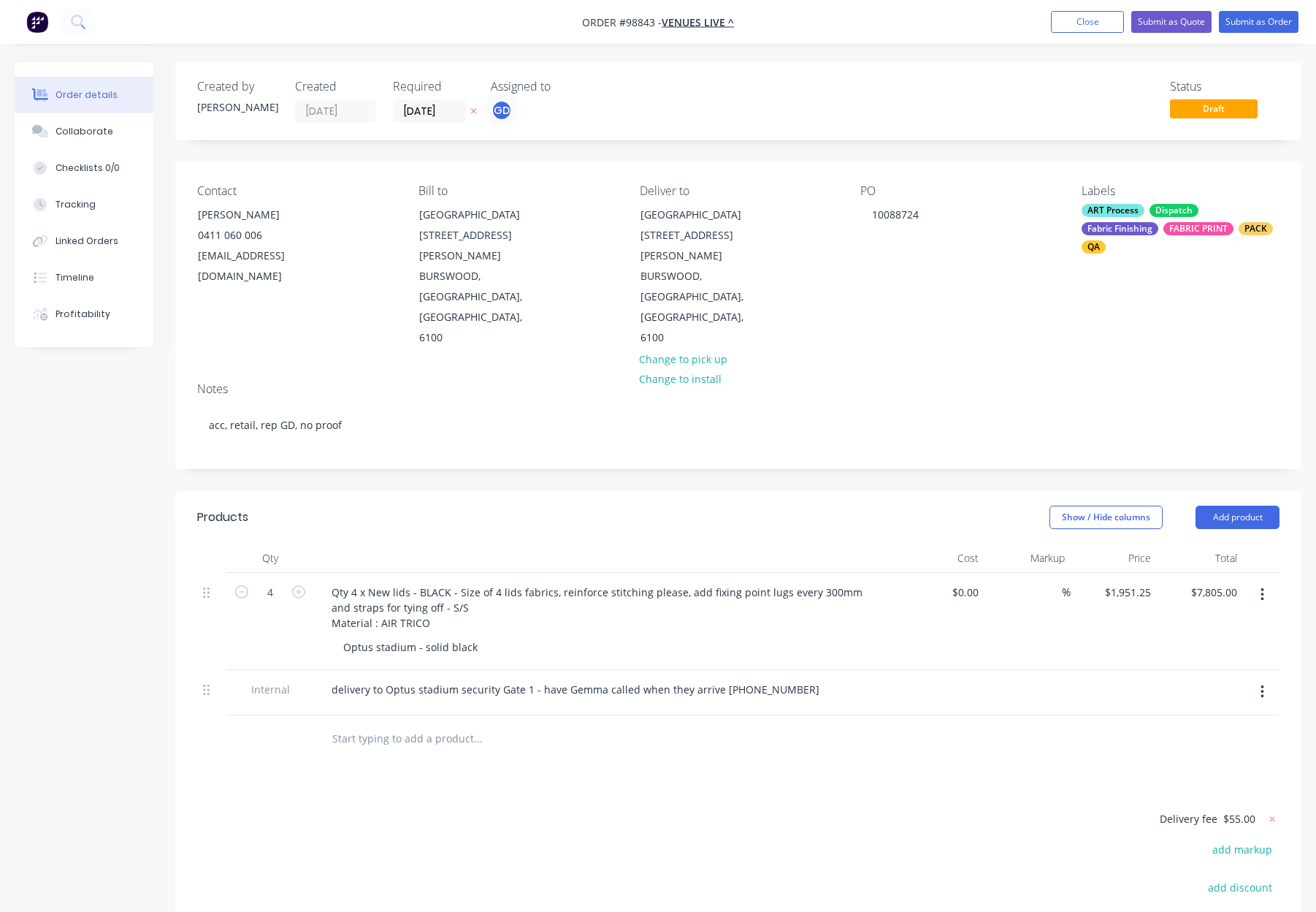
click at [978, 276] on div "PO 10088724" at bounding box center [959, 266] width 198 height 164
click at [1246, 21] on button "Submit as Order" at bounding box center [1259, 22] width 80 height 22
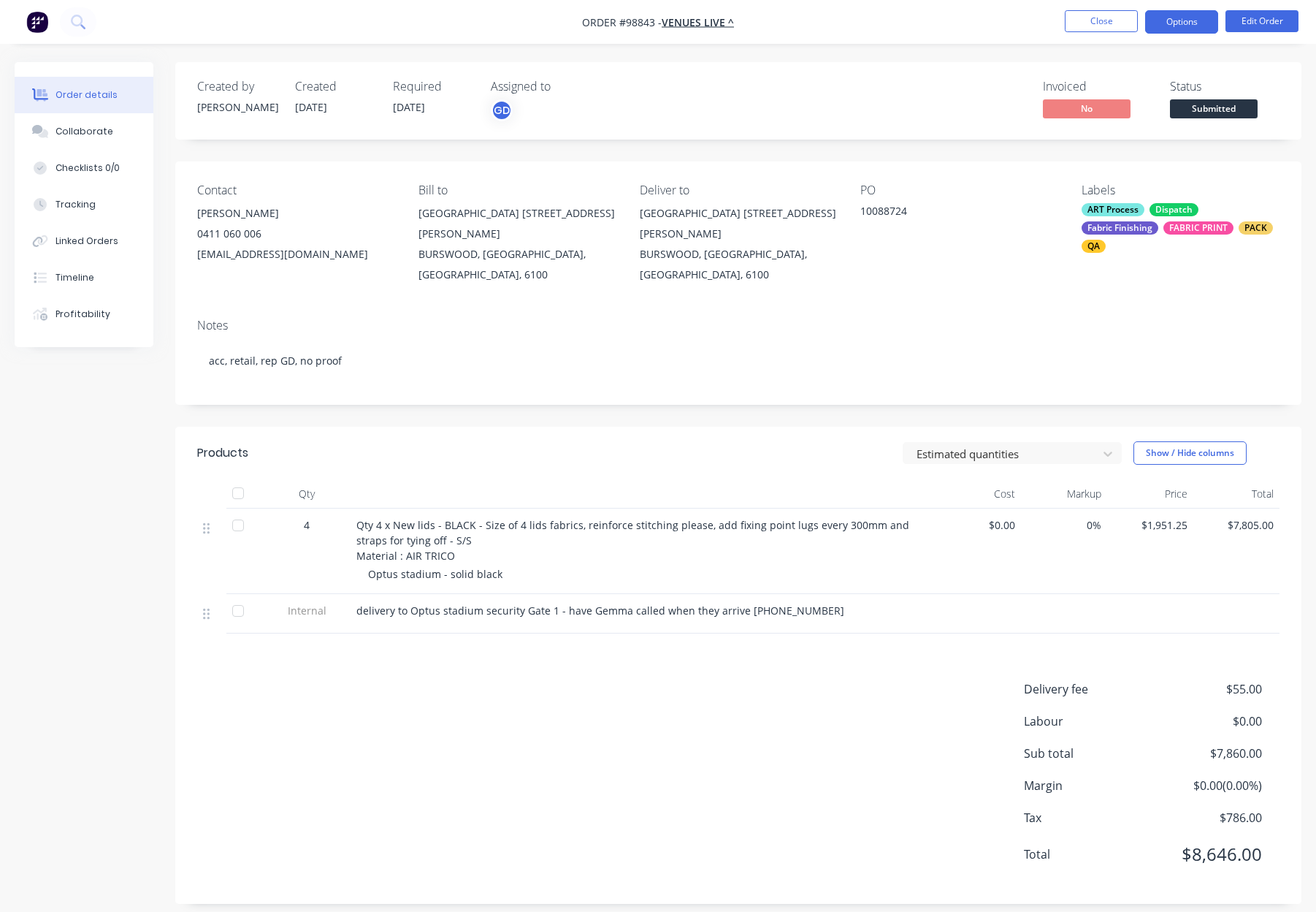
click at [1172, 21] on button "Options" at bounding box center [1181, 22] width 73 height 23
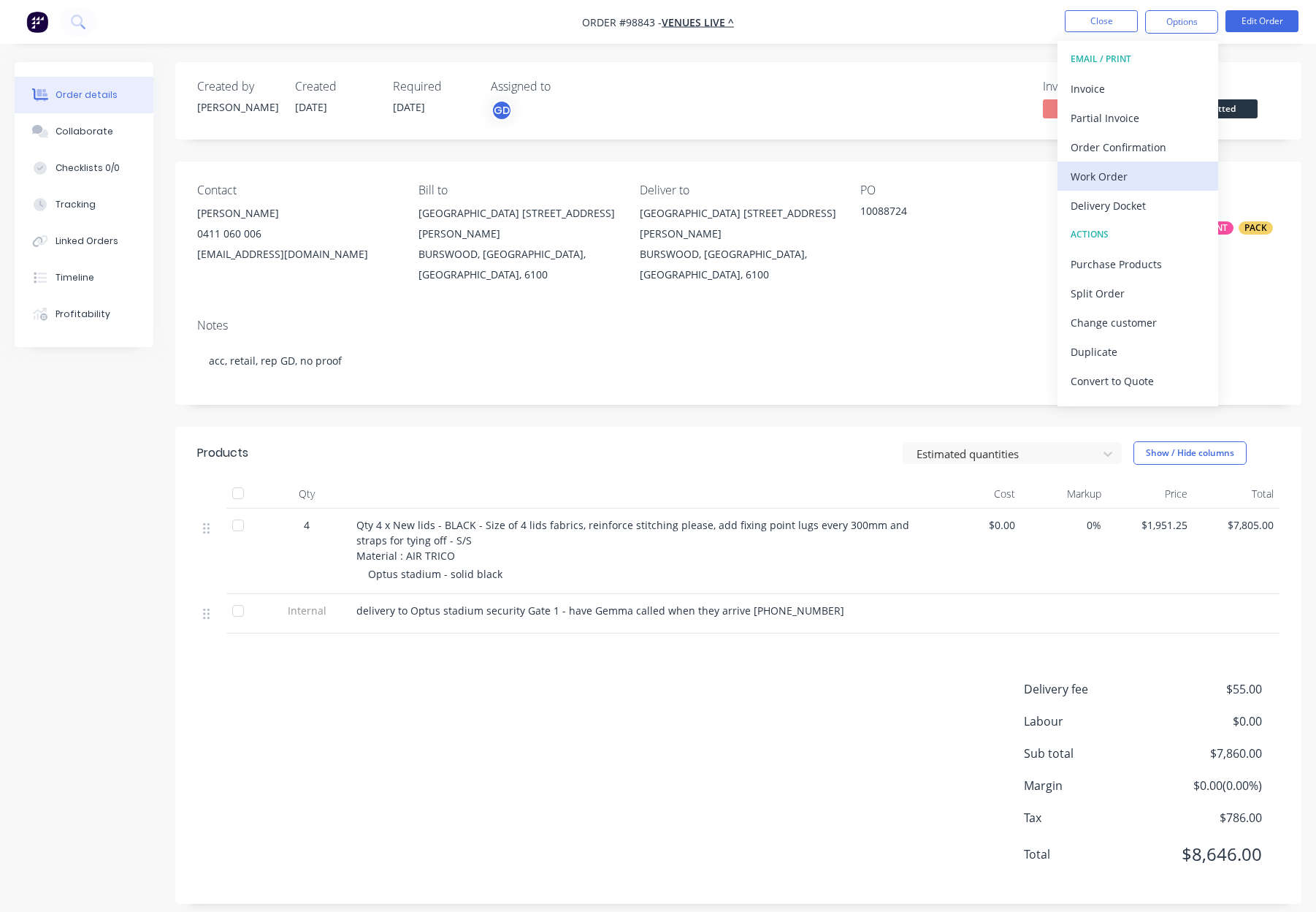
click at [1123, 180] on div "Work Order" at bounding box center [1138, 177] width 134 height 21
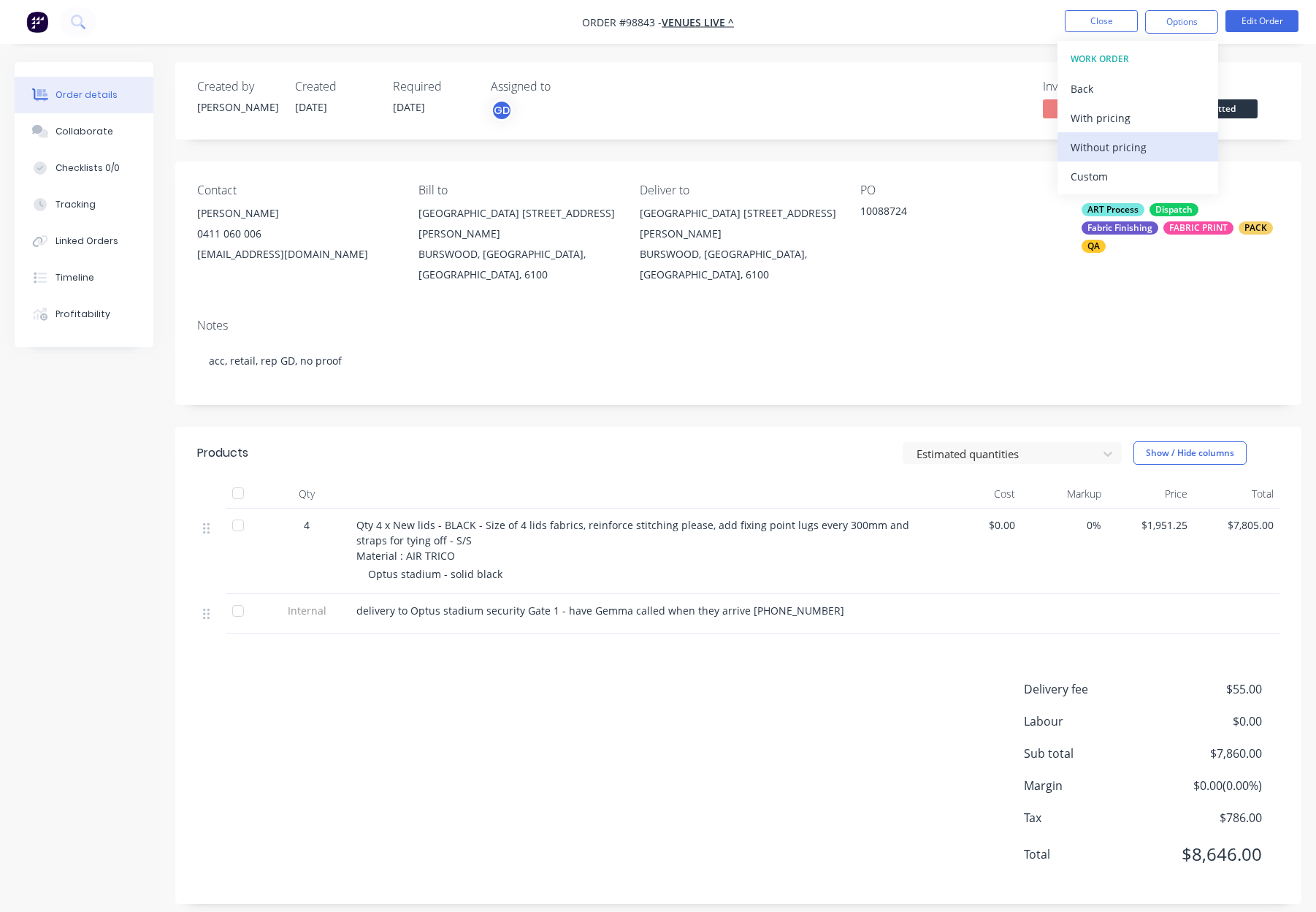
click at [1130, 152] on div "Without pricing" at bounding box center [1138, 147] width 134 height 21
click at [1099, 23] on button "Close" at bounding box center [1101, 21] width 73 height 22
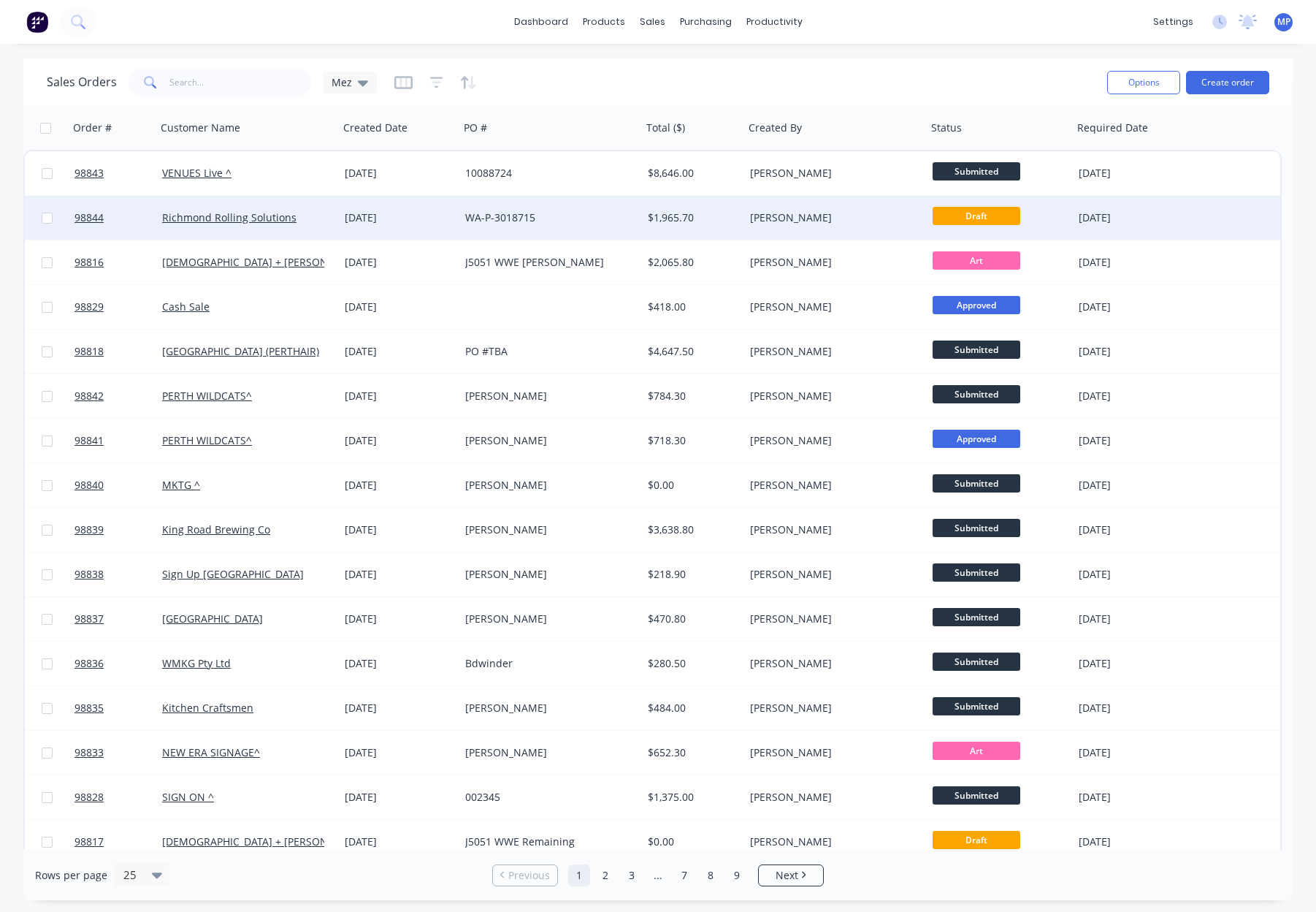
click at [434, 212] on div "[DATE]" at bounding box center [398, 218] width 109 height 15
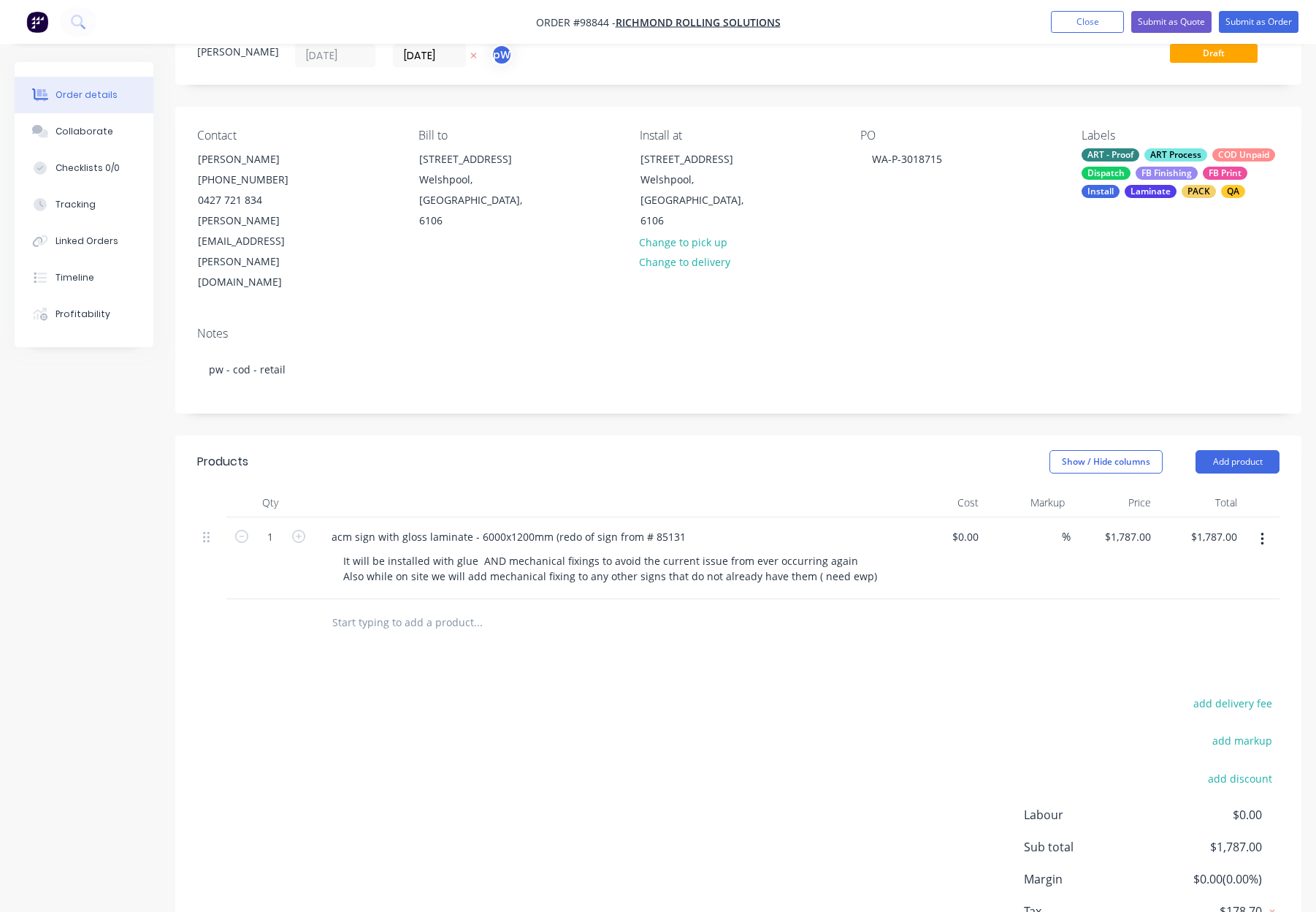
scroll to position [57, 0]
click at [689, 525] on div "acm sign with gloss laminate - 6000x1200mm (redo of sign from # 85131" at bounding box center [606, 535] width 572 height 21
click at [683, 525] on div "acm sign with gloss laminate - 6000x1200mm (redo of sign from # 85131" at bounding box center [509, 535] width 377 height 21
click at [698, 434] on header "Products Show / Hide columns Add product" at bounding box center [738, 460] width 1126 height 52
click at [1213, 449] on button "Add product" at bounding box center [1237, 460] width 84 height 23
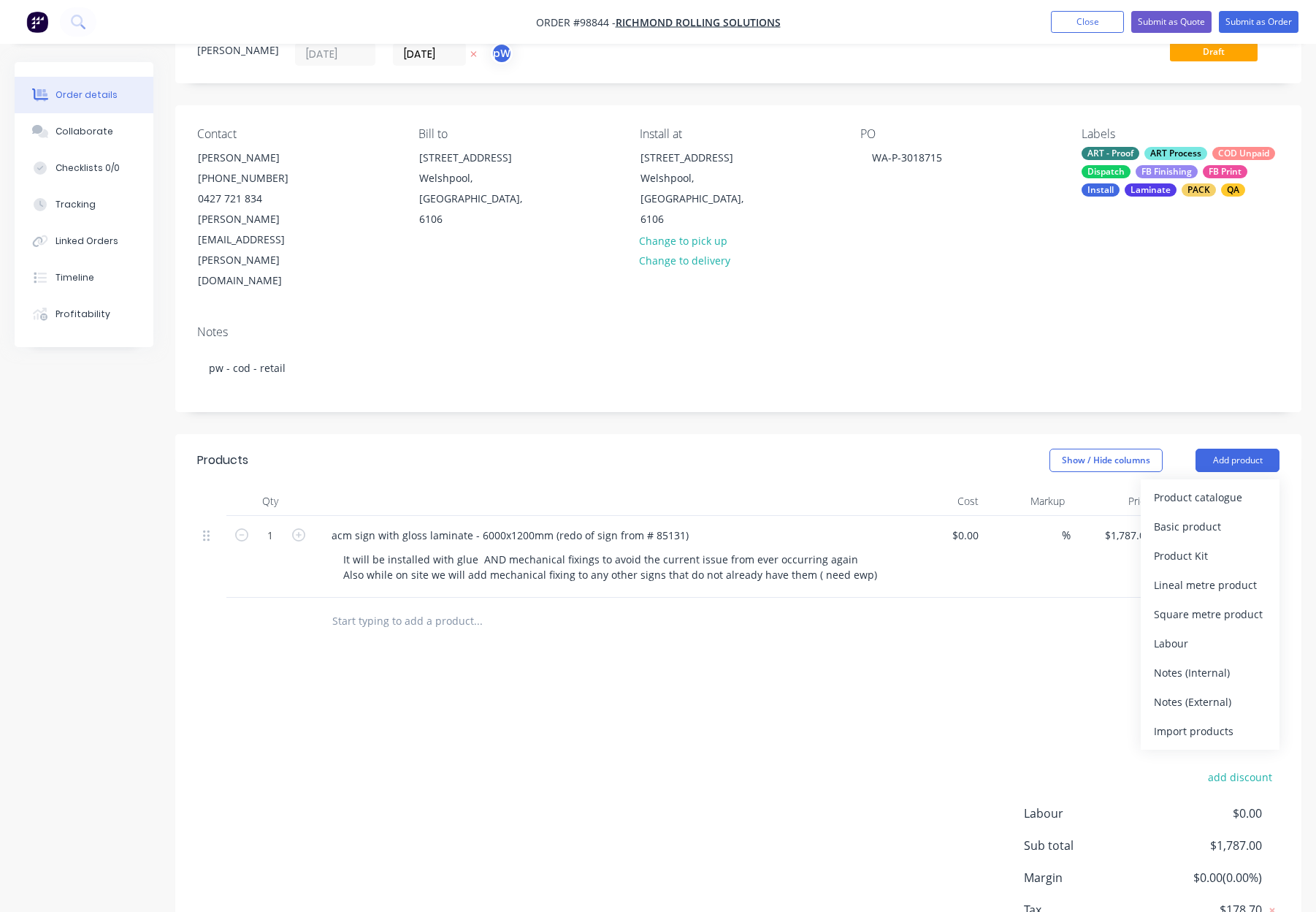
click at [1237, 691] on div "Notes (External)" at bounding box center [1210, 701] width 112 height 21
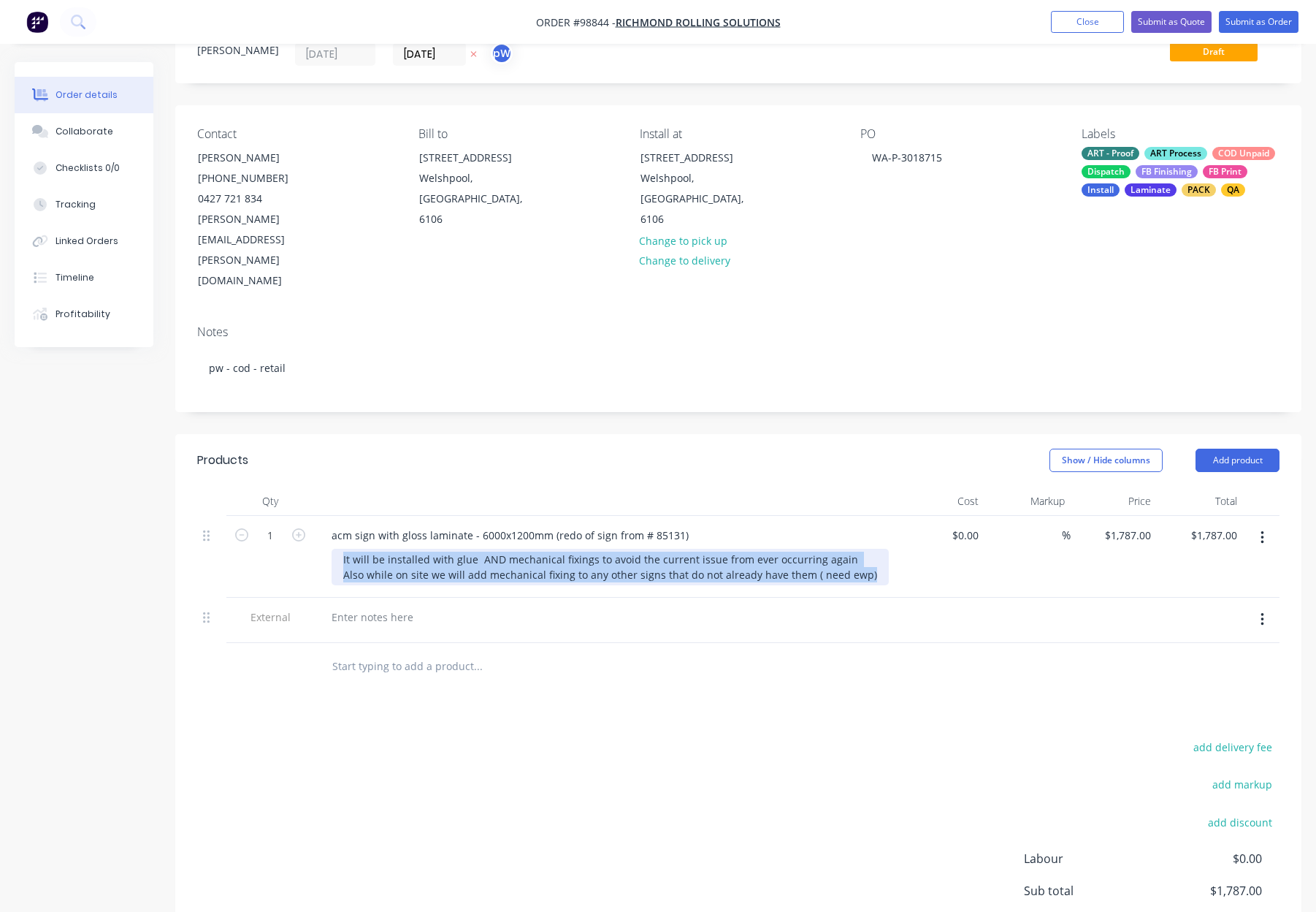
drag, startPoint x: 341, startPoint y: 496, endPoint x: 861, endPoint y: 522, distance: 520.6
click at [863, 549] on div "It will be installed with glue AND mechanical fixings to avoid the current issu…" at bounding box center [610, 567] width 558 height 37
copy div "It will be installed with glue AND mechanical fixings to avoid the current issu…"
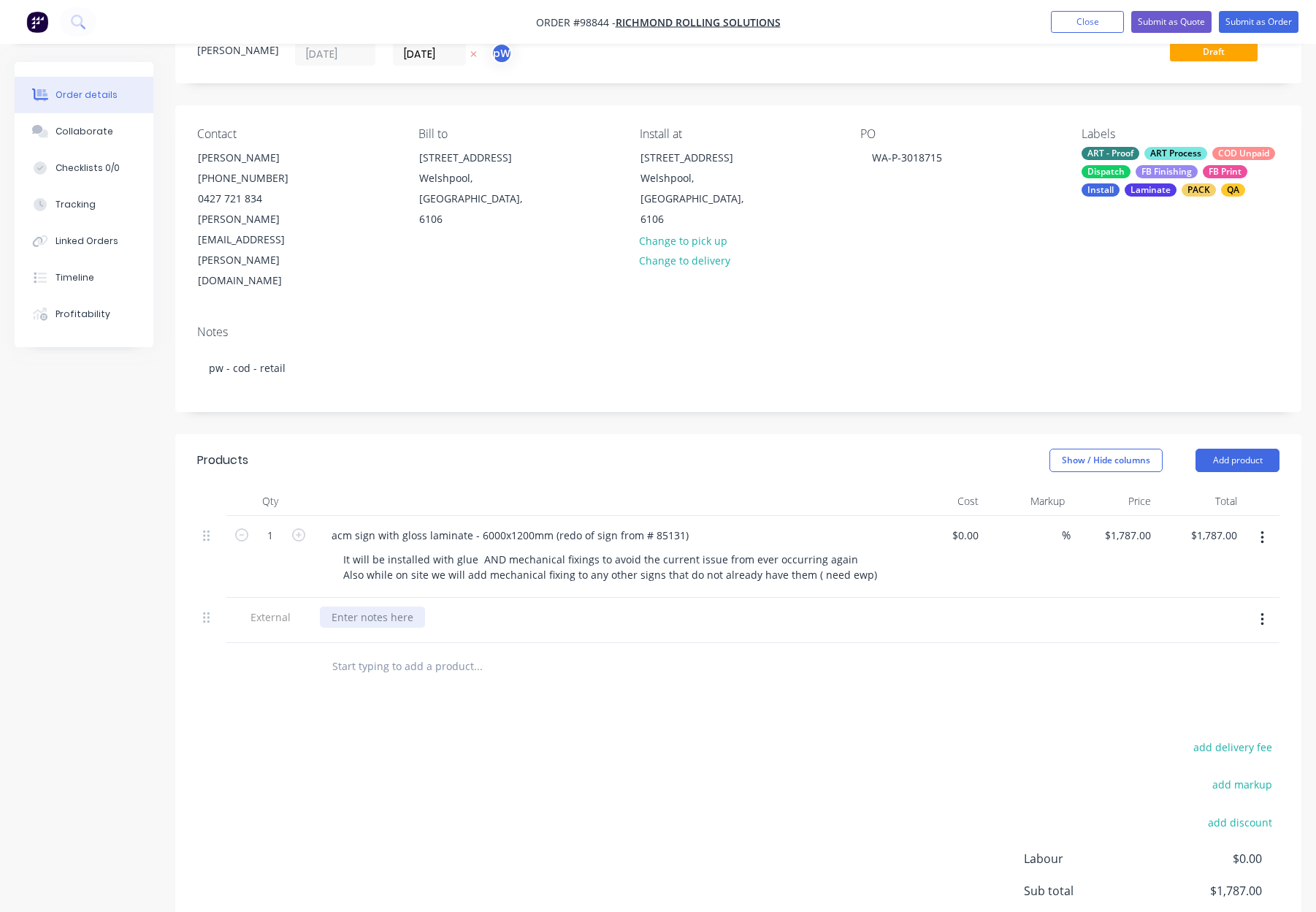
click at [371, 607] on div at bounding box center [372, 617] width 105 height 21
click at [371, 607] on div at bounding box center [372, 617] width 105 height 21
paste div
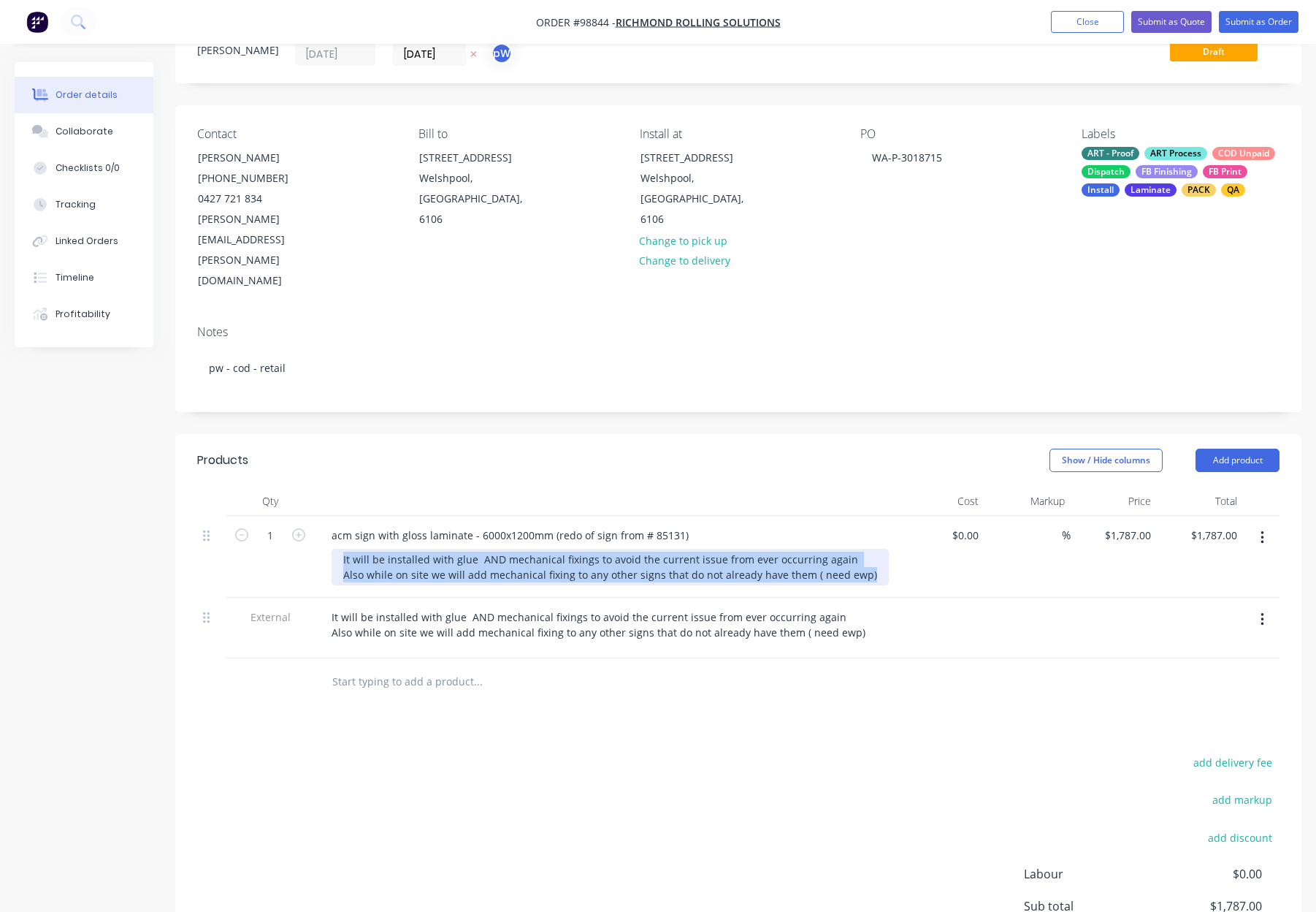
drag, startPoint x: 503, startPoint y: 508, endPoint x: 859, endPoint y: 537, distance: 357.2
click at [859, 537] on div "1 acm sign with gloss laminate - 6000x1200mm (redo of sign from # 85131) It wil…" at bounding box center [738, 587] width 1082 height 143
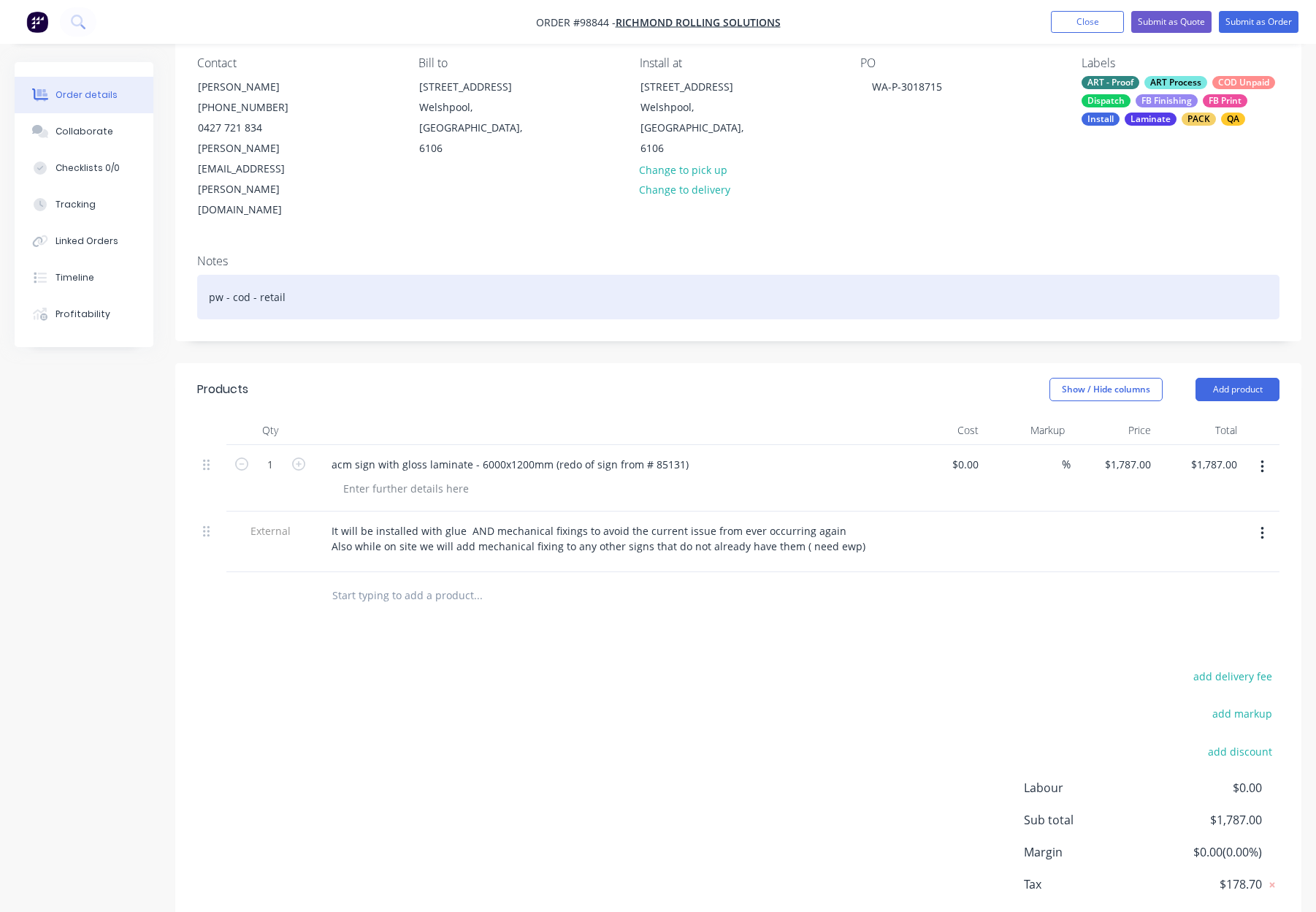
scroll to position [147, 0]
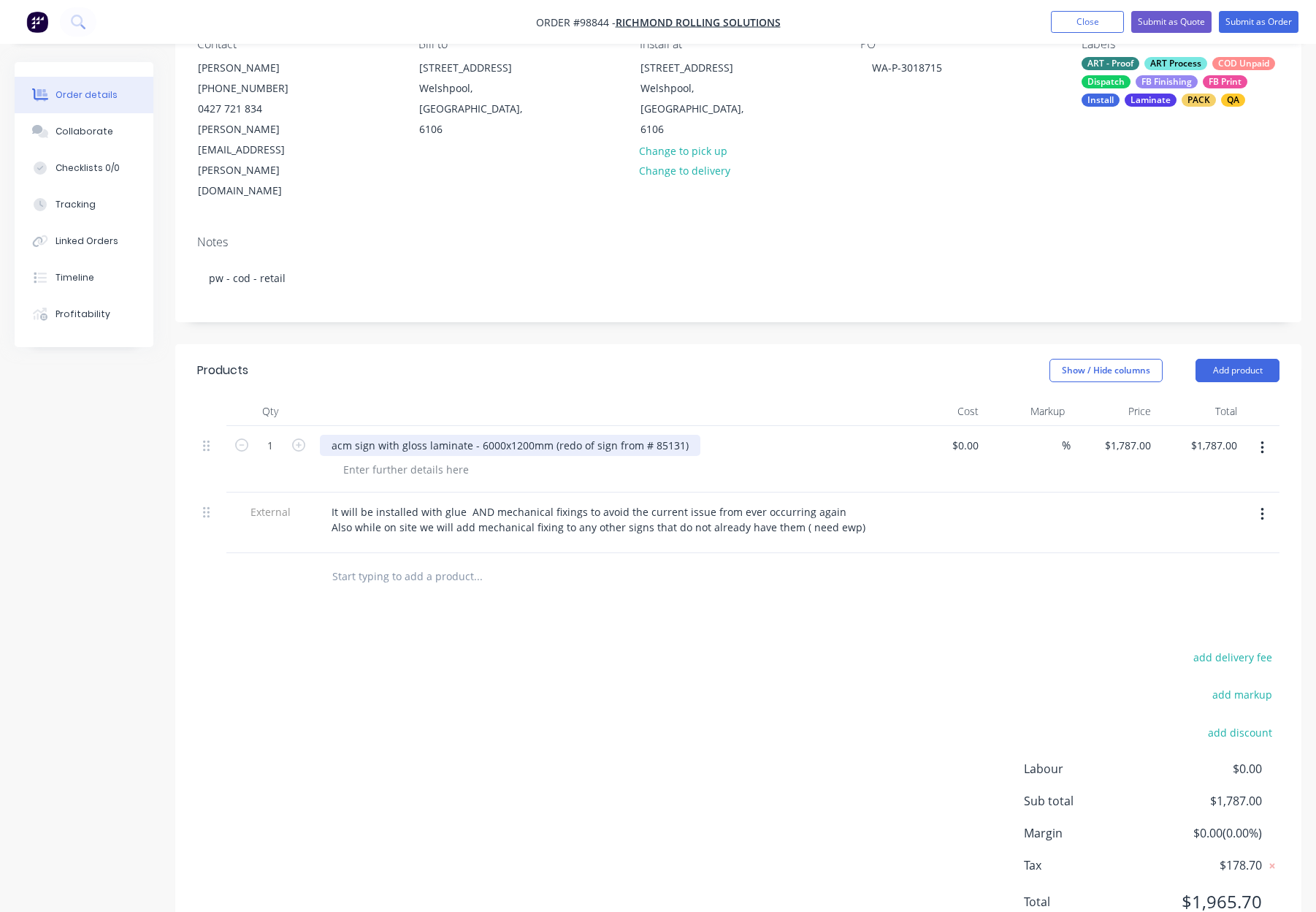
click at [331, 435] on div "acm sign with gloss laminate - 6000x1200mm (redo of sign from # 85131)" at bounding box center [510, 446] width 380 height 21
click at [377, 435] on div "3mm acm sign with gloss laminate - 6000x1200mm (redo of sign from # 85131)" at bounding box center [524, 446] width 408 height 21
drag, startPoint x: 508, startPoint y: 385, endPoint x: 573, endPoint y: 389, distance: 65.1
click at [573, 435] on div "3mm ACM sign with gloss laminate - 6000x1200mm (redo of sign from # 85131)" at bounding box center [525, 446] width 411 height 21
copy div "6000x1200mm"
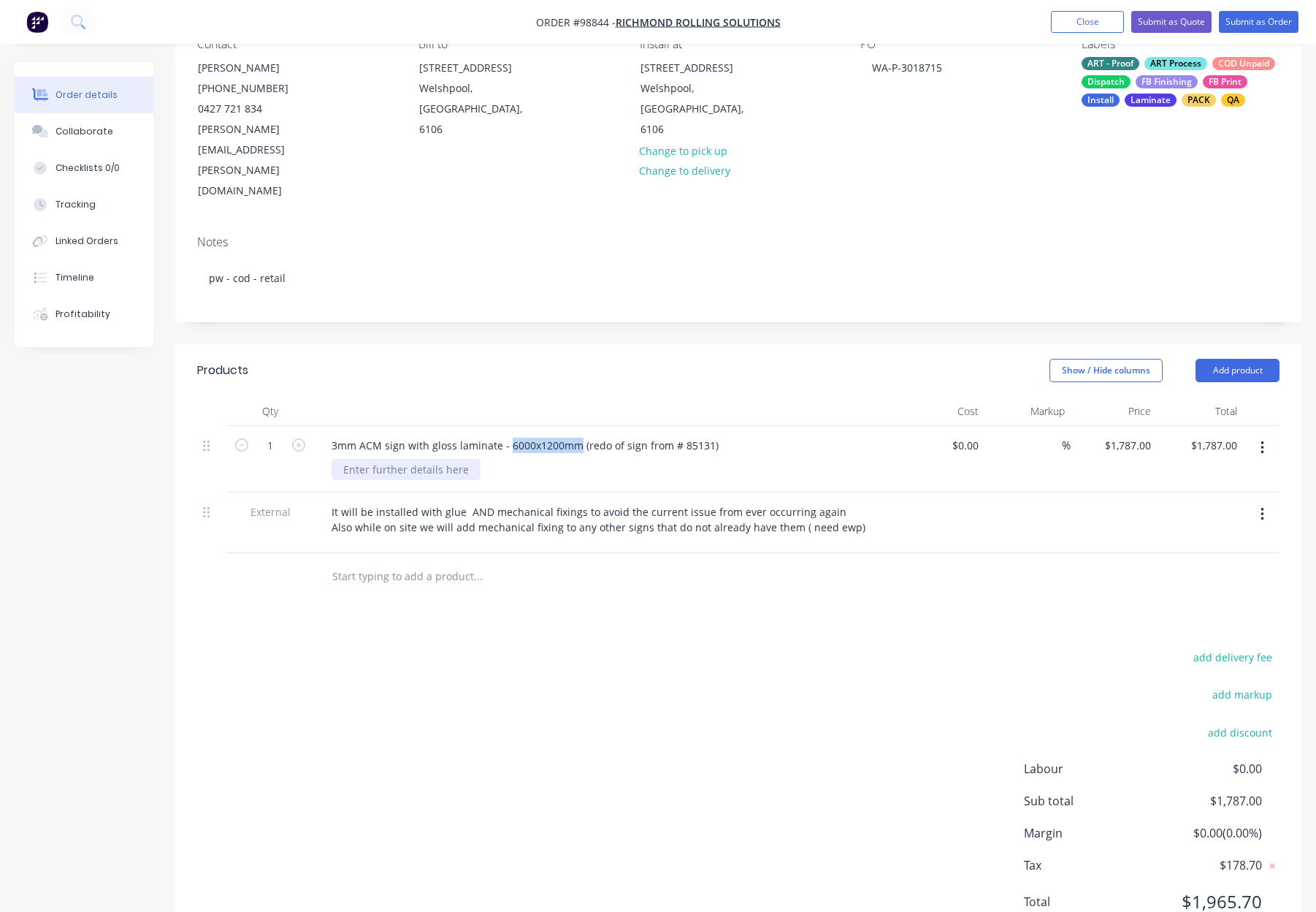
click at [451, 459] on div at bounding box center [405, 469] width 149 height 21
click at [445, 459] on div at bounding box center [405, 469] width 149 height 21
click at [780, 397] on div at bounding box center [606, 412] width 585 height 30
click at [1236, 359] on button "Add product" at bounding box center [1237, 370] width 84 height 23
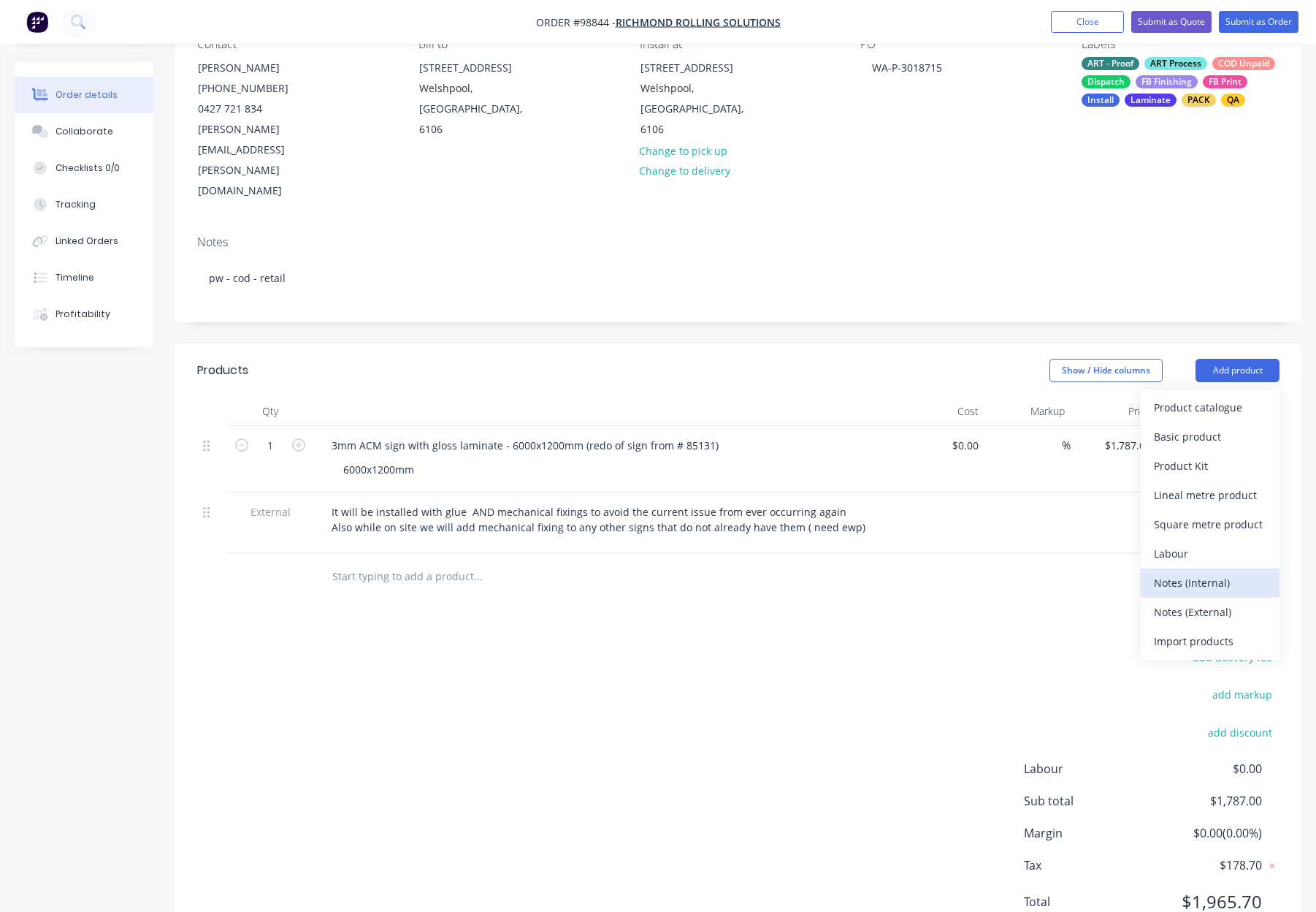
click at [1238, 572] on div "Notes (Internal)" at bounding box center [1210, 582] width 112 height 21
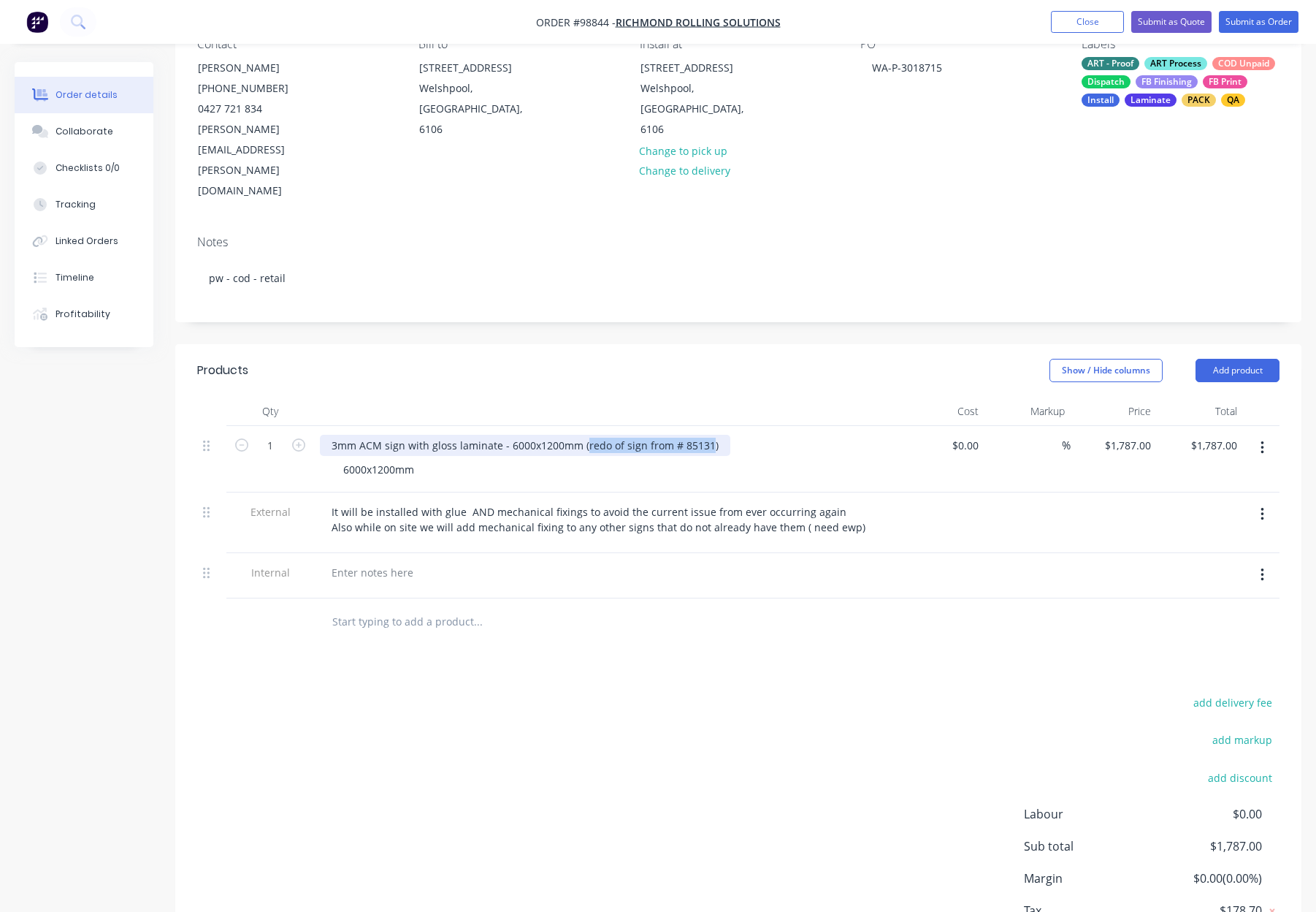
drag, startPoint x: 584, startPoint y: 386, endPoint x: 705, endPoint y: 389, distance: 121.0
click at [705, 435] on div "3mm ACM sign with gloss laminate - 6000x1200mm (redo of sign from # 85131)" at bounding box center [525, 446] width 411 height 21
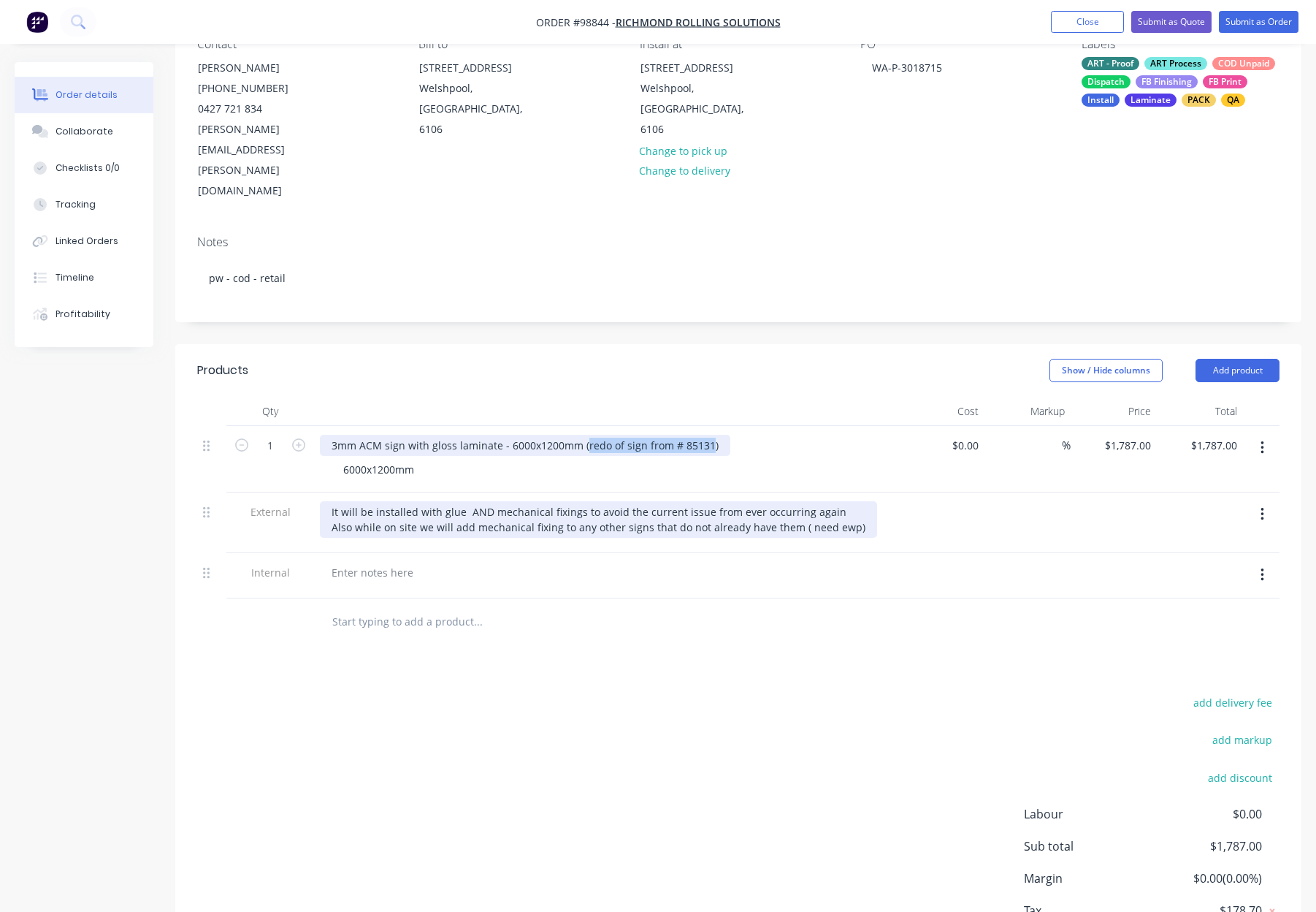
copy div "redo of sign from # 85131"
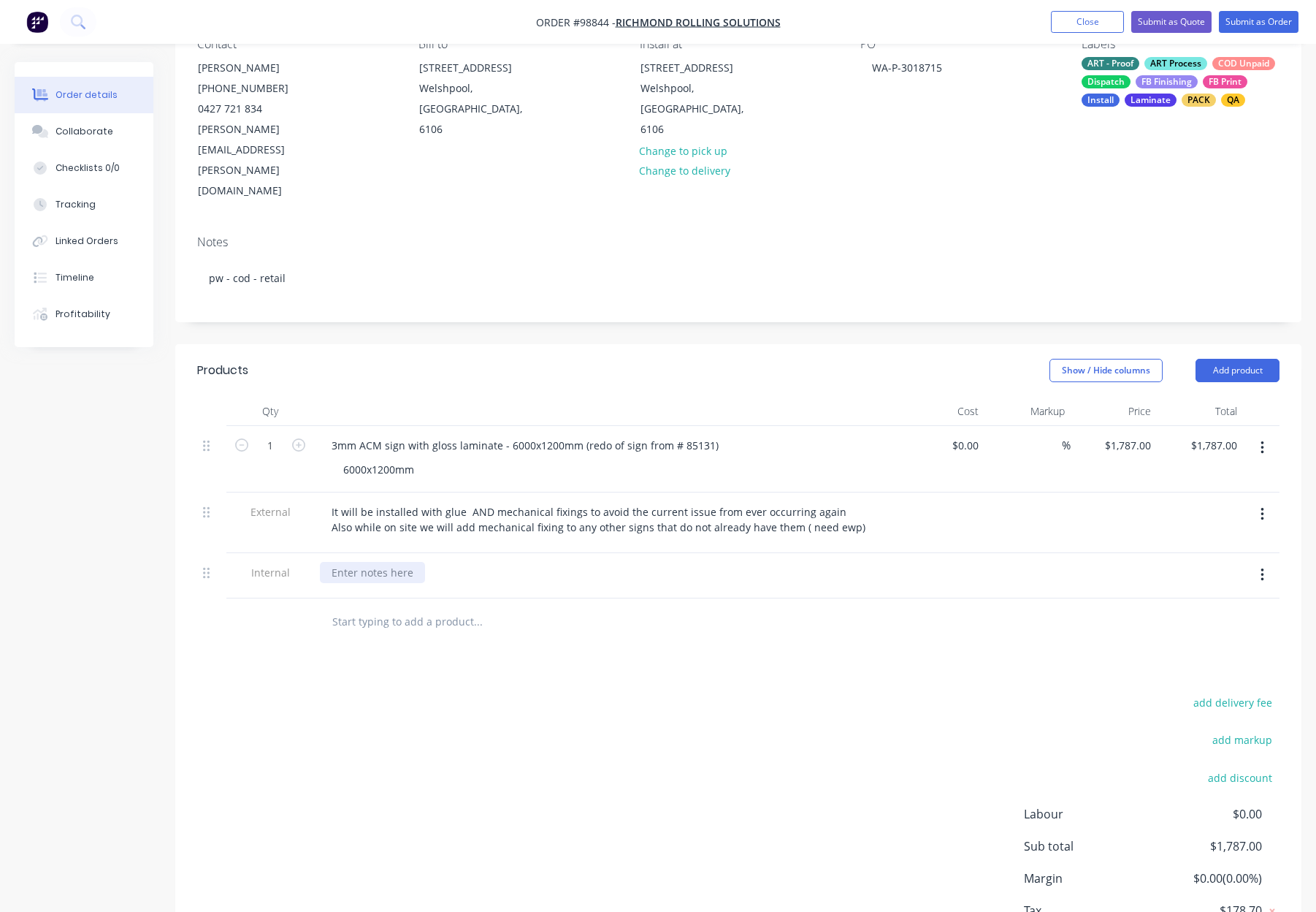
drag, startPoint x: 337, startPoint y: 507, endPoint x: 349, endPoint y: 506, distance: 12.0
click at [337, 562] on div at bounding box center [372, 573] width 105 height 21
click at [353, 562] on div at bounding box center [372, 573] width 105 height 21
paste div
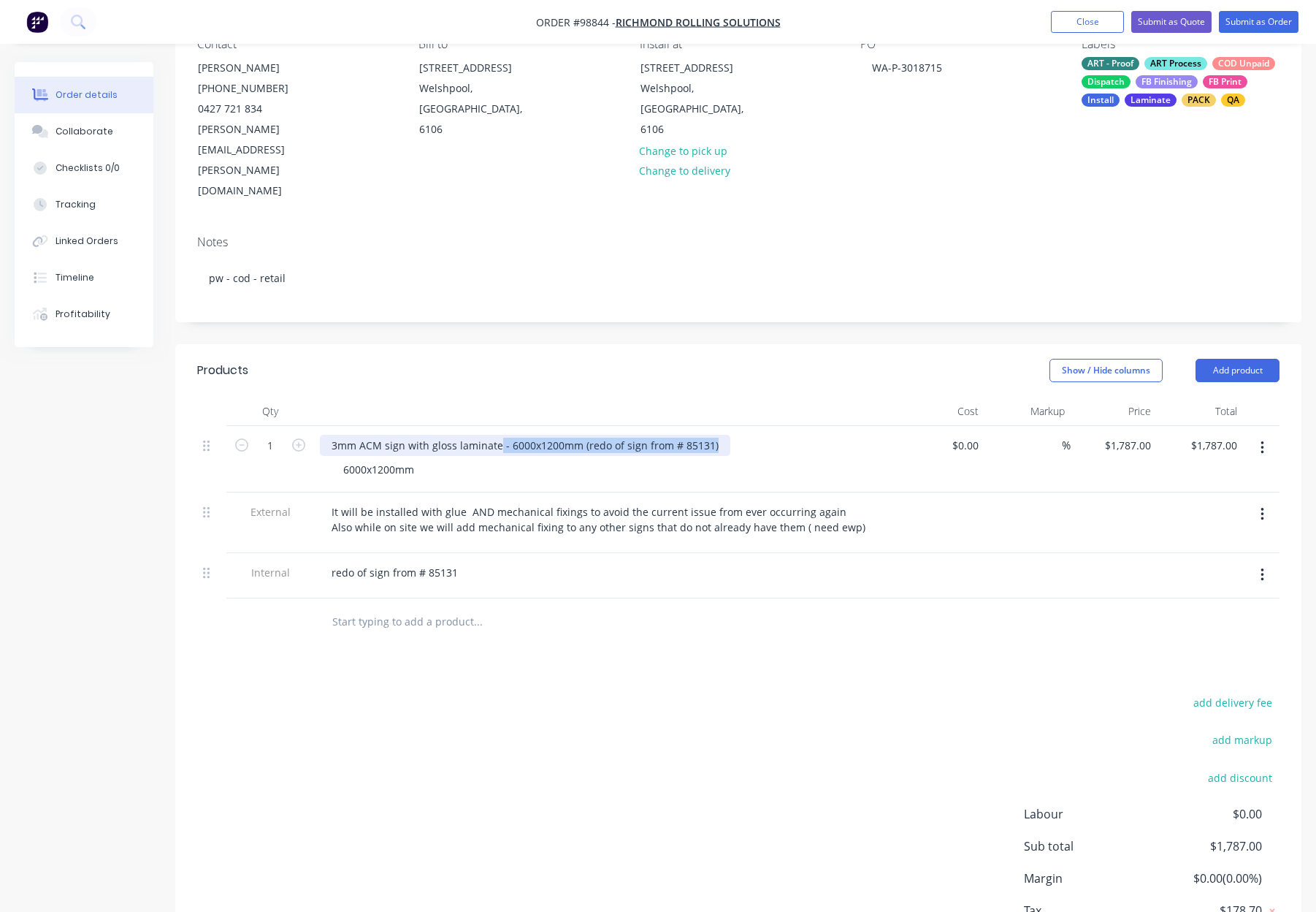
drag, startPoint x: 499, startPoint y: 383, endPoint x: 785, endPoint y: 398, distance: 286.4
click at [790, 426] on div "3mm ACM sign with gloss laminate - 6000x1200mm (redo of sign from # 85131) 6000…" at bounding box center [606, 459] width 585 height 66
drag, startPoint x: 433, startPoint y: 386, endPoint x: 452, endPoint y: 395, distance: 21.0
click at [433, 435] on div "3mm ACM sign with gloss laminate" at bounding box center [418, 446] width 195 height 21
click at [698, 344] on header "Products Show / Hide columns Add product" at bounding box center [738, 370] width 1126 height 52
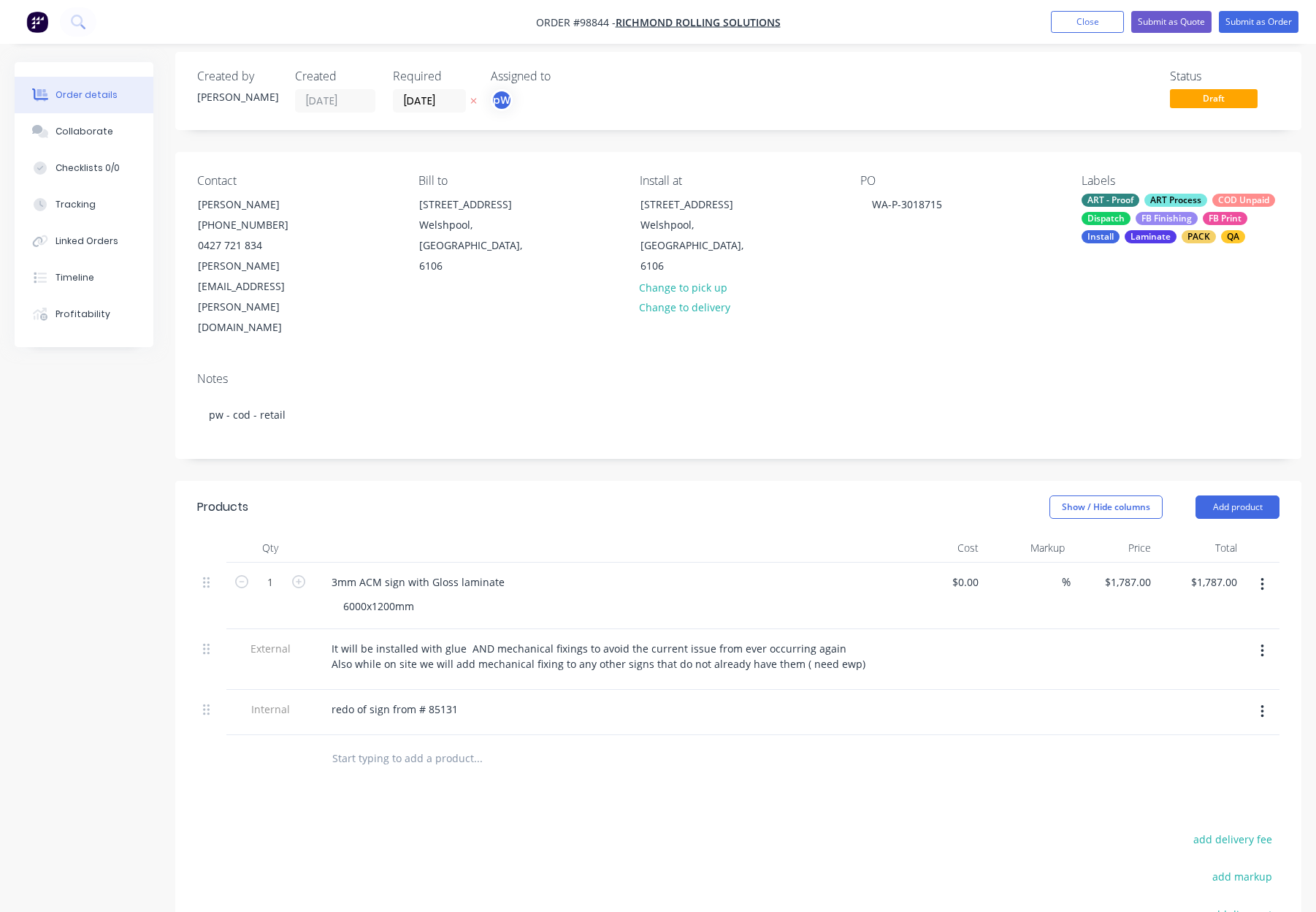
scroll to position [0, 0]
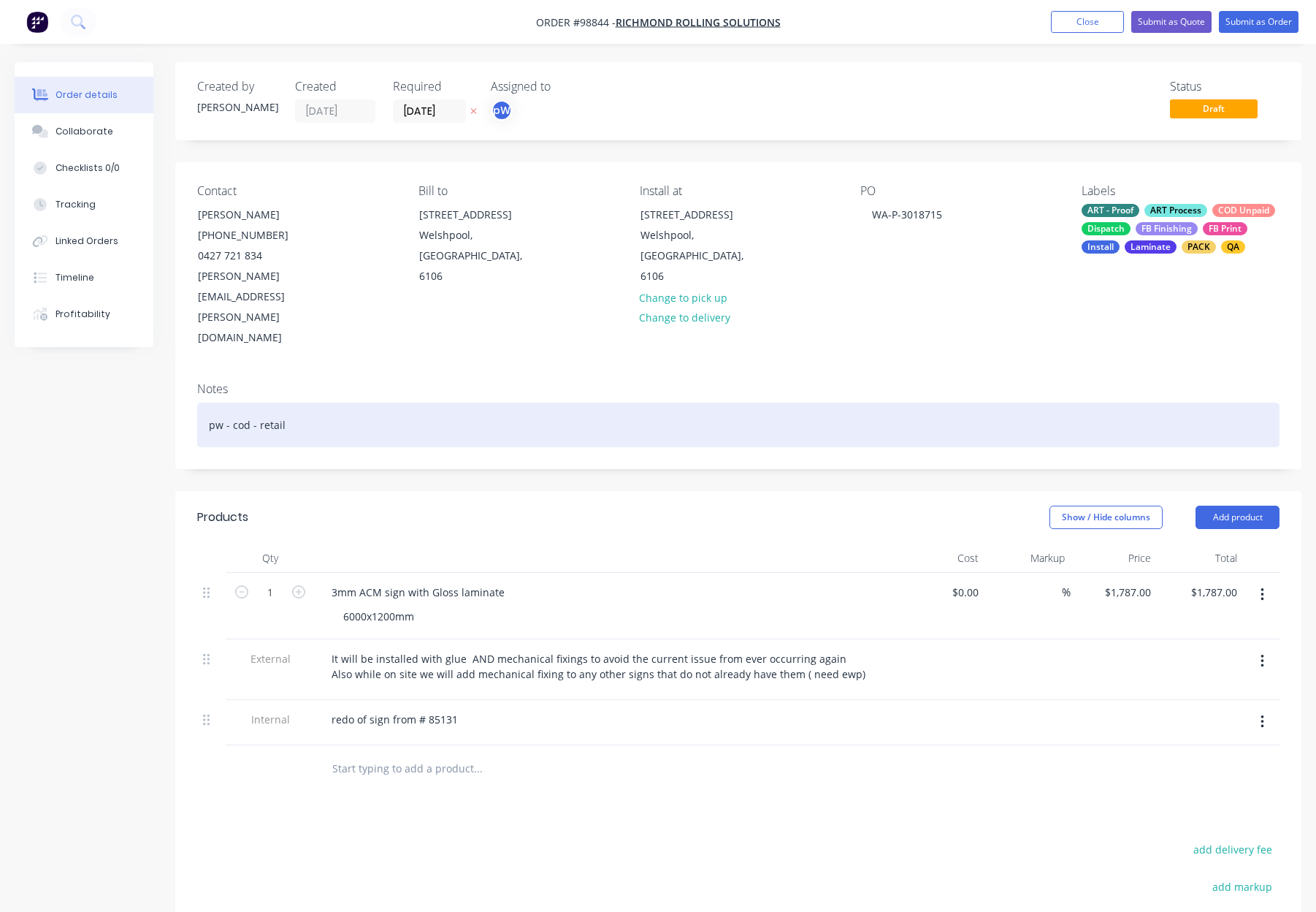
drag, startPoint x: 553, startPoint y: 376, endPoint x: 571, endPoint y: 376, distance: 18.0
click at [554, 403] on div "pw - cod - retail" at bounding box center [738, 425] width 1082 height 44
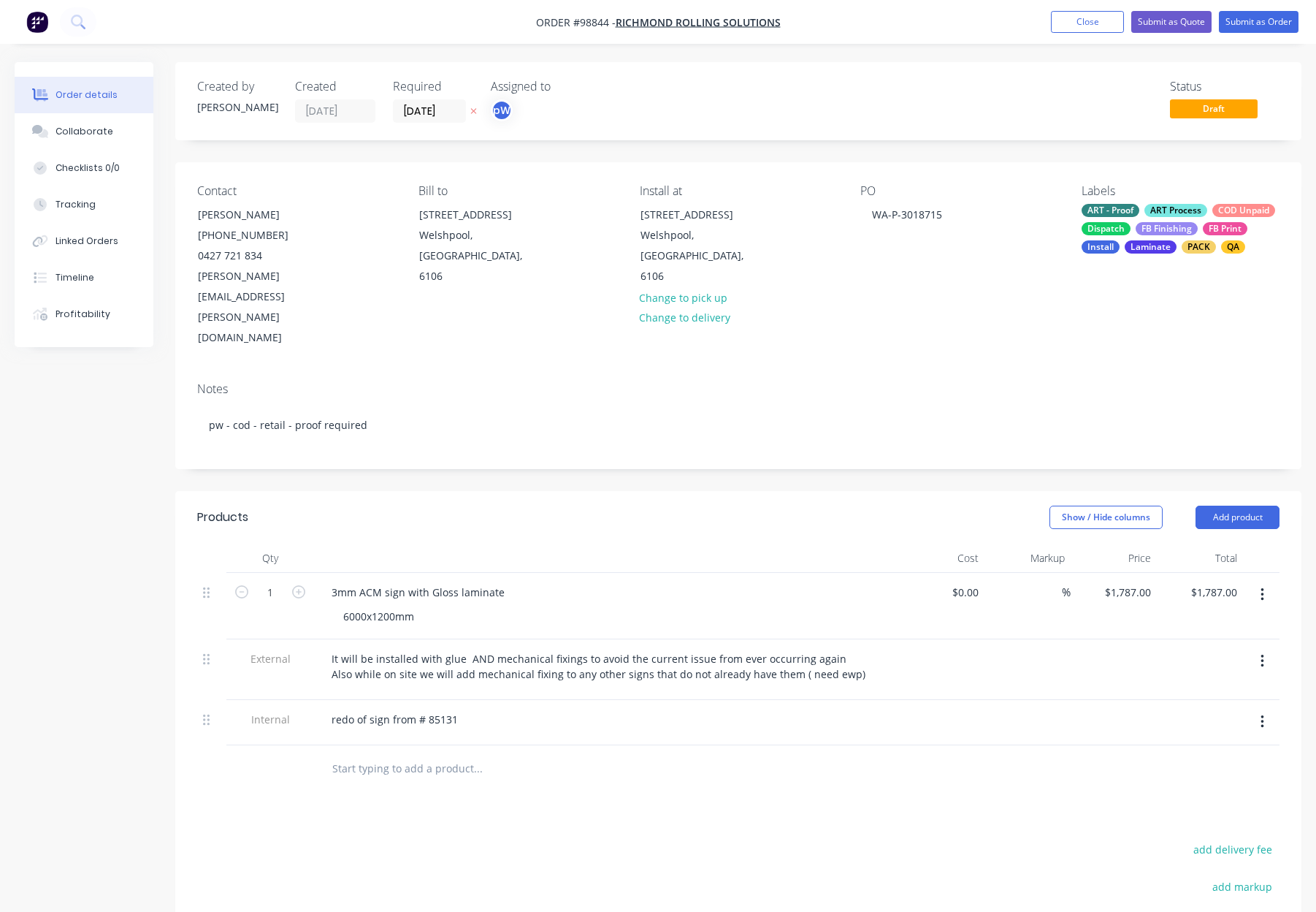
click at [722, 491] on header "Products Show / Hide columns Add product" at bounding box center [738, 517] width 1126 height 52
click at [1085, 21] on button "Close" at bounding box center [1087, 22] width 73 height 22
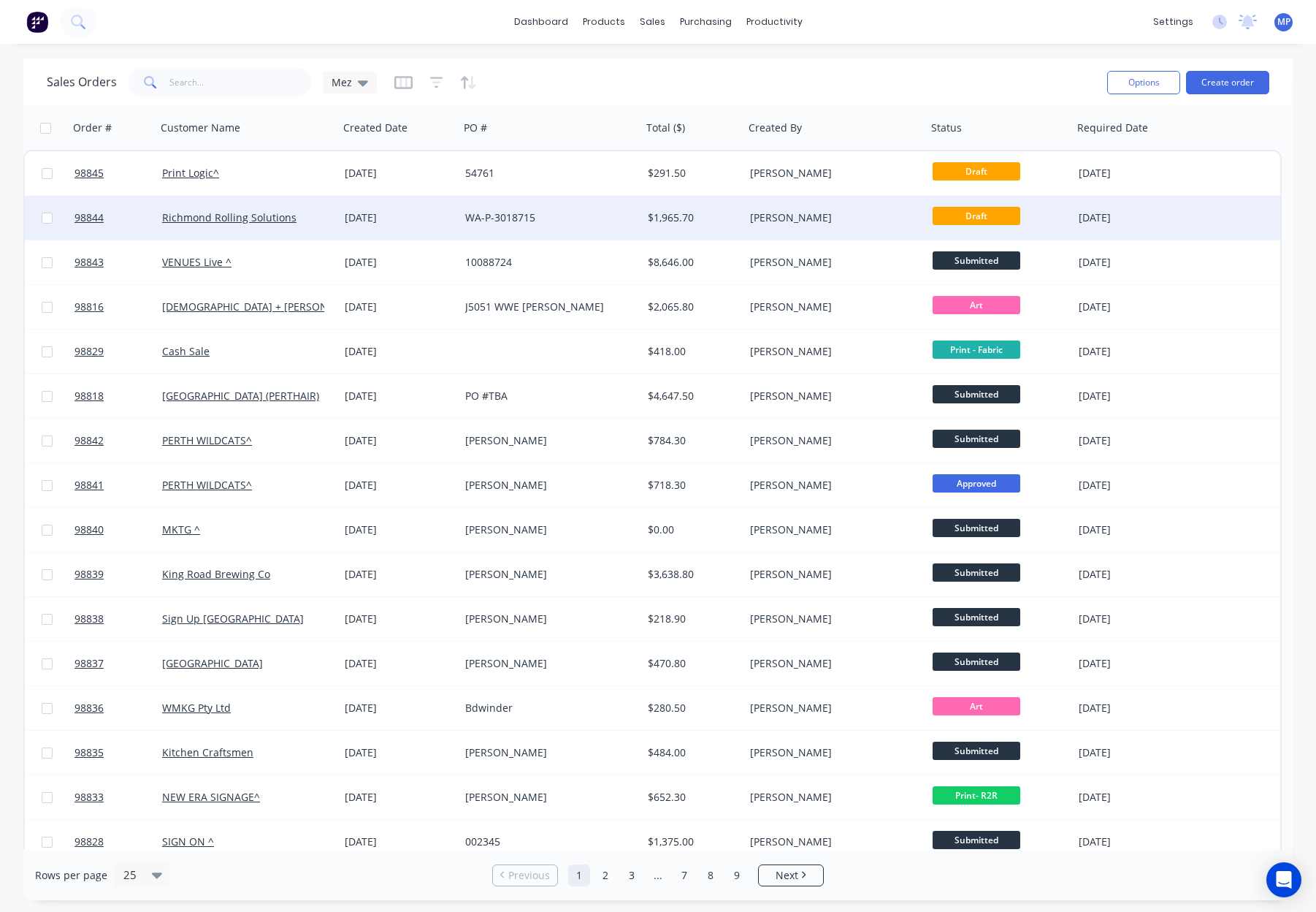
click at [801, 215] on div "[PERSON_NAME]" at bounding box center [831, 218] width 162 height 15
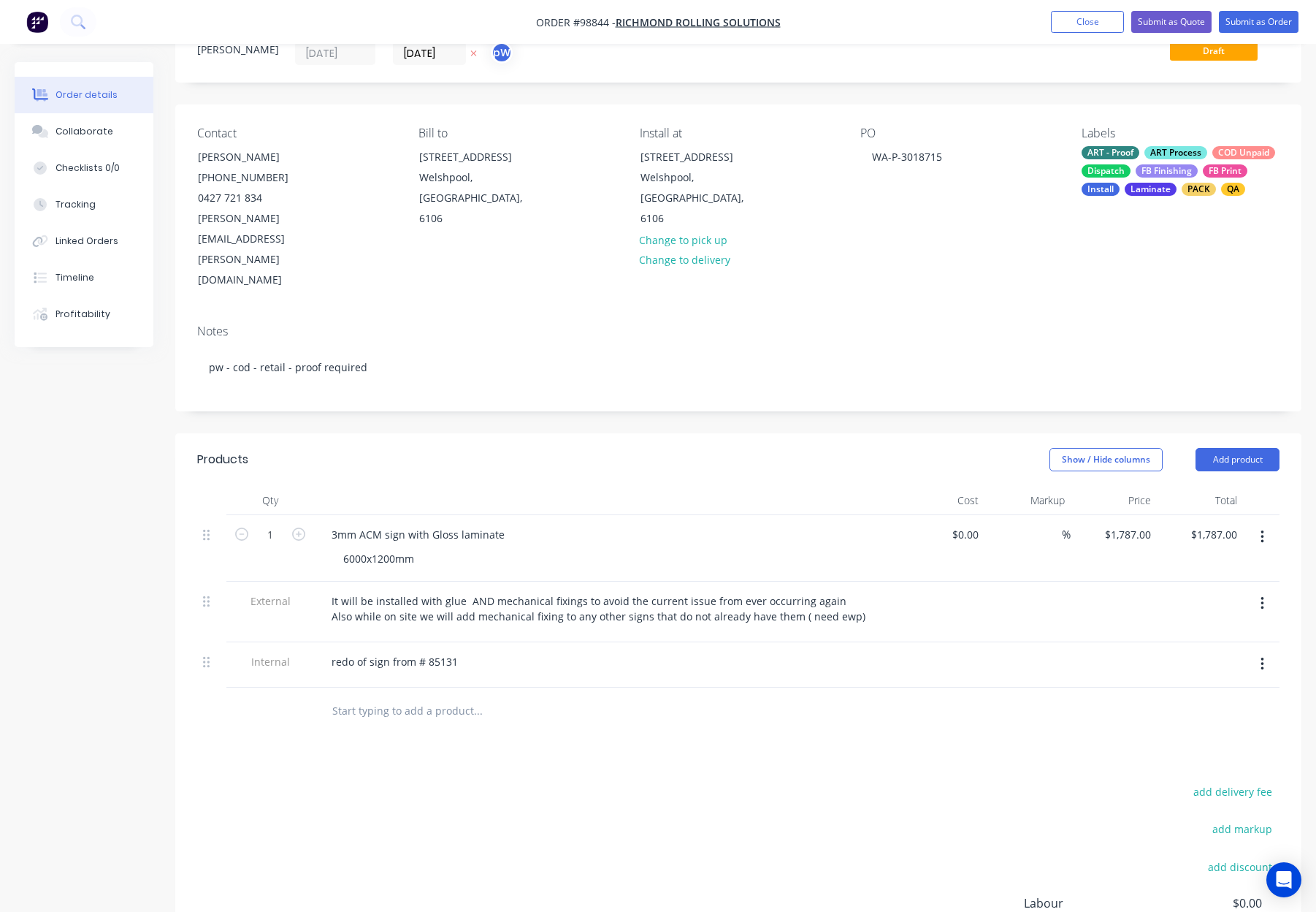
scroll to position [58, 0]
drag, startPoint x: 453, startPoint y: 599, endPoint x: 471, endPoint y: 605, distance: 19.0
click at [453, 650] on div "redo of sign from # 85131" at bounding box center [395, 661] width 150 height 21
click at [628, 695] on div at bounding box center [539, 710] width 438 height 30
click at [369, 547] on div "6000x1200mm" at bounding box center [378, 558] width 94 height 21
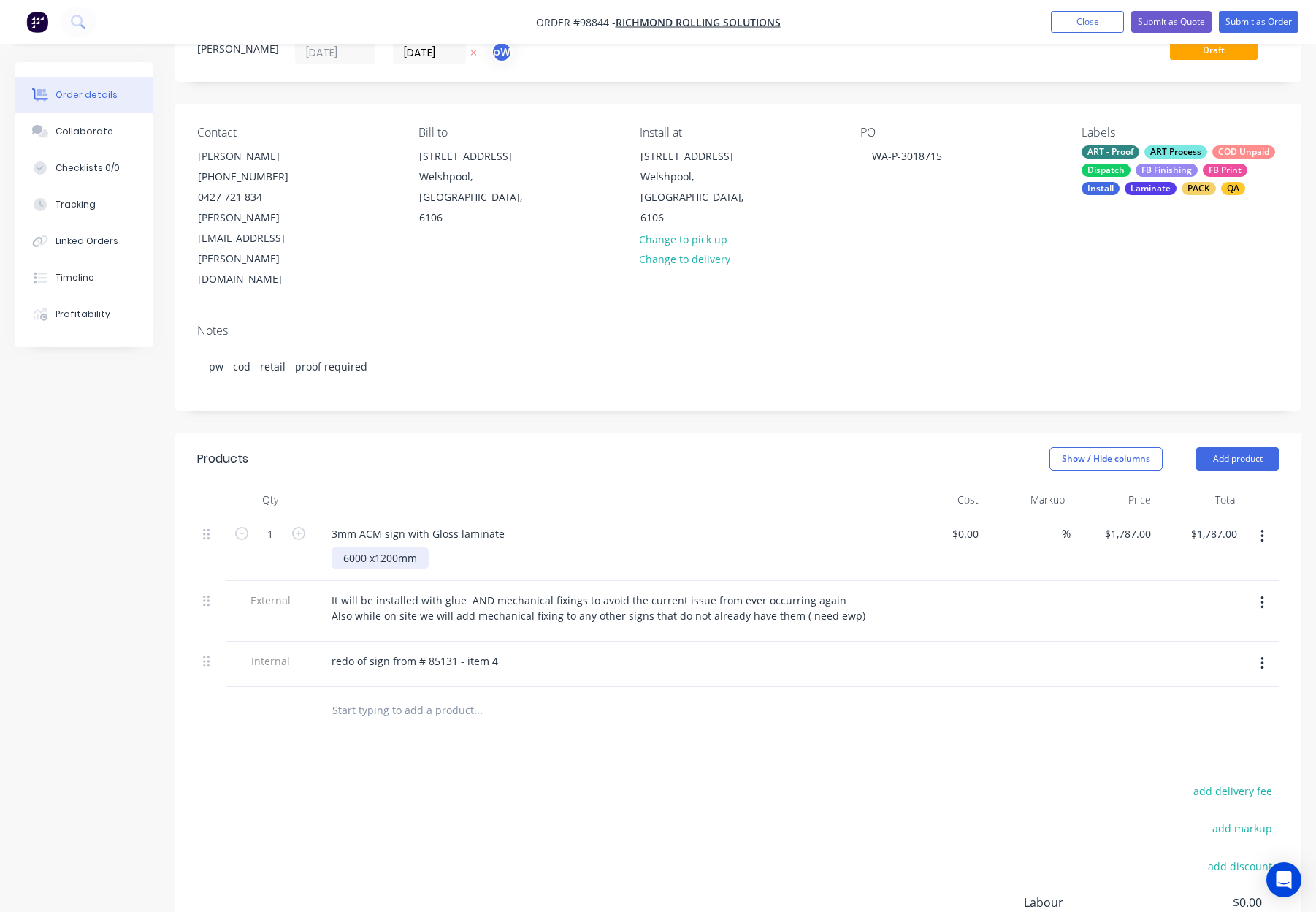
click at [372, 547] on div "6000 x1200mm" at bounding box center [380, 558] width 97 height 21
click at [500, 523] on div "3mm ACM sign with Gloss laminate" at bounding box center [418, 533] width 197 height 21
click at [588, 523] on div "3mm ACM sign with Gloss laminate - Yellow ACM with" at bounding box center [464, 533] width 287 height 21
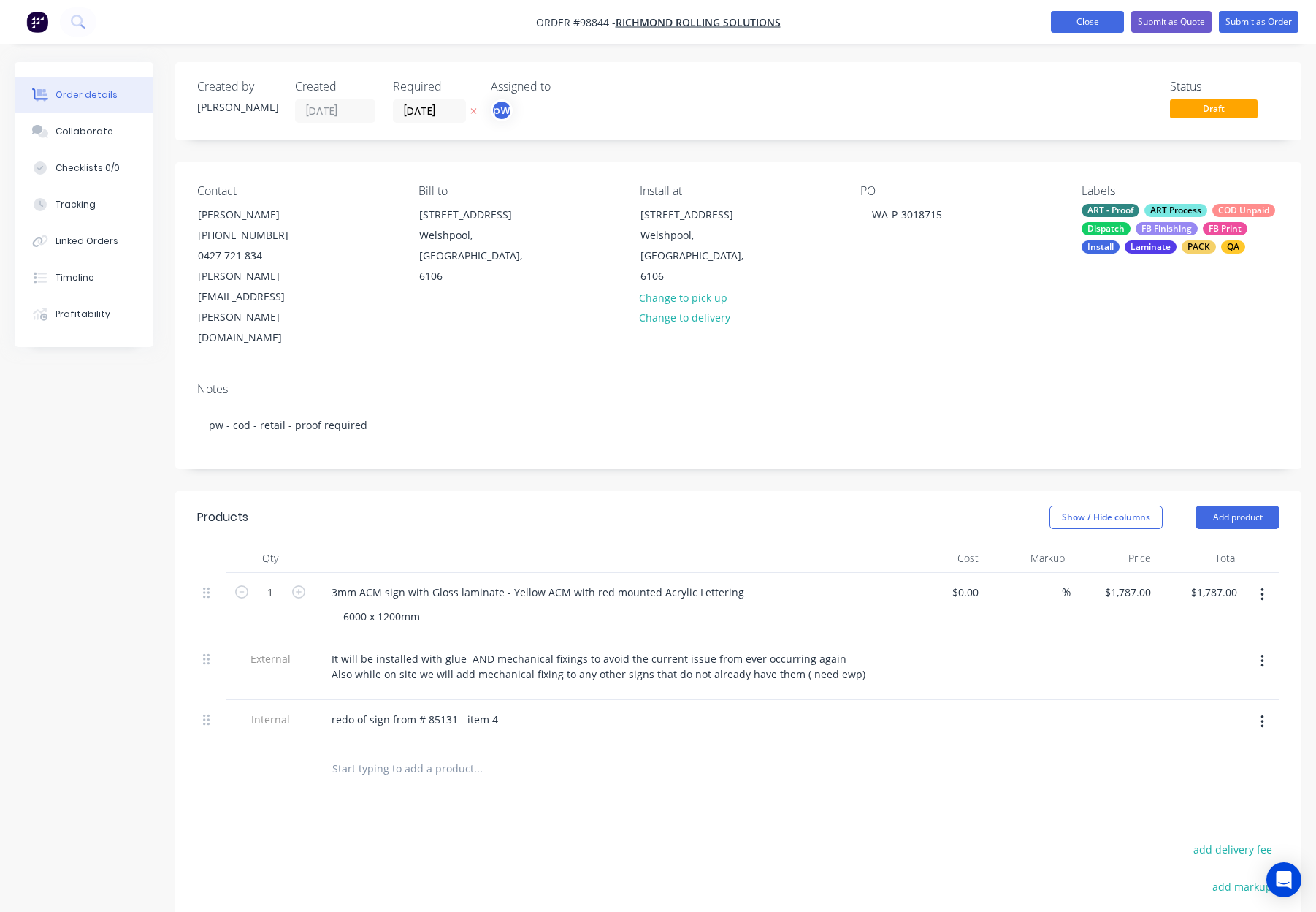
click at [1067, 19] on button "Close" at bounding box center [1087, 22] width 73 height 22
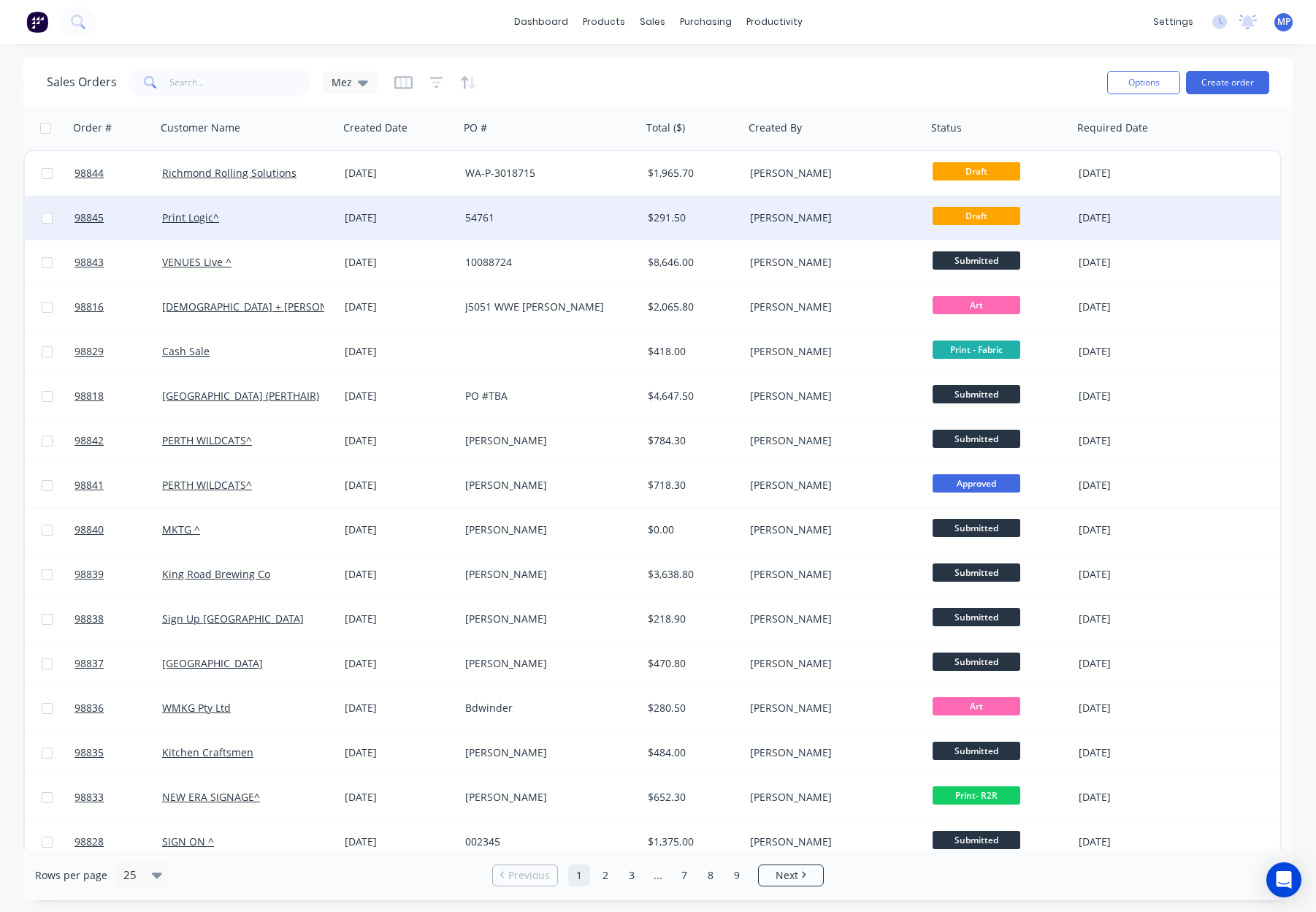
click at [535, 222] on div "54761" at bounding box center [546, 218] width 162 height 15
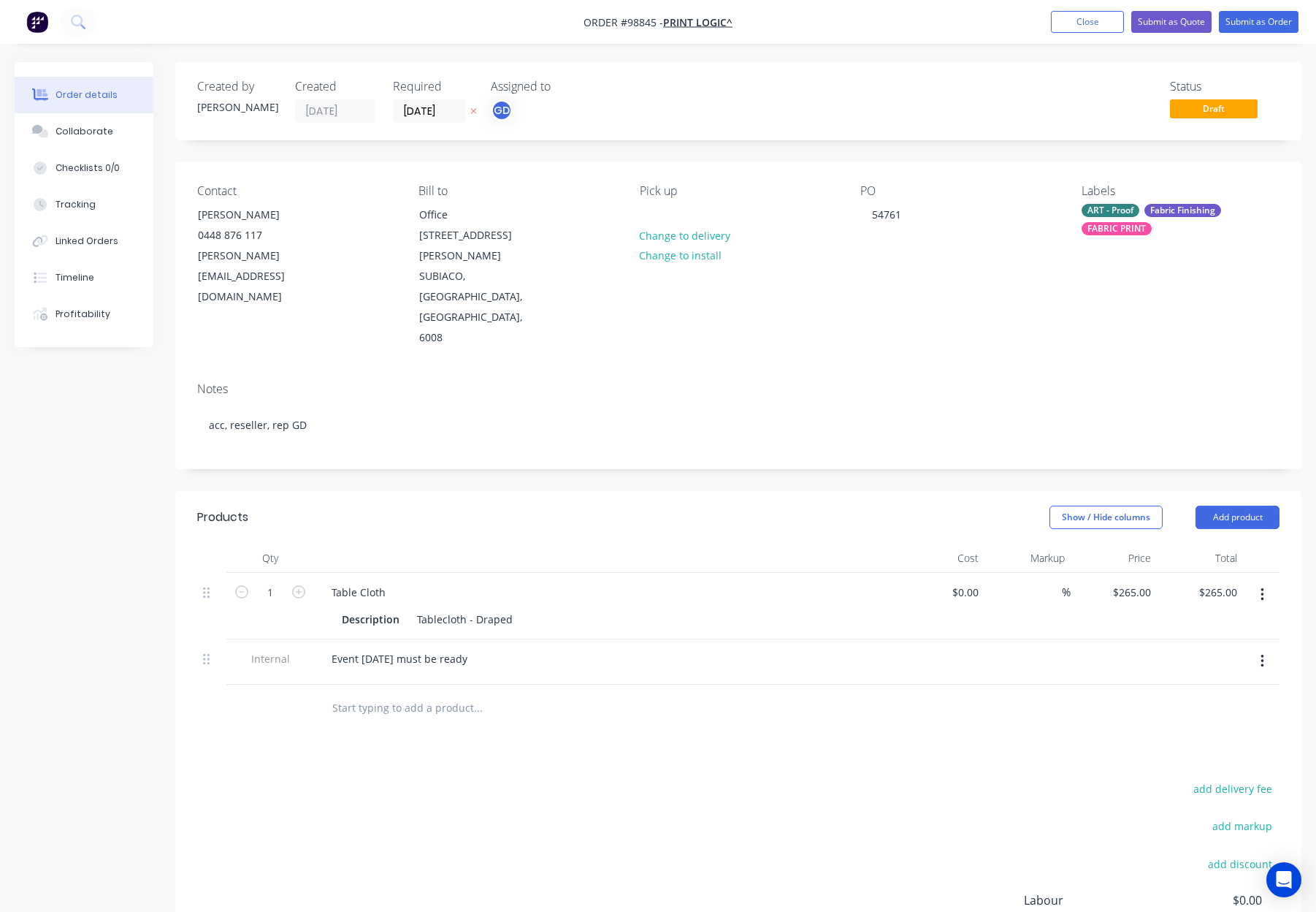
click at [1109, 215] on div "ART - Proof" at bounding box center [1110, 210] width 57 height 13
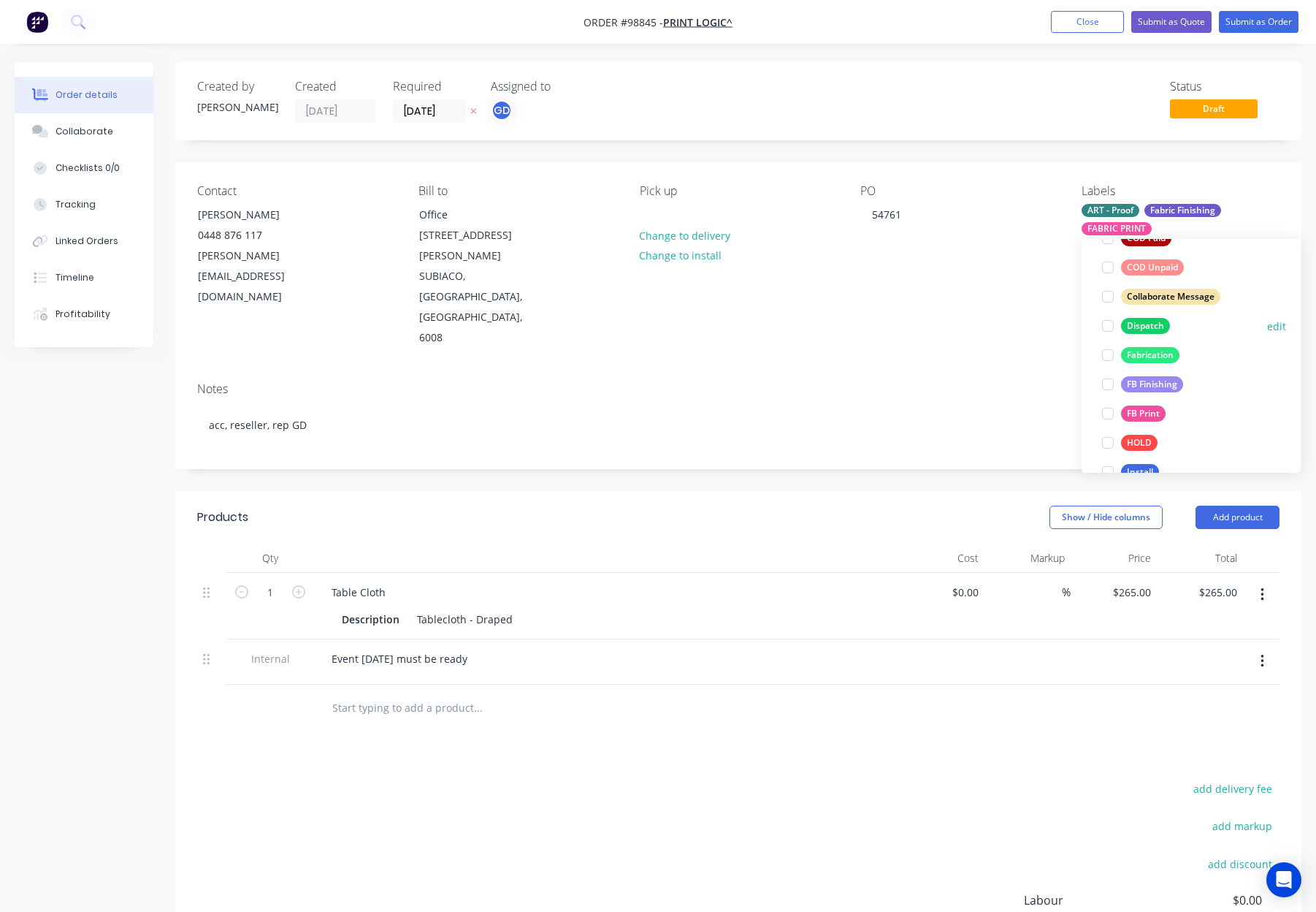
click at [1158, 325] on div "Dispatch" at bounding box center [1146, 325] width 49 height 16
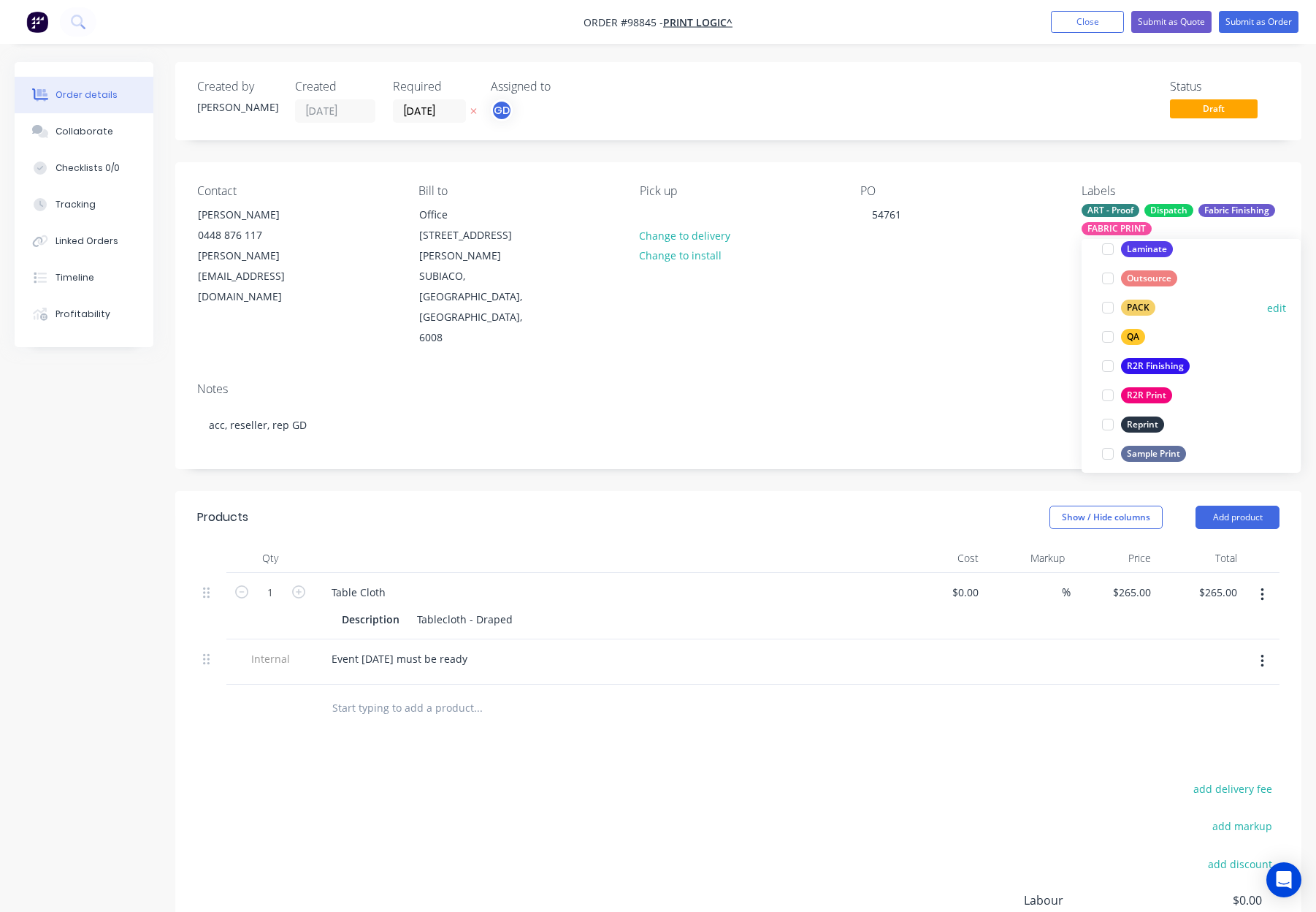
drag, startPoint x: 1137, startPoint y: 305, endPoint x: 1186, endPoint y: 298, distance: 49.5
click at [1138, 305] on div "PACK" at bounding box center [1138, 307] width 34 height 16
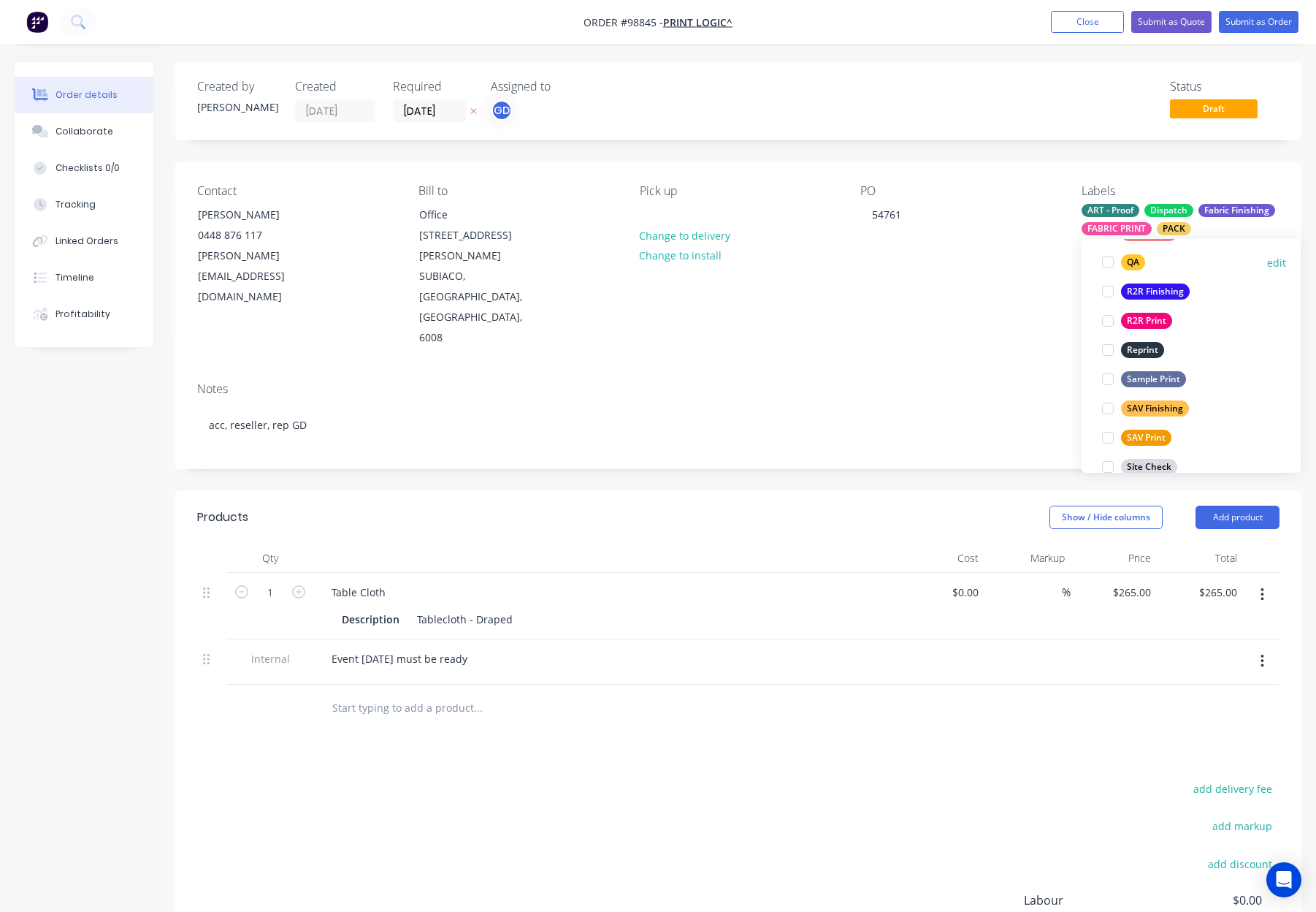
click at [1135, 261] on div "QA" at bounding box center [1133, 262] width 24 height 16
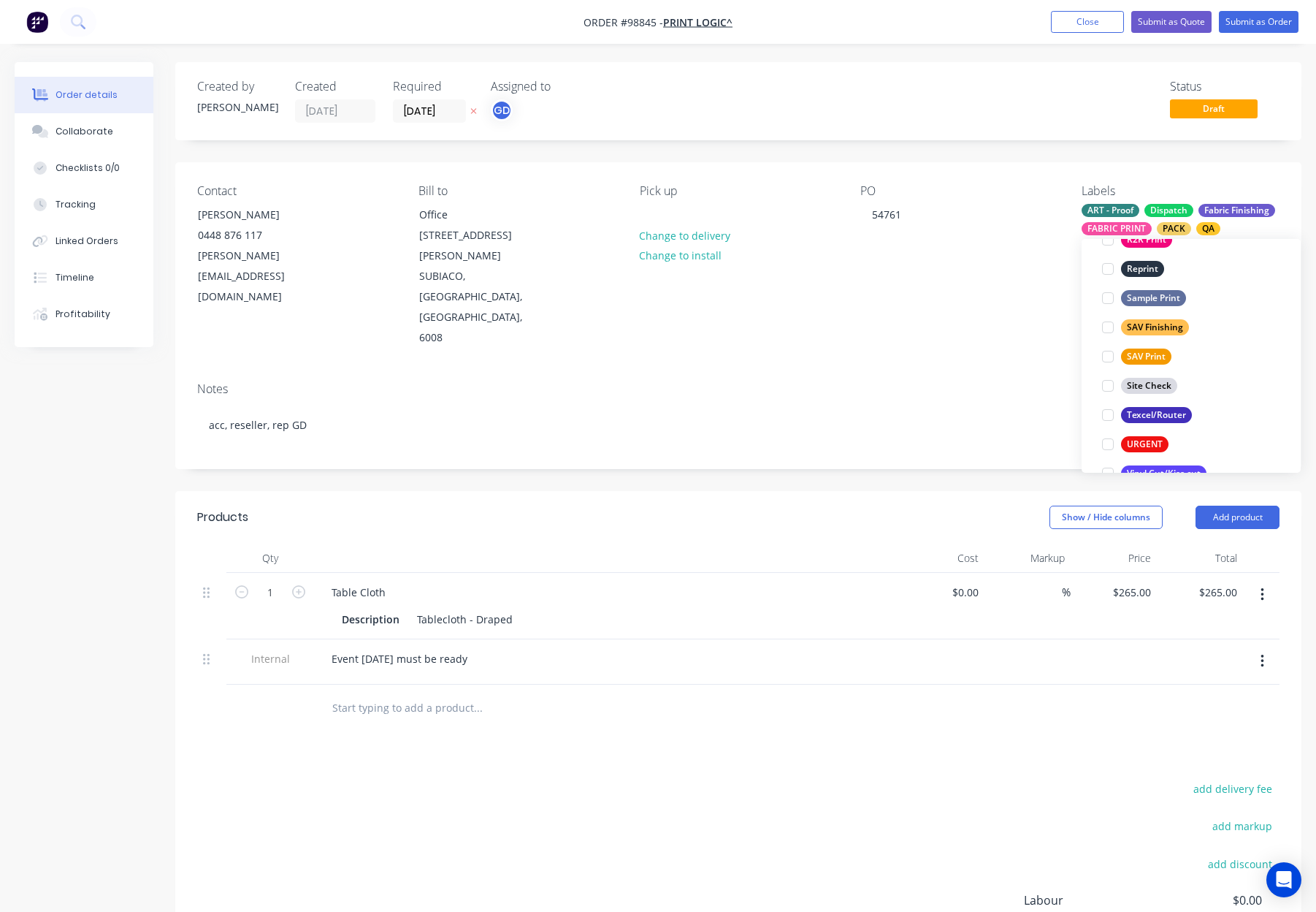
scroll to position [701, 0]
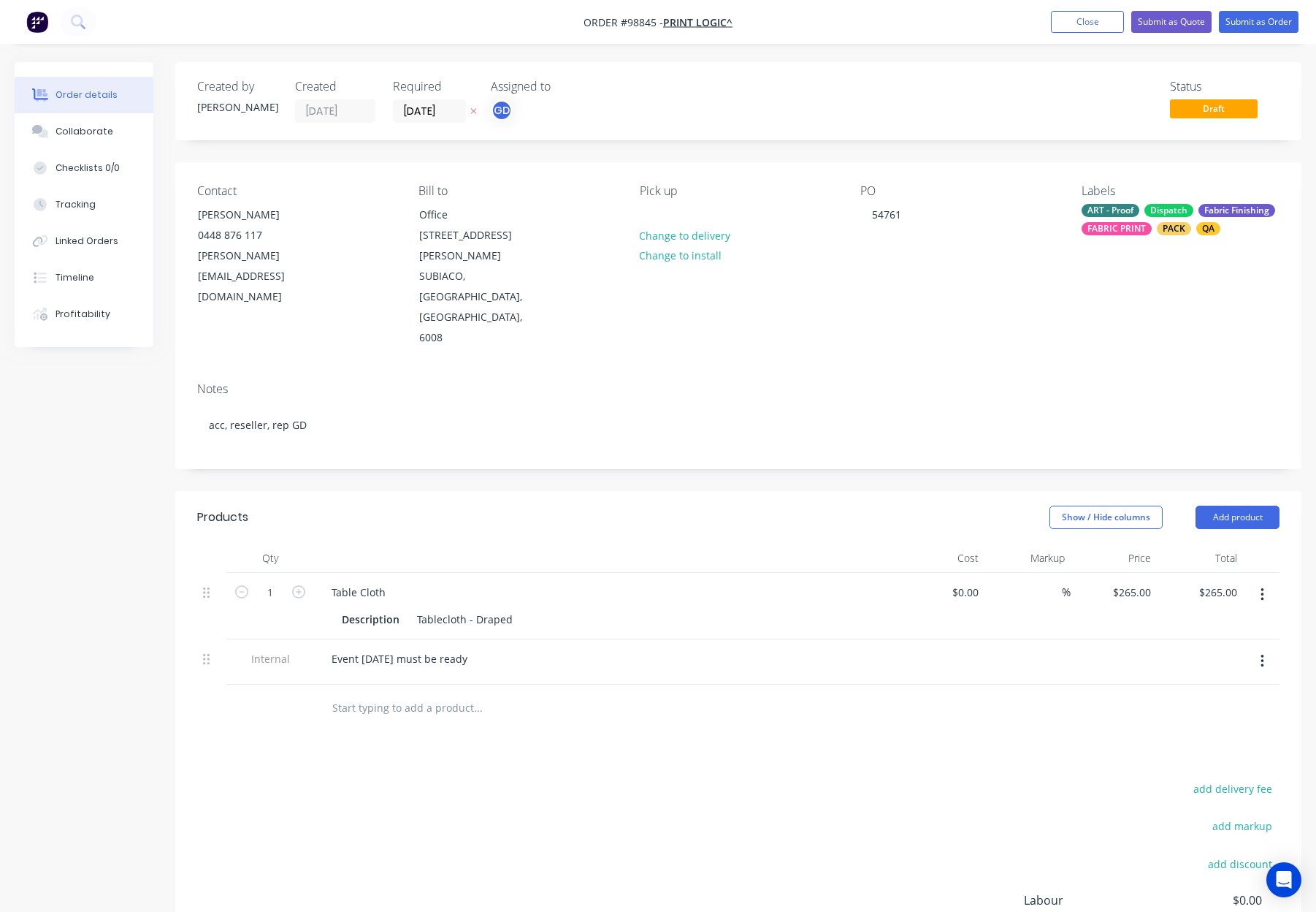
click at [929, 248] on div "PO 54761" at bounding box center [959, 266] width 198 height 164
click at [1256, 26] on button "Submit as Order" at bounding box center [1259, 22] width 80 height 22
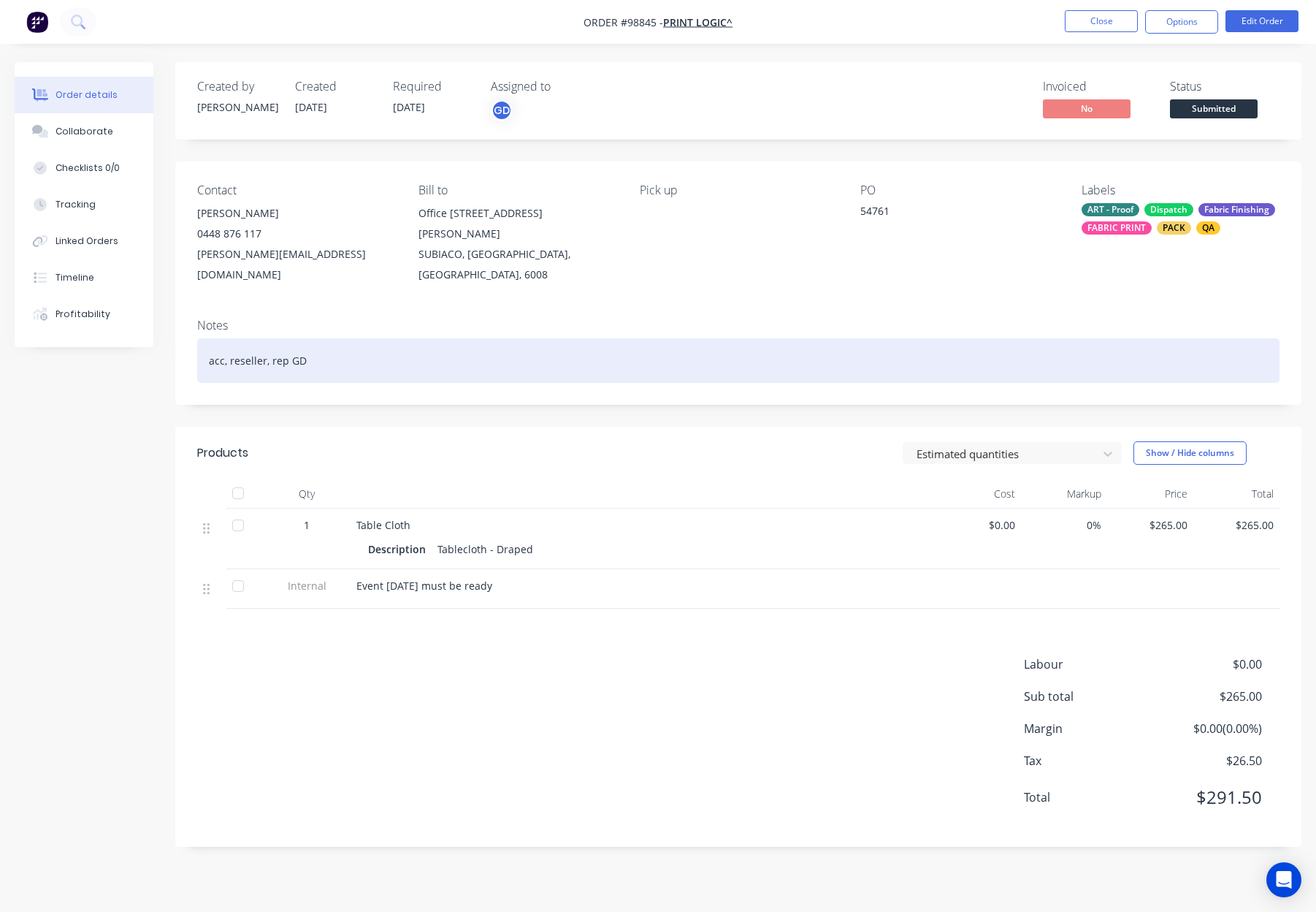
click at [389, 342] on div "acc, reseller, rep GD" at bounding box center [738, 360] width 1082 height 44
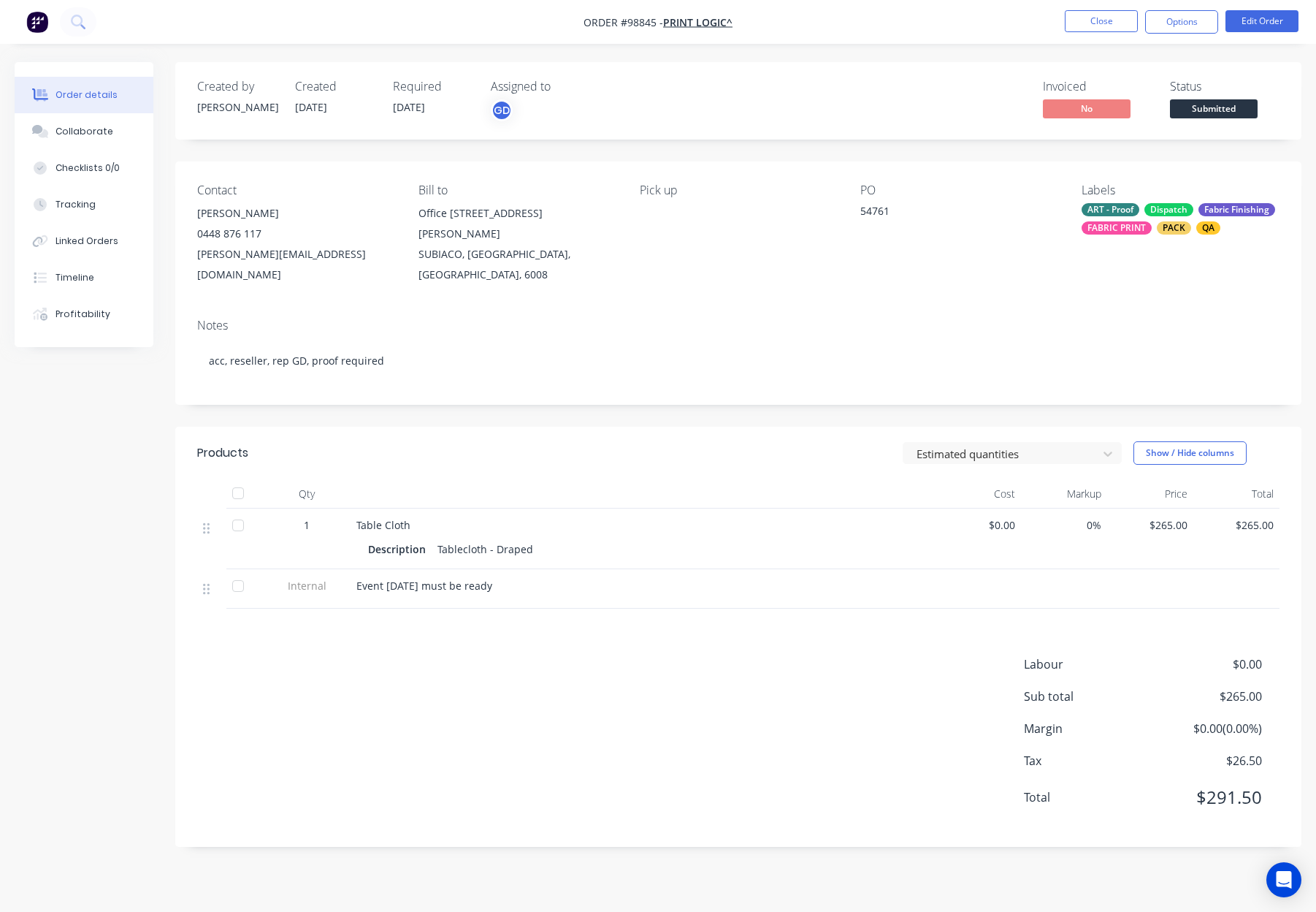
click at [677, 219] on div "Pick up" at bounding box center [738, 234] width 198 height 102
click at [653, 209] on div "Pick up" at bounding box center [738, 234] width 198 height 102
click at [1236, 21] on button "Edit Order" at bounding box center [1262, 21] width 73 height 22
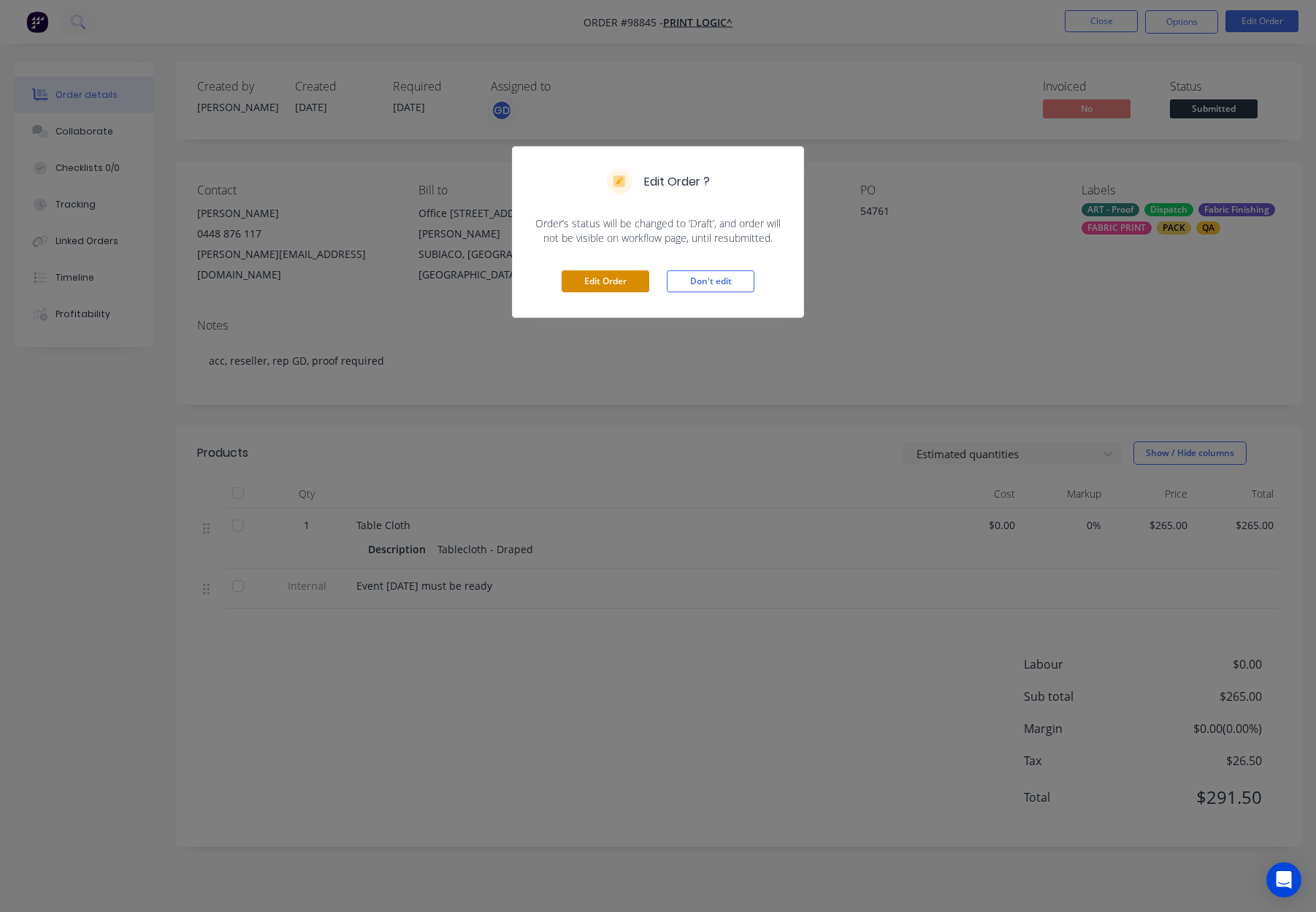
click at [566, 272] on button "Edit Order" at bounding box center [605, 281] width 88 height 22
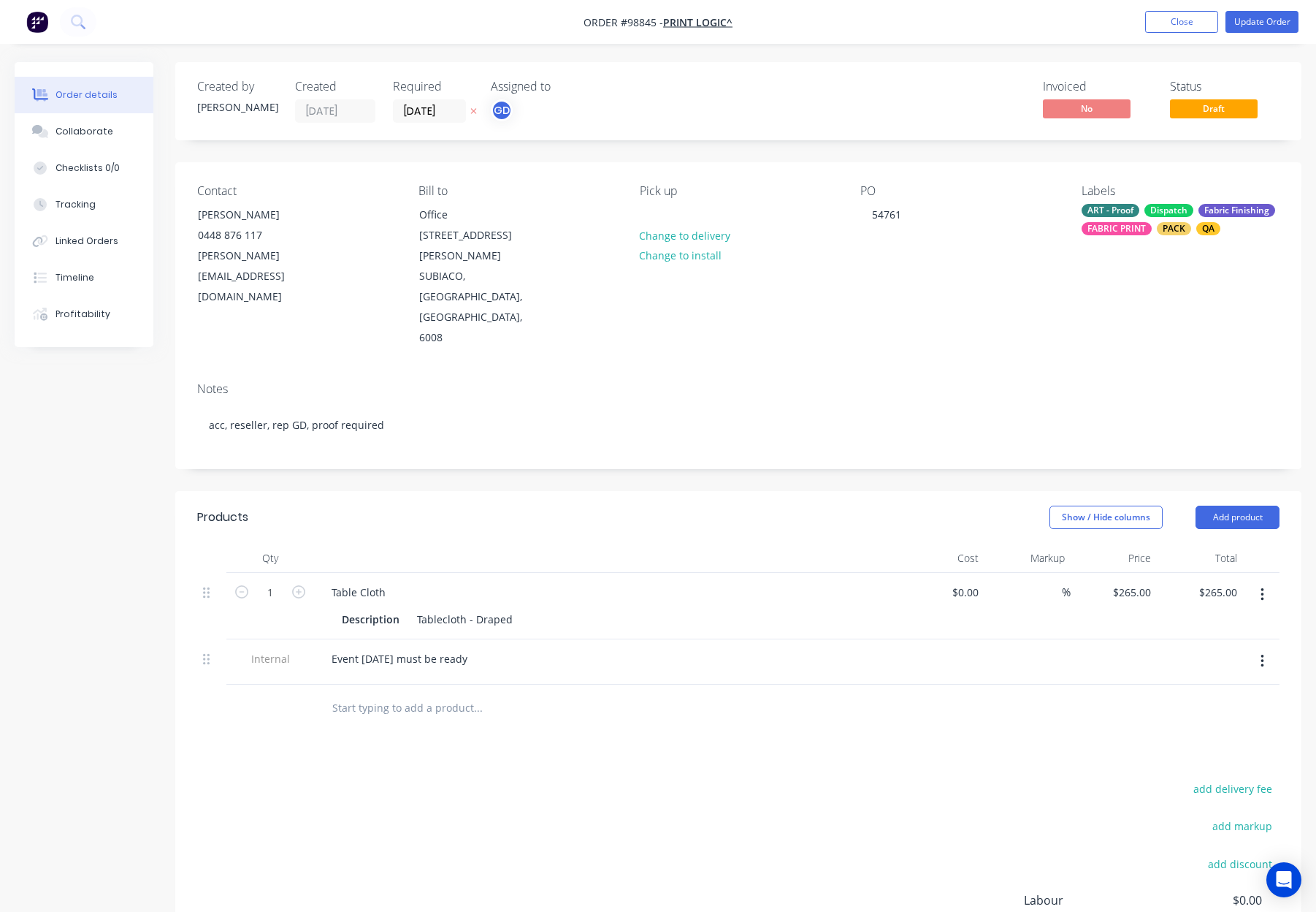
click at [666, 209] on div "Pick up Change to delivery Change to install" at bounding box center [738, 266] width 198 height 164
click at [645, 211] on div at bounding box center [651, 214] width 23 height 21
click at [758, 144] on div "Created by Gino Created 07/10/25 Required 13/10/25 Assigned to GD Invoiced No S…" at bounding box center [738, 572] width 1126 height 1021
click at [1267, 25] on button "Update Order" at bounding box center [1262, 22] width 73 height 22
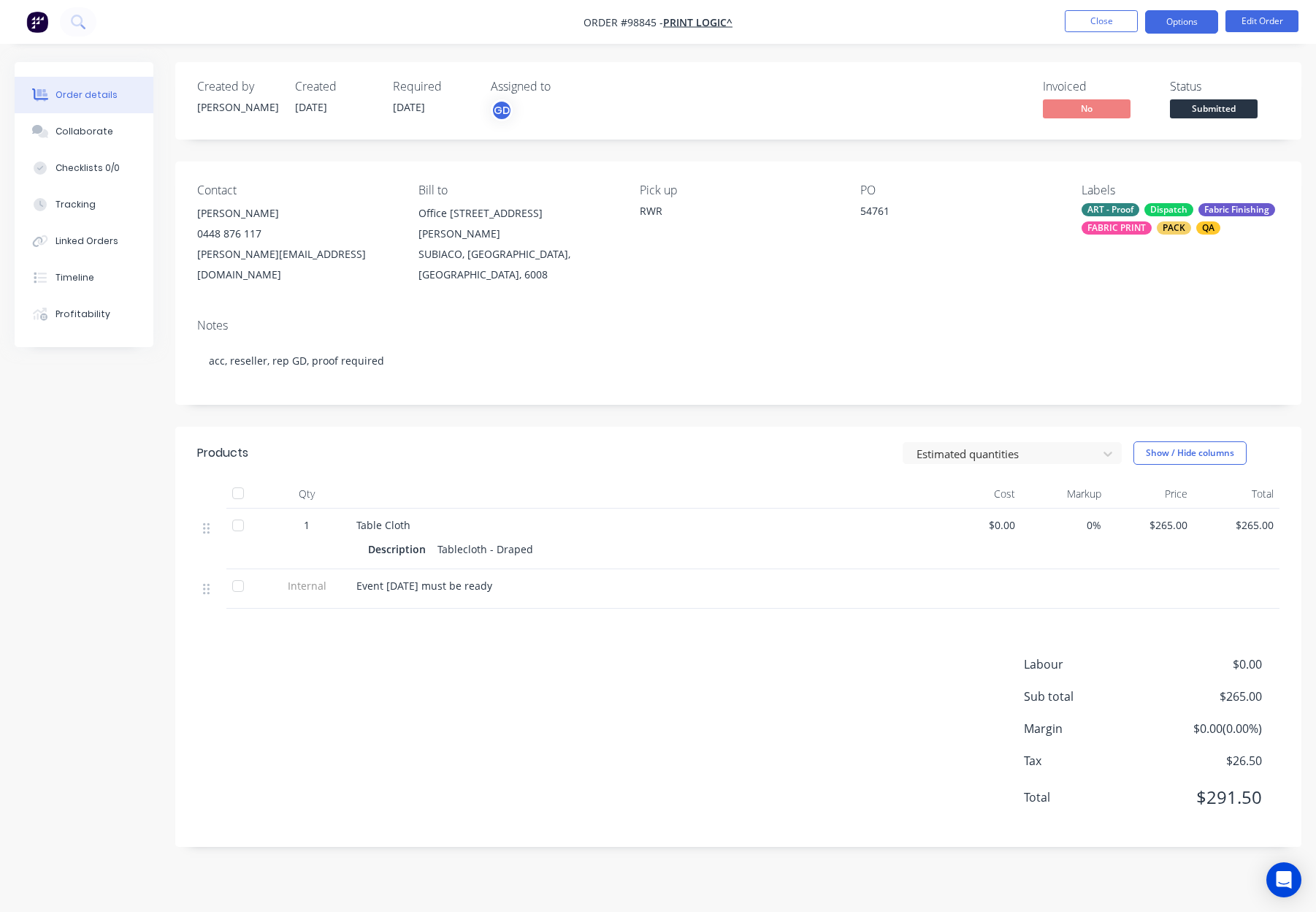
click at [1183, 23] on button "Options" at bounding box center [1181, 22] width 73 height 23
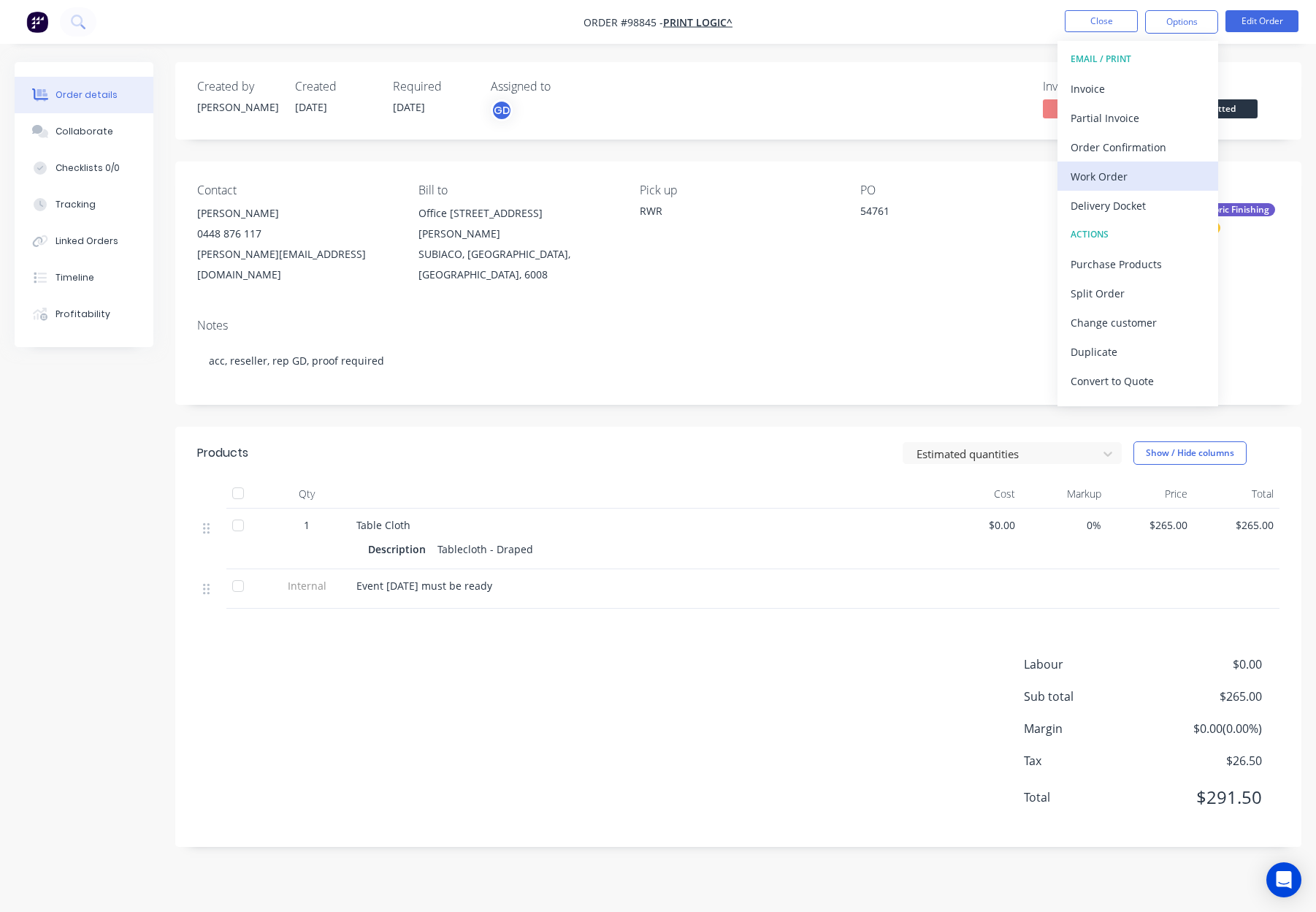
click at [1181, 177] on div "Work Order" at bounding box center [1138, 177] width 134 height 21
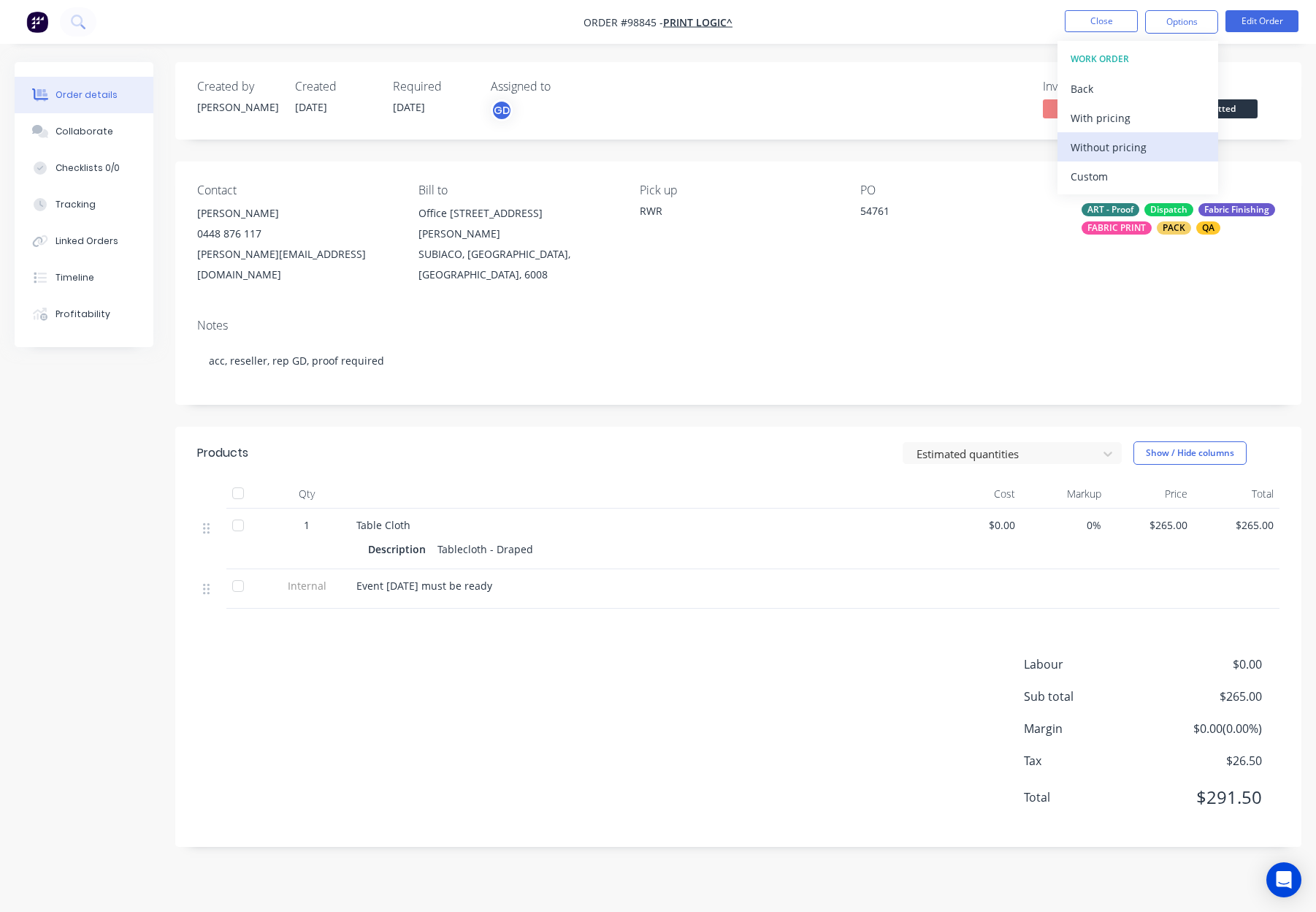
drag, startPoint x: 1181, startPoint y: 177, endPoint x: 1173, endPoint y: 139, distance: 38.8
click at [1173, 139] on div "Without pricing" at bounding box center [1138, 147] width 134 height 21
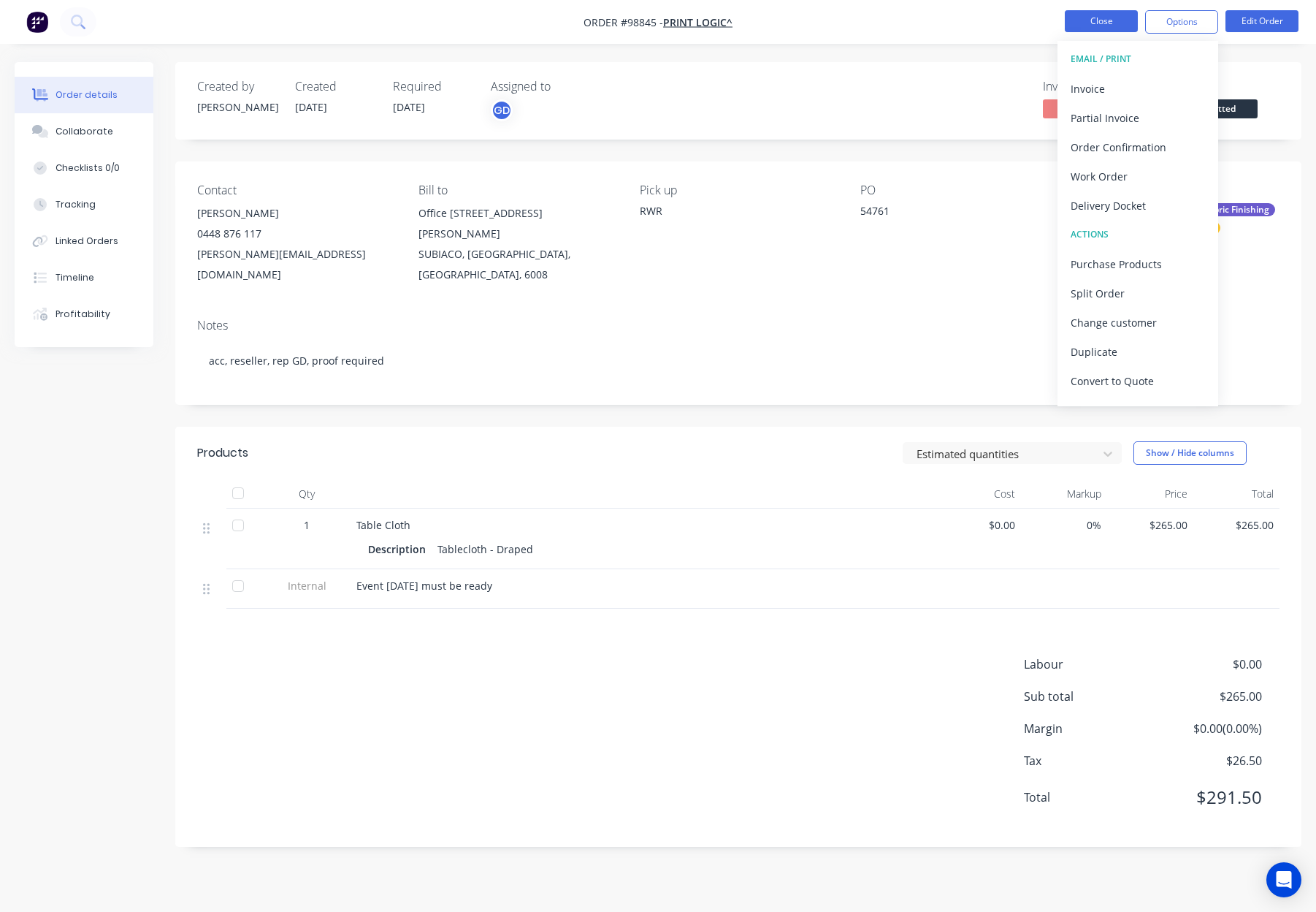
click at [1095, 22] on button "Close" at bounding box center [1101, 21] width 73 height 22
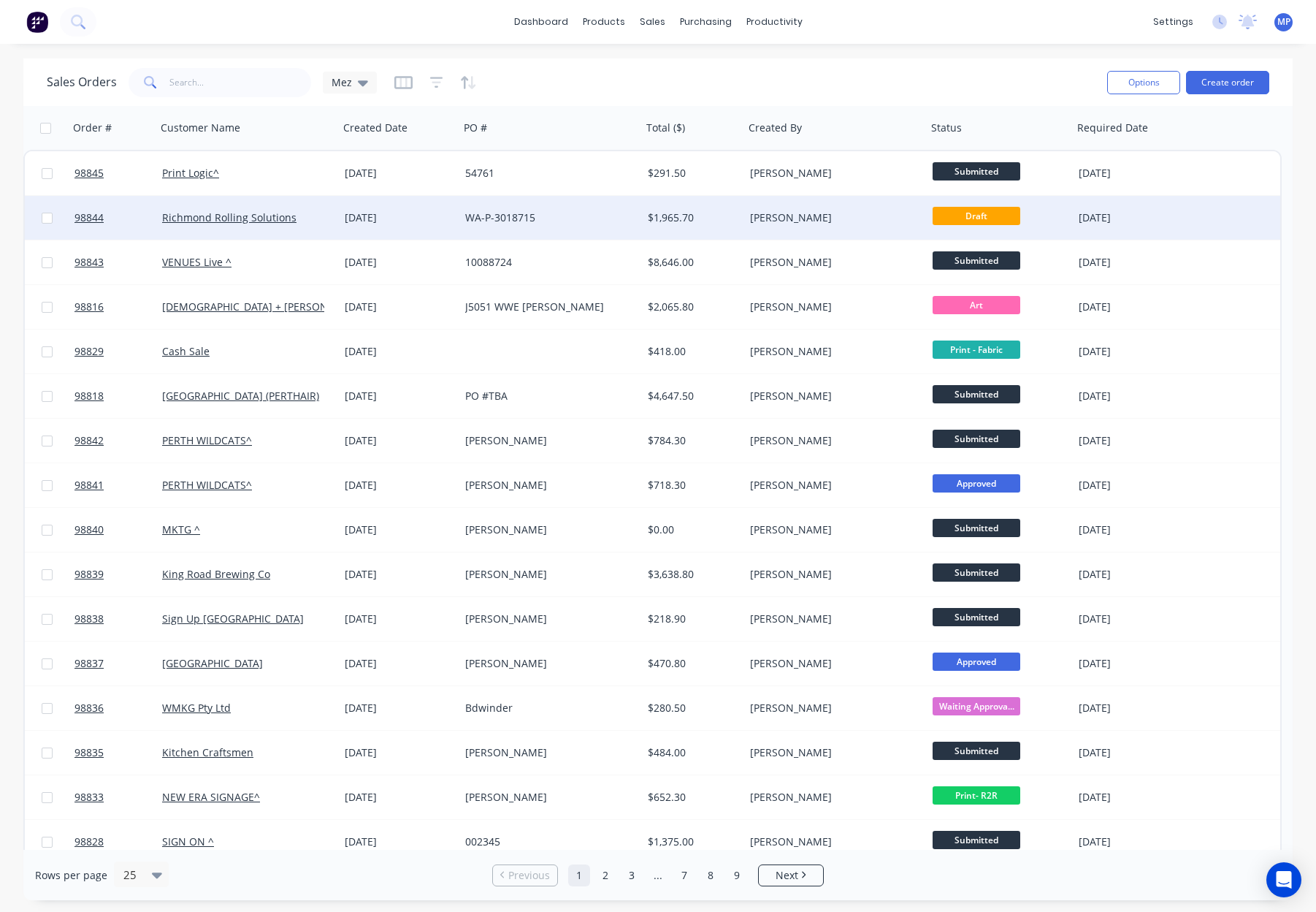
click at [854, 213] on div "[PERSON_NAME]" at bounding box center [831, 218] width 162 height 15
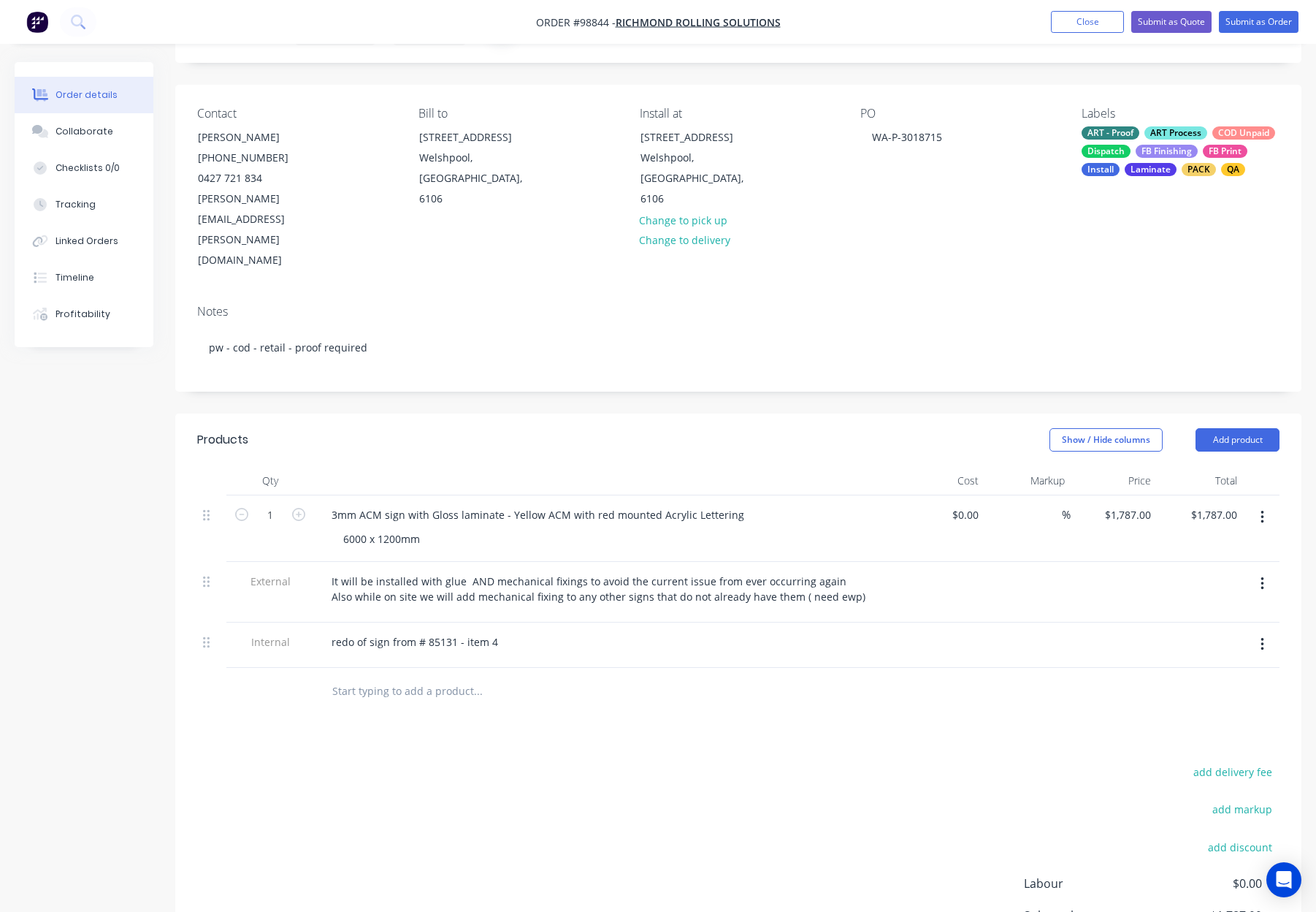
scroll to position [77, 0]
drag, startPoint x: 453, startPoint y: 580, endPoint x: 482, endPoint y: 590, distance: 30.7
click at [453, 632] on div "redo of sign from # 85131 - item 4" at bounding box center [415, 642] width 190 height 21
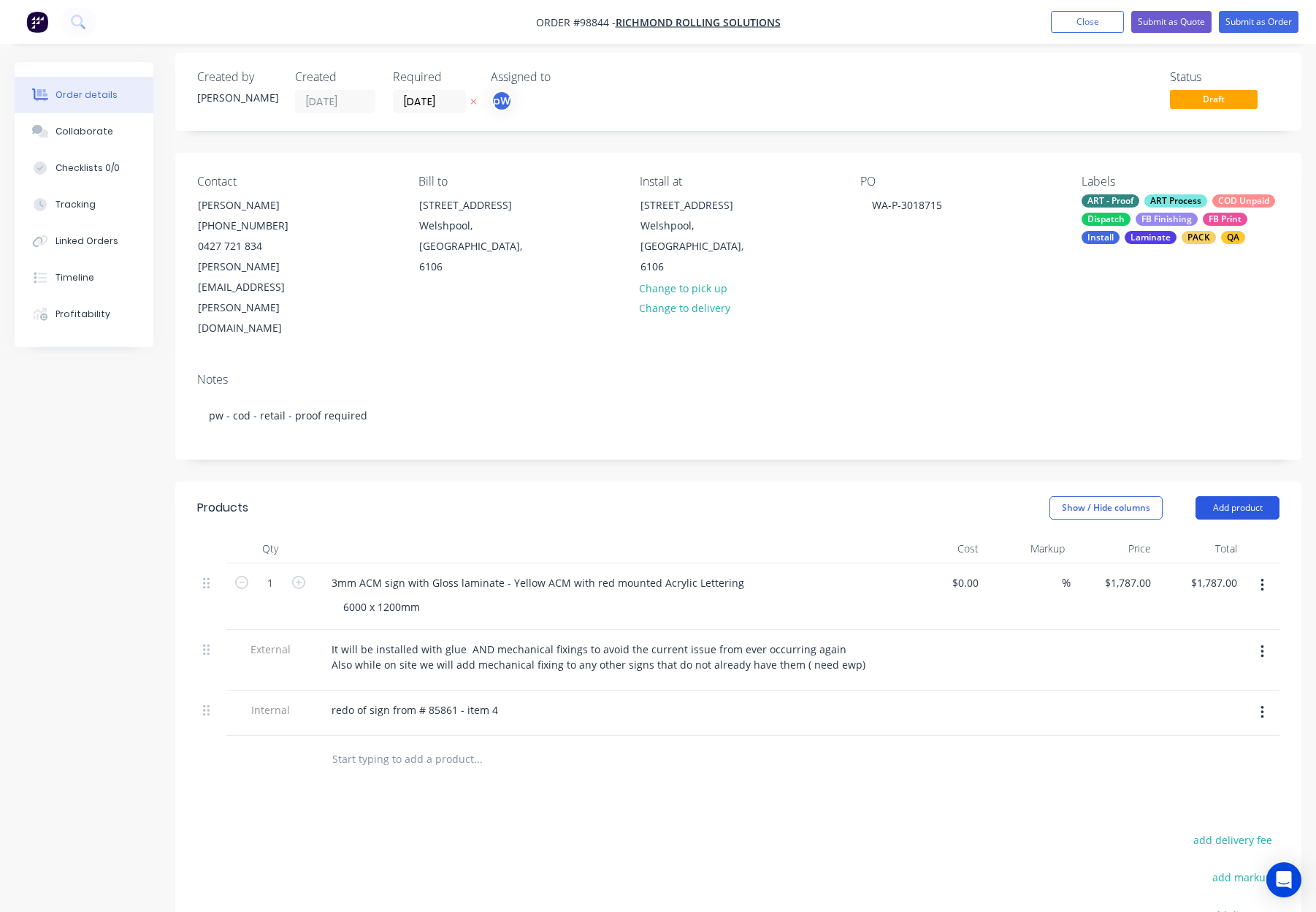
scroll to position [0, 0]
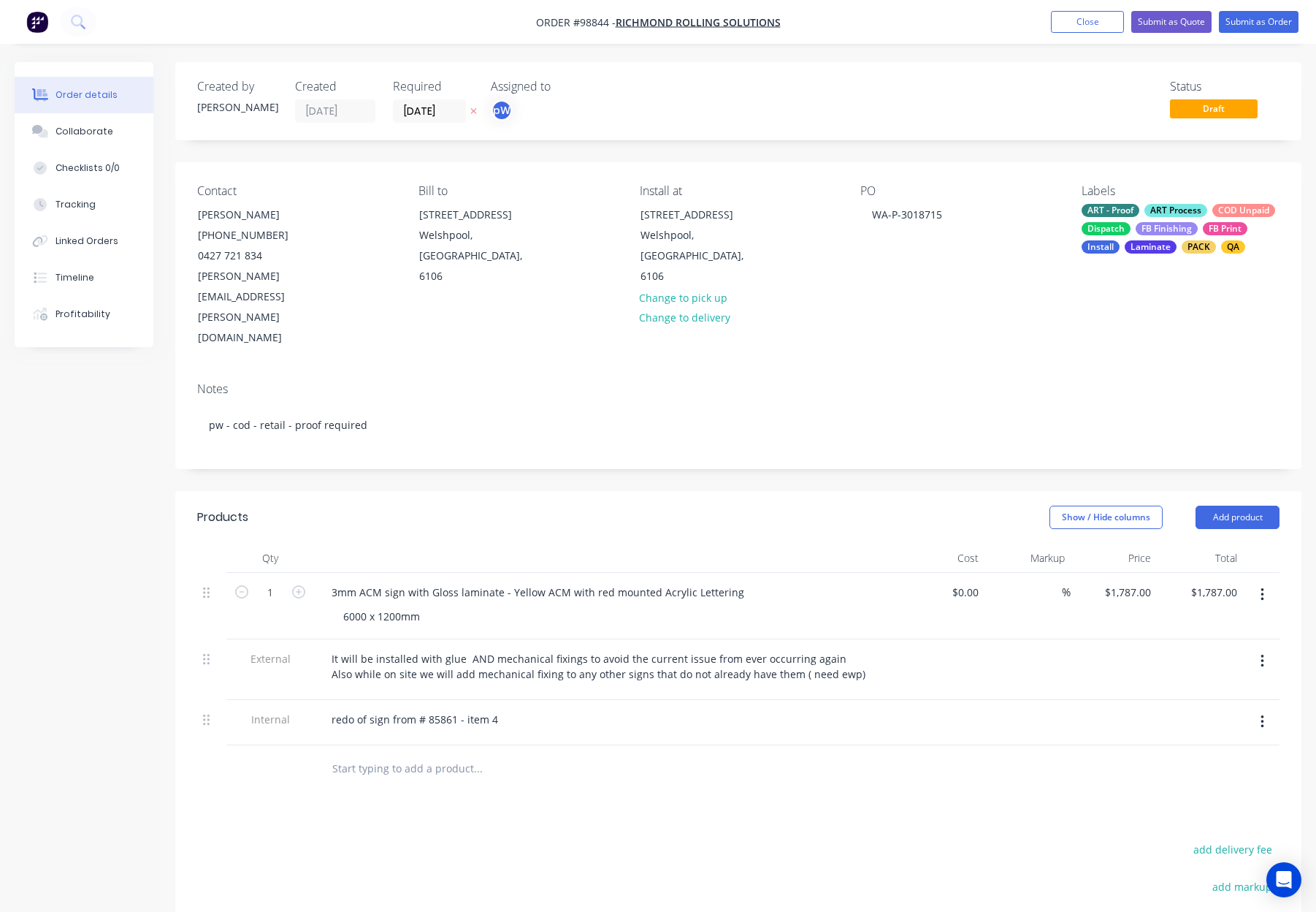
drag, startPoint x: 1072, startPoint y: 21, endPoint x: 843, endPoint y: 49, distance: 230.7
click at [1072, 21] on button "Close" at bounding box center [1087, 22] width 73 height 22
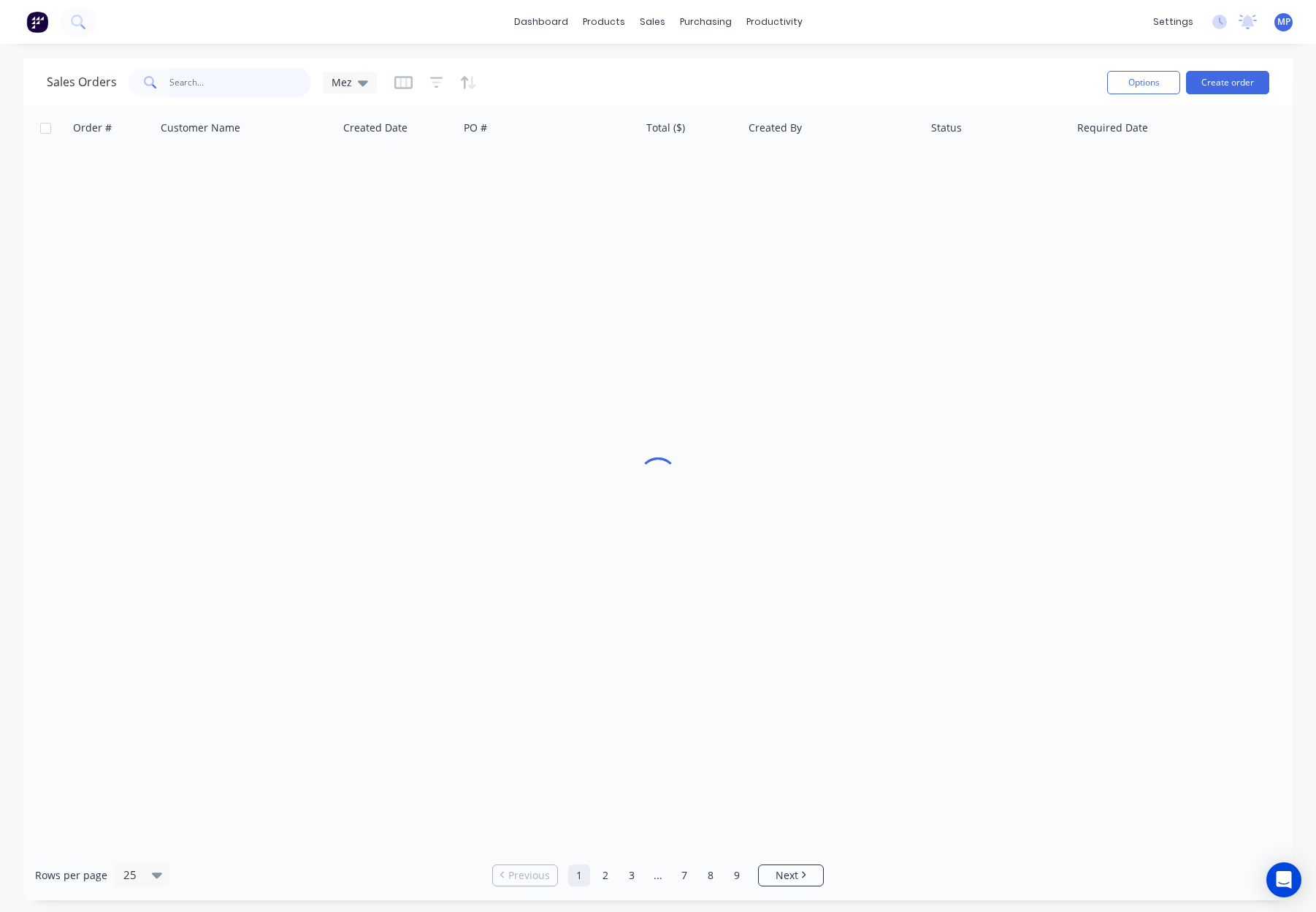
click at [221, 84] on input "text" at bounding box center [241, 83] width 143 height 30
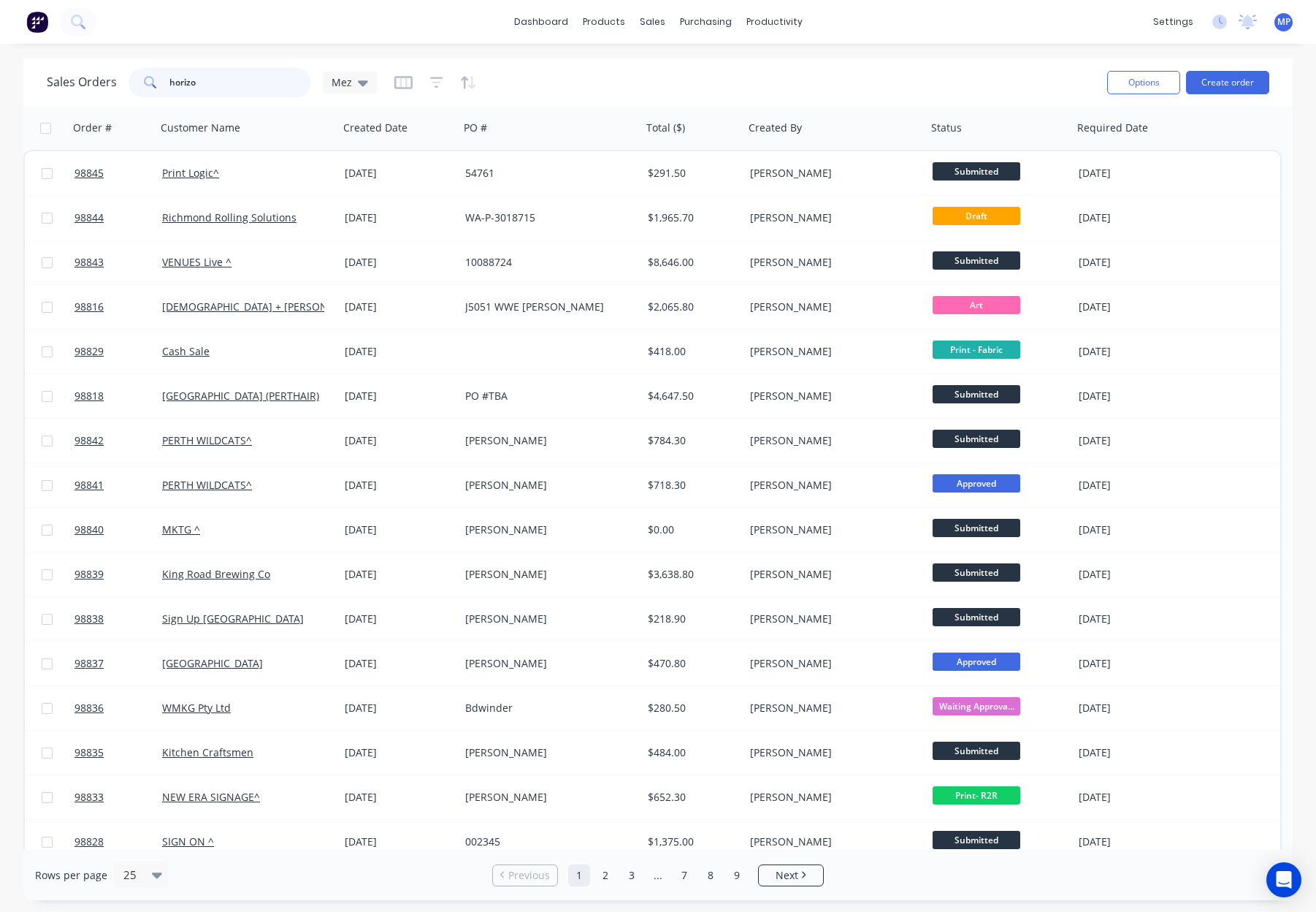
type input "horizon"
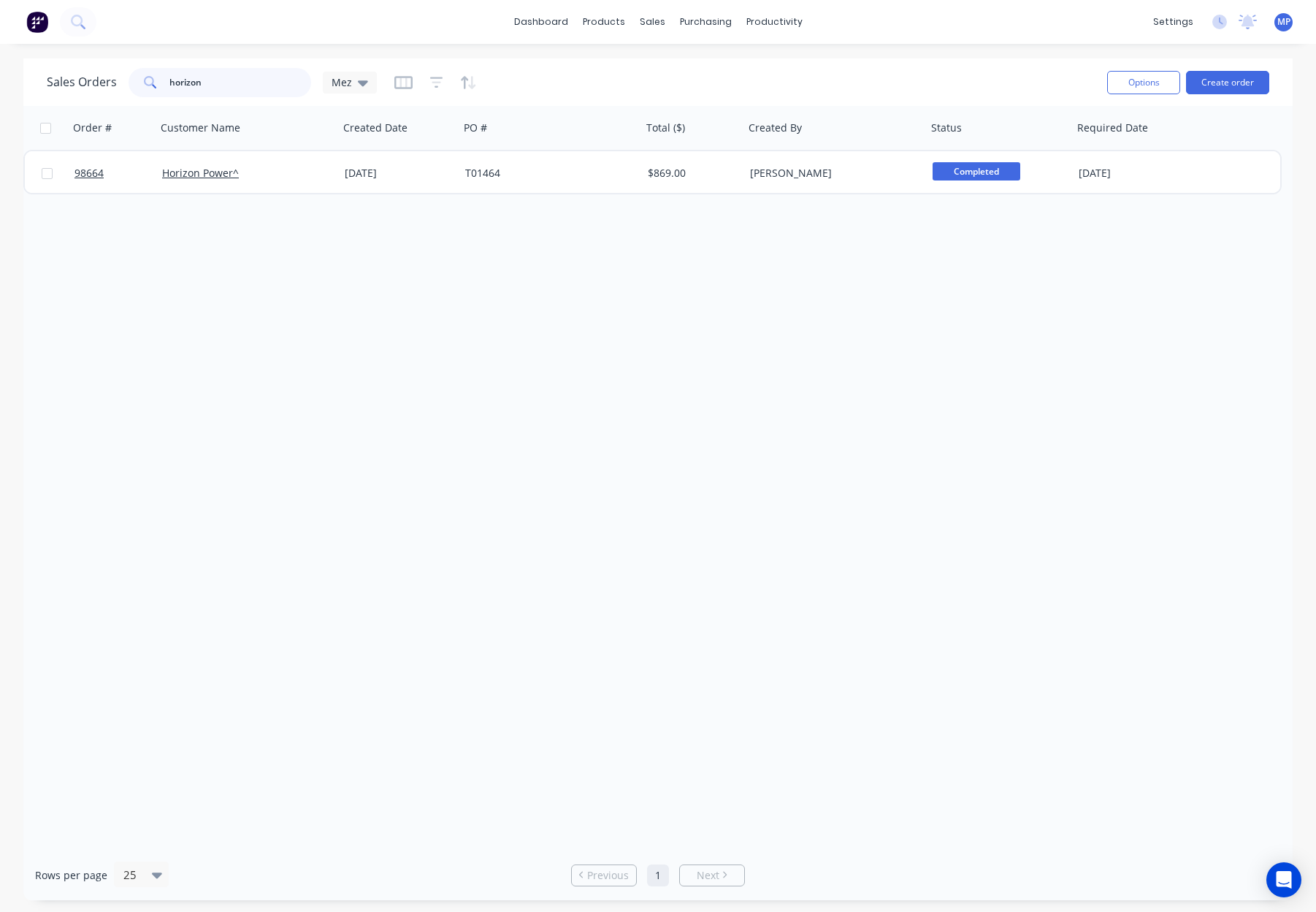
drag, startPoint x: 130, startPoint y: 84, endPoint x: 106, endPoint y: 80, distance: 24.3
click at [106, 80] on div "Sales Orders horizon Mez" at bounding box center [211, 83] width 330 height 30
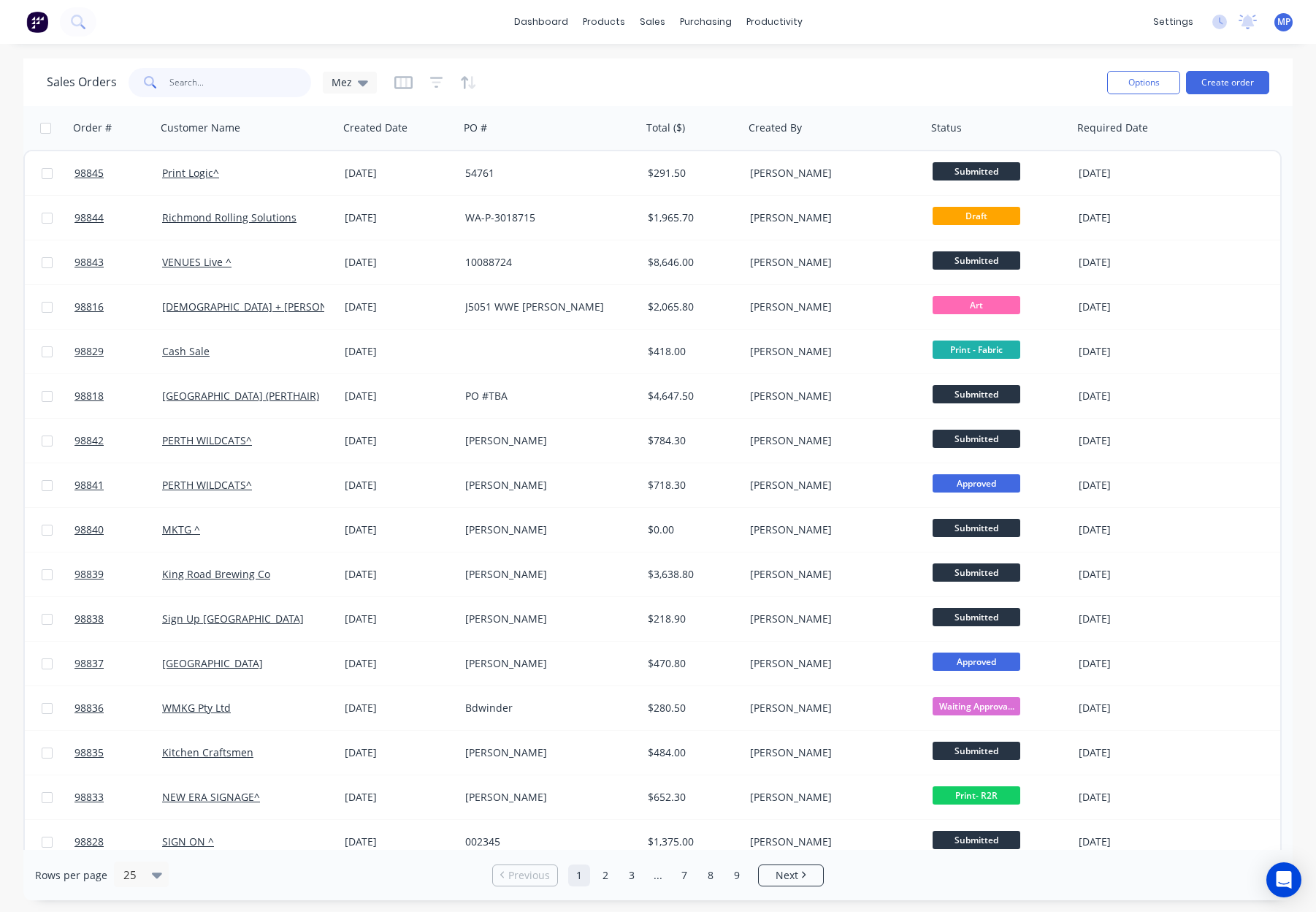
click at [206, 83] on input "text" at bounding box center [241, 83] width 143 height 30
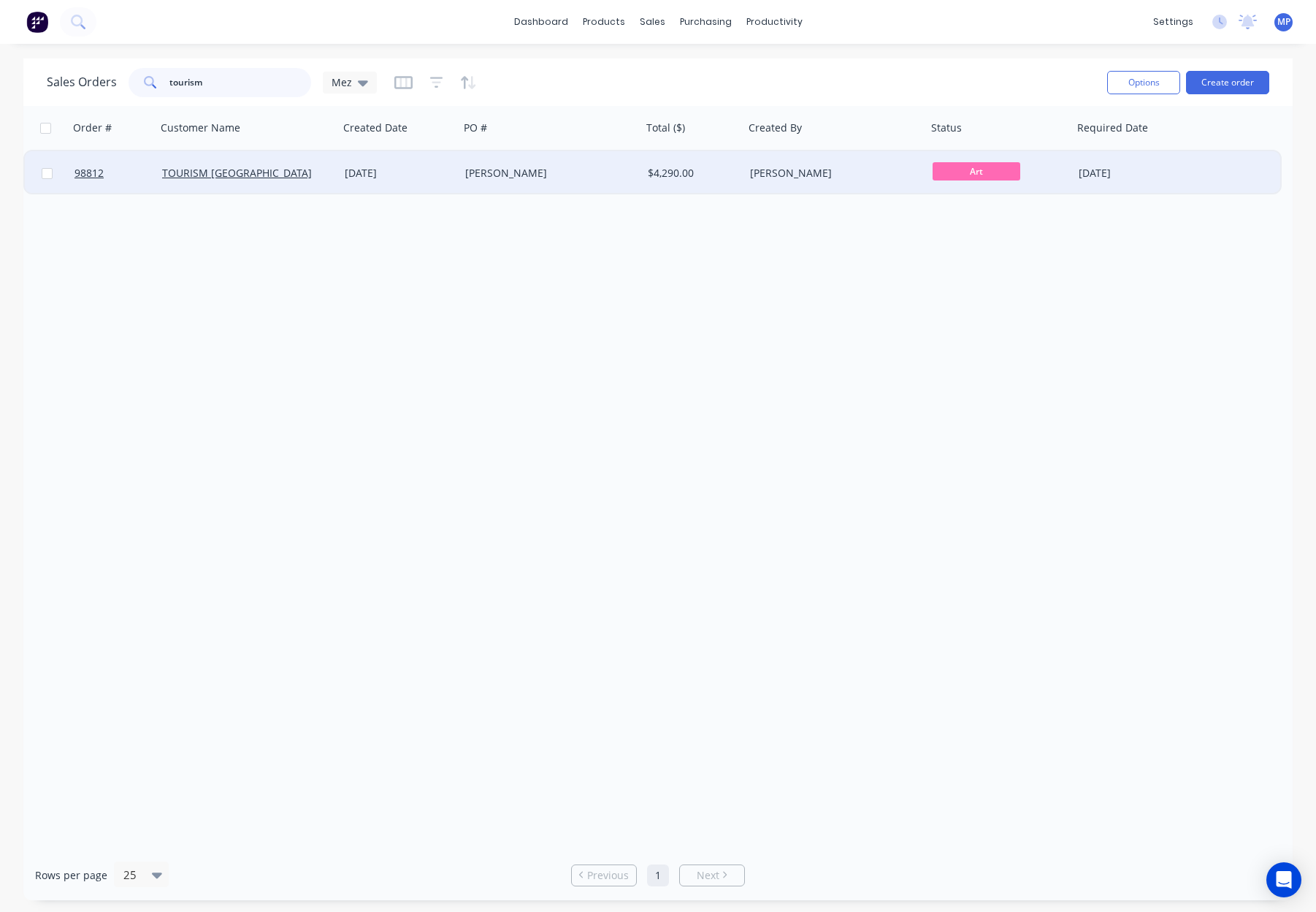
type input "tourism"
click at [618, 188] on div "Tony Flanders" at bounding box center [551, 173] width 183 height 44
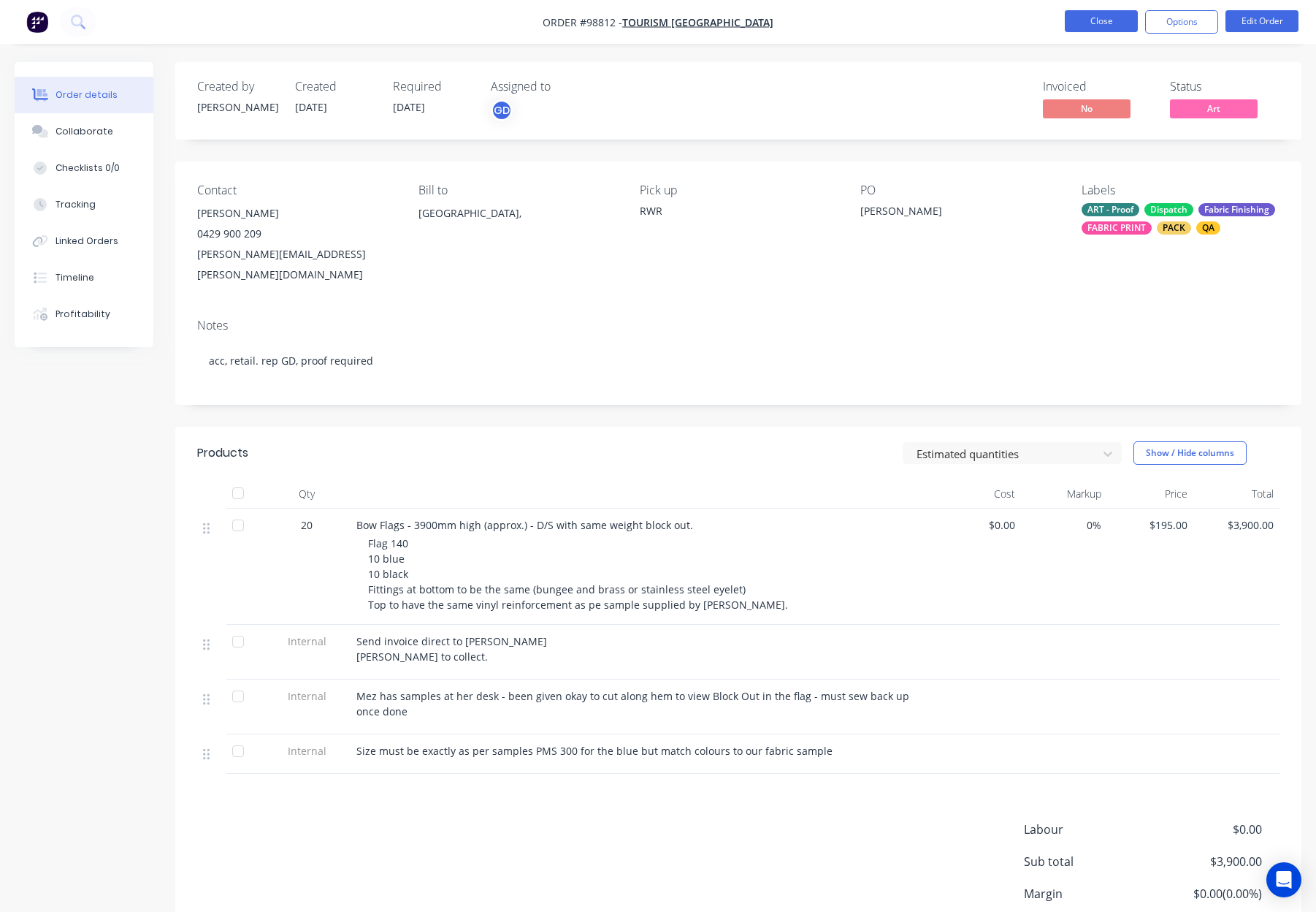
click at [1113, 21] on button "Close" at bounding box center [1101, 21] width 73 height 22
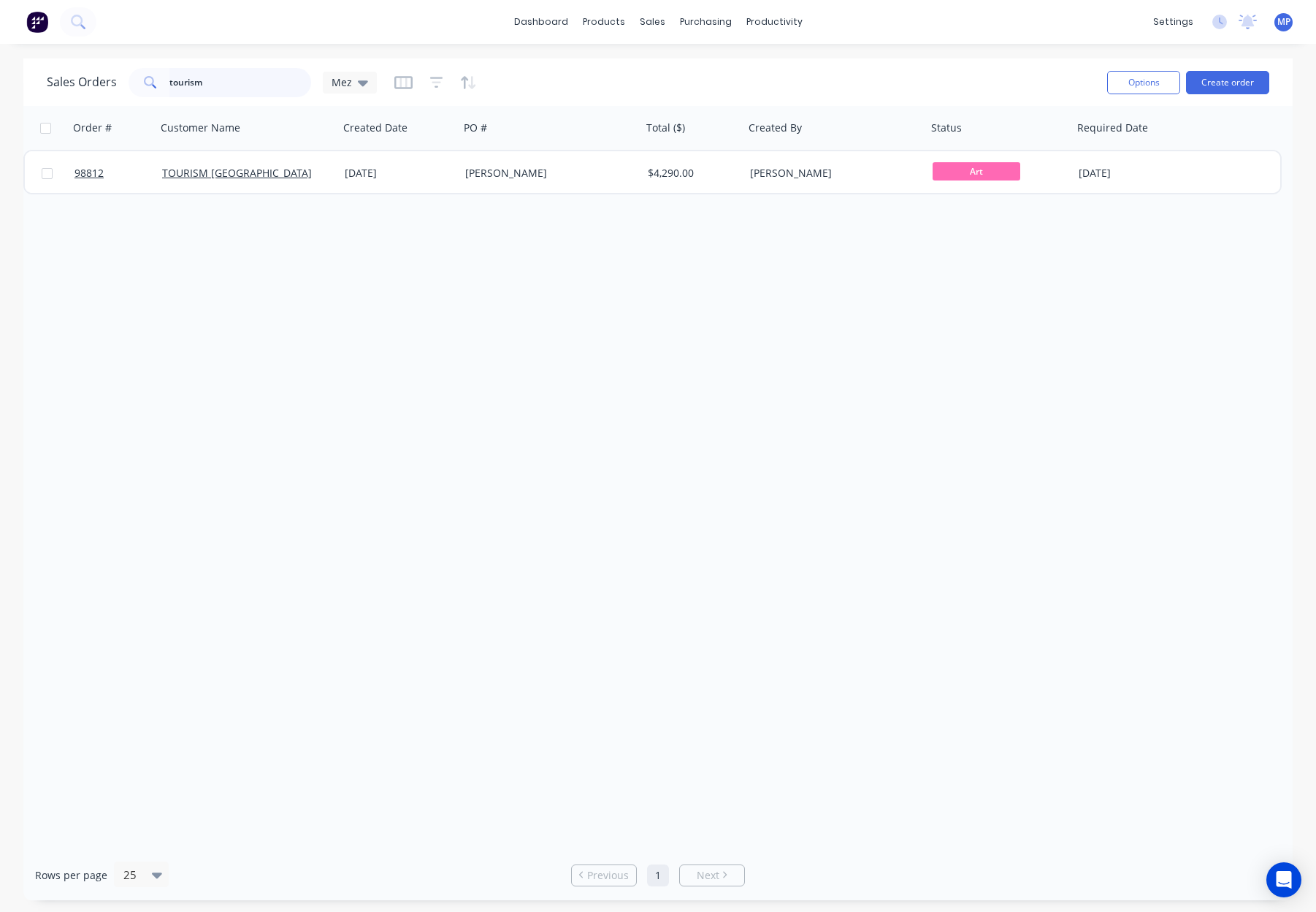
click at [232, 77] on input "tourism" at bounding box center [241, 83] width 143 height 30
drag, startPoint x: 230, startPoint y: 84, endPoint x: 98, endPoint y: 82, distance: 132.0
click at [98, 82] on div "Sales Orders tourism Mez" at bounding box center [211, 83] width 330 height 30
